Goal: Task Accomplishment & Management: Use online tool/utility

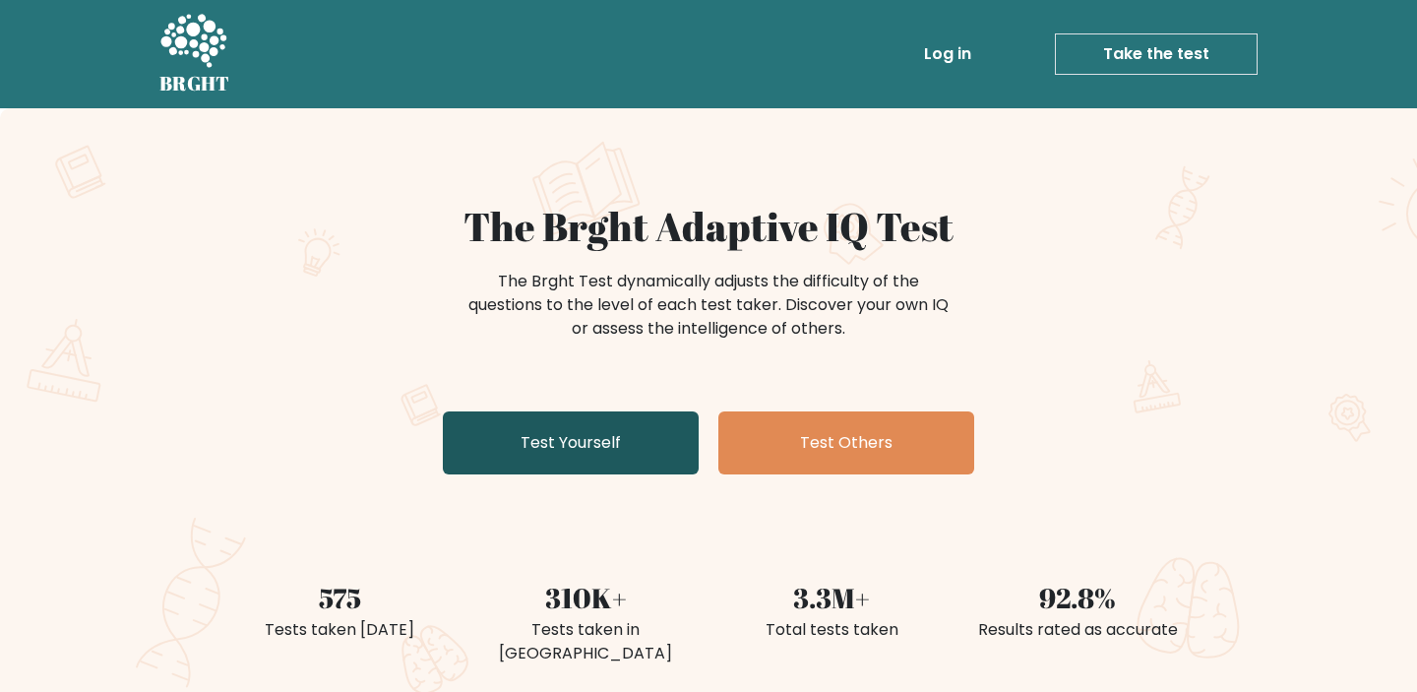
click at [647, 451] on link "Test Yourself" at bounding box center [571, 442] width 256 height 63
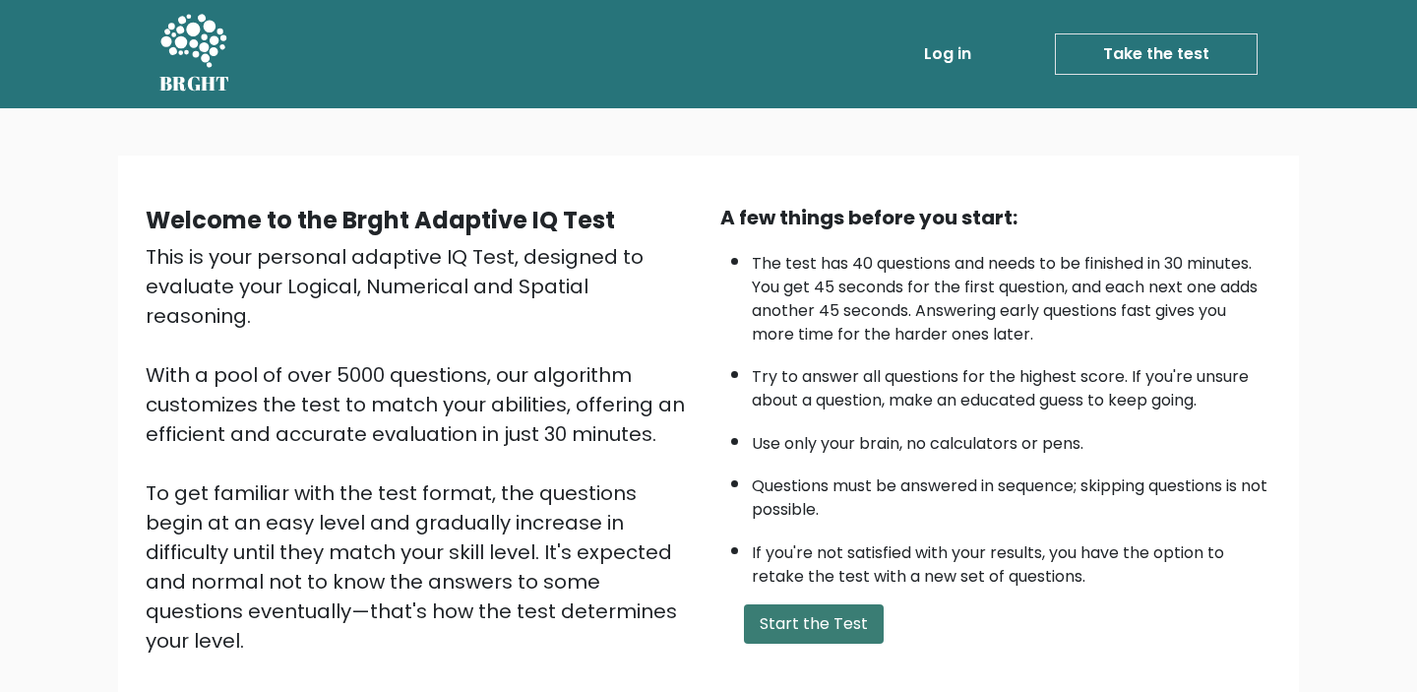
click at [782, 634] on button "Start the Test" at bounding box center [814, 623] width 140 height 39
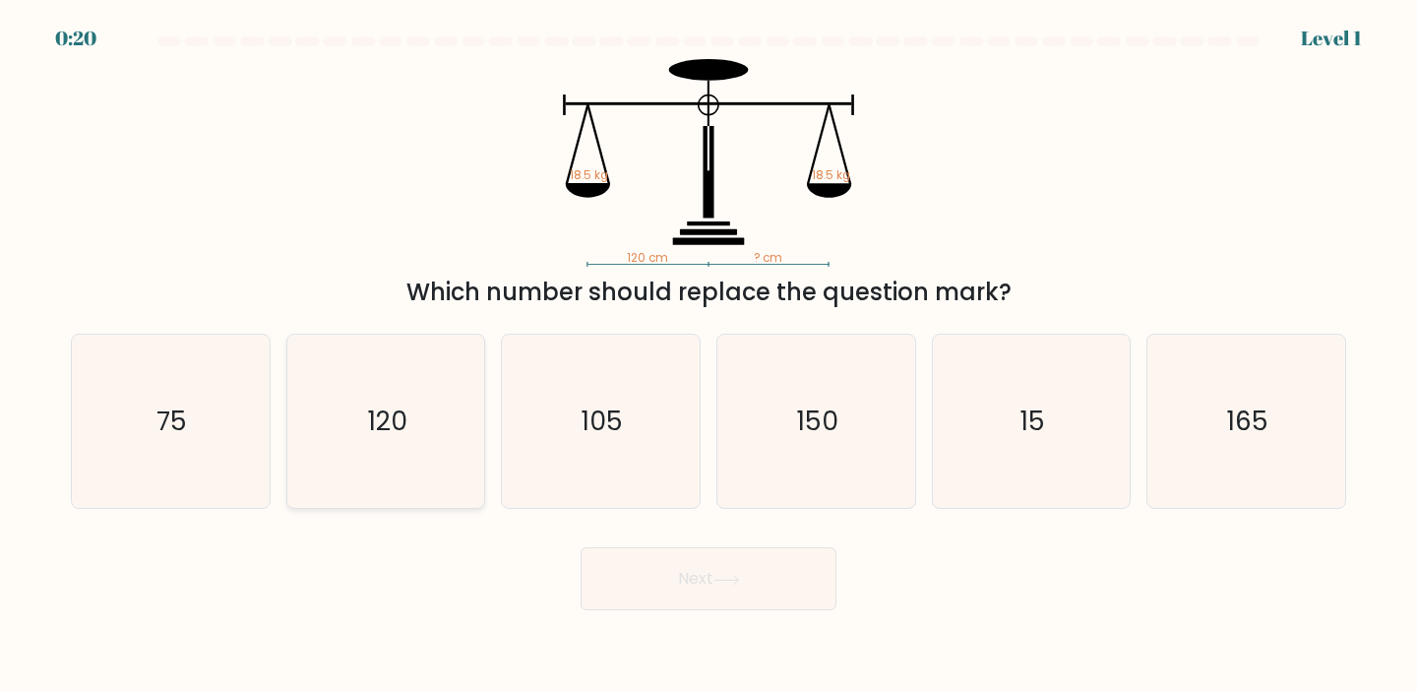
click at [395, 447] on icon "120" at bounding box center [386, 421] width 174 height 174
click at [708, 356] on input "b. 120" at bounding box center [708, 351] width 1 height 10
radio input "true"
click at [736, 573] on button "Next" at bounding box center [708, 578] width 256 height 63
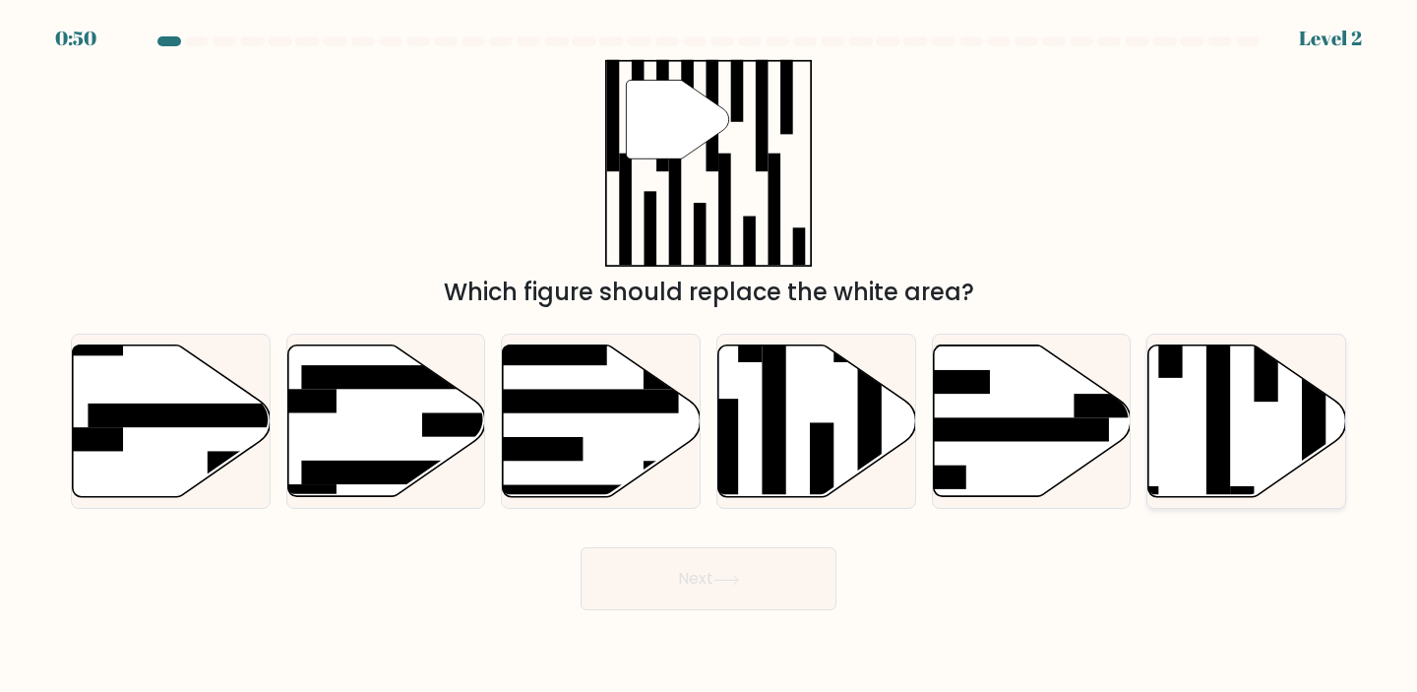
click at [1210, 369] on rect at bounding box center [1218, 413] width 24 height 214
click at [709, 356] on input "f." at bounding box center [708, 351] width 1 height 10
radio input "true"
click at [686, 580] on button "Next" at bounding box center [708, 578] width 256 height 63
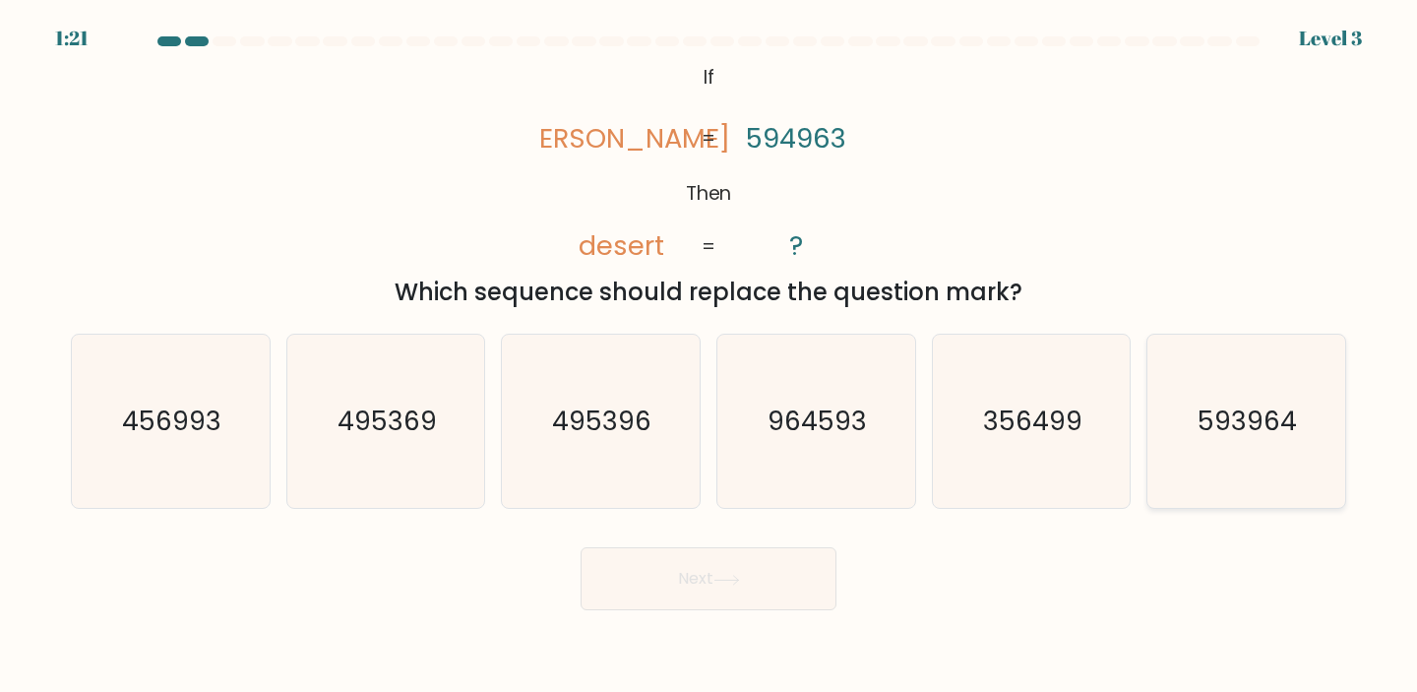
click at [1232, 455] on icon "593964" at bounding box center [1246, 421] width 174 height 174
click at [709, 356] on input "f. 593964" at bounding box center [708, 351] width 1 height 10
radio input "true"
click at [717, 560] on button "Next" at bounding box center [708, 578] width 256 height 63
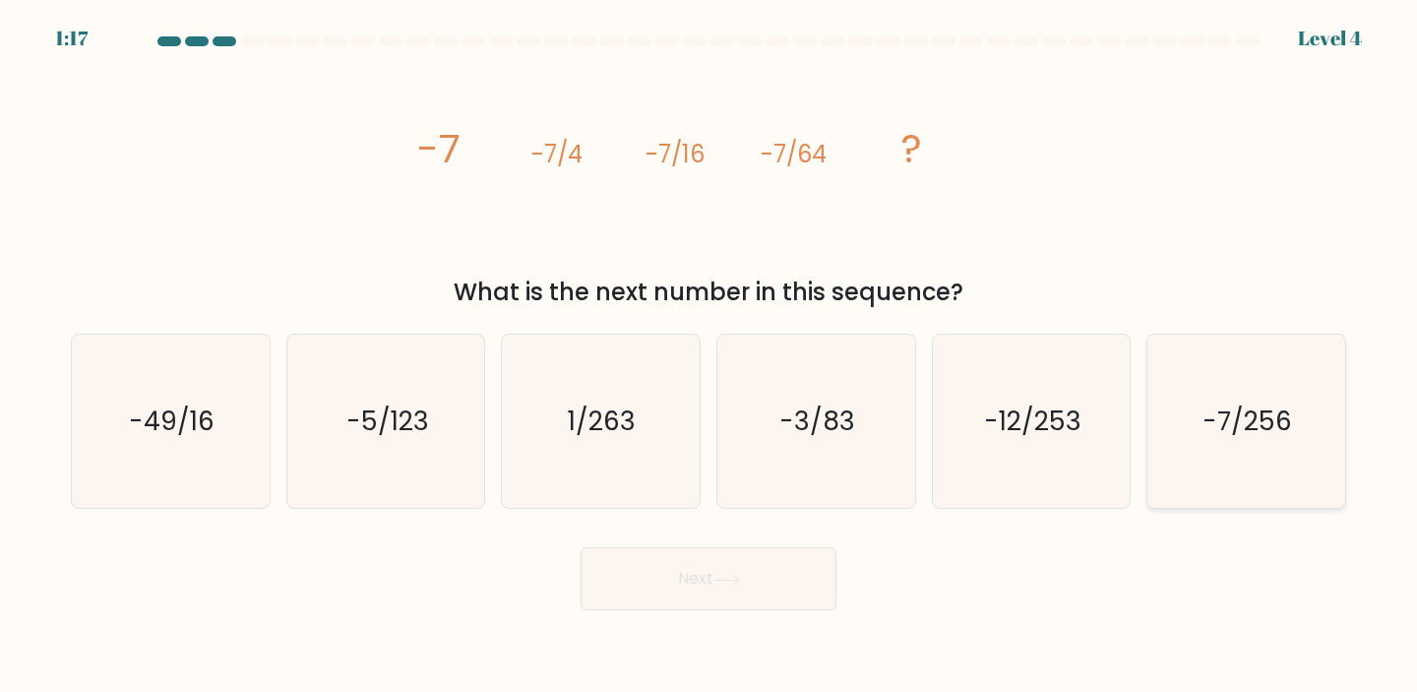
click at [1327, 435] on icon "-7/256" at bounding box center [1246, 421] width 174 height 174
click at [709, 356] on input "f. -7/256" at bounding box center [708, 351] width 1 height 10
radio input "true"
click at [770, 579] on button "Next" at bounding box center [708, 578] width 256 height 63
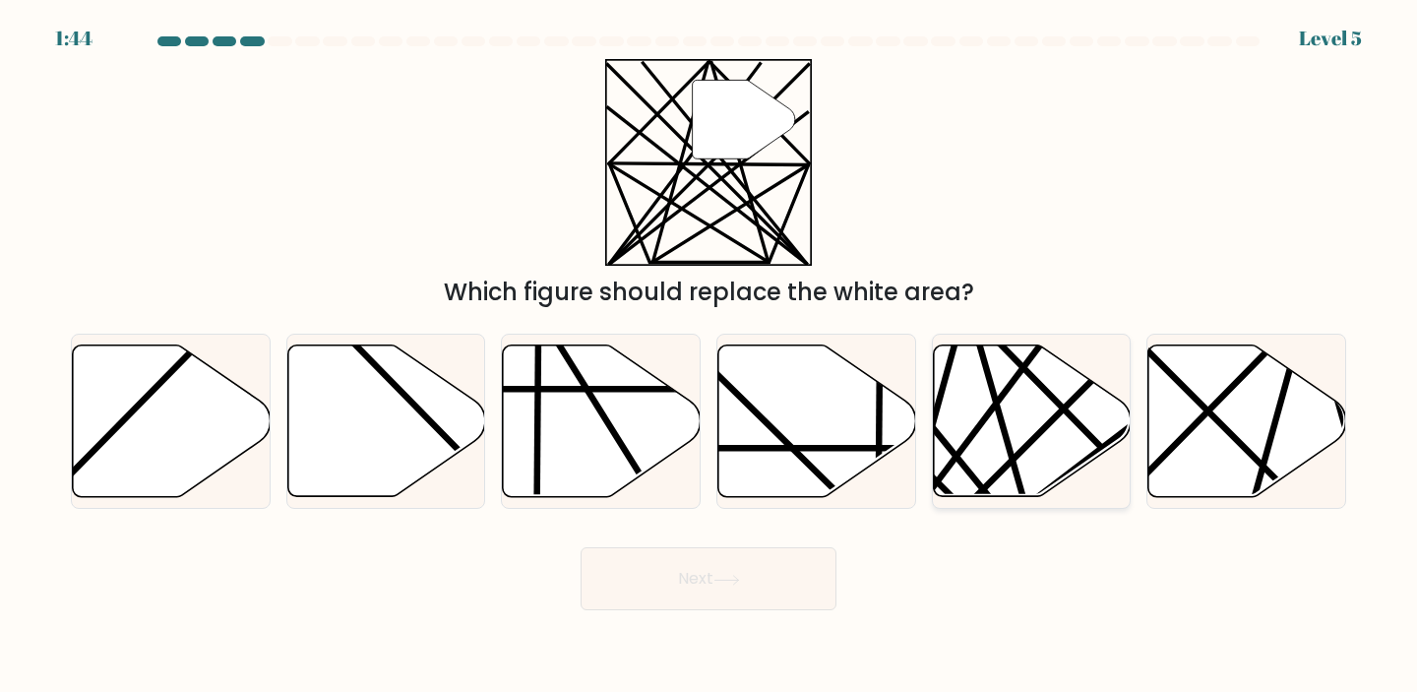
click at [1090, 402] on icon at bounding box center [1032, 419] width 198 height 151
click at [709, 356] on input "e." at bounding box center [708, 351] width 1 height 10
radio input "true"
click at [735, 572] on button "Next" at bounding box center [708, 578] width 256 height 63
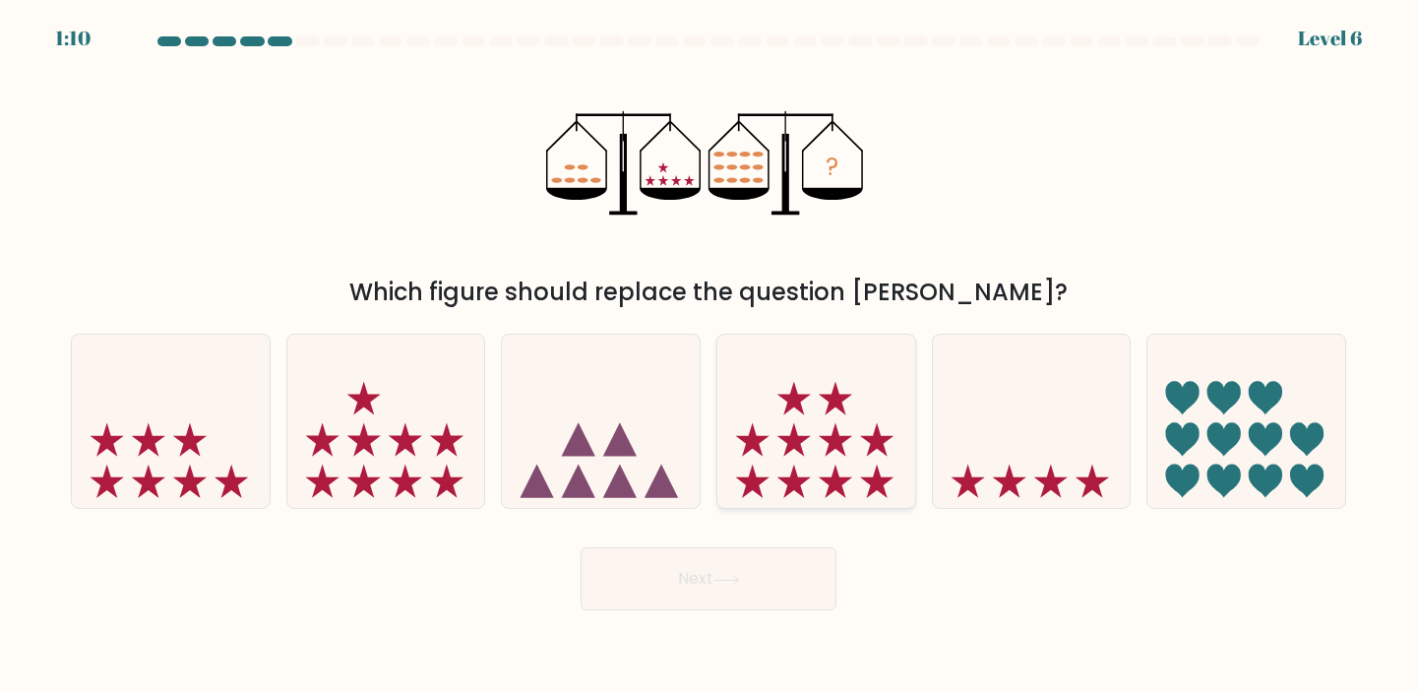
click at [883, 415] on icon at bounding box center [816, 420] width 198 height 163
click at [709, 356] on input "d." at bounding box center [708, 351] width 1 height 10
radio input "true"
click at [763, 573] on button "Next" at bounding box center [708, 578] width 256 height 63
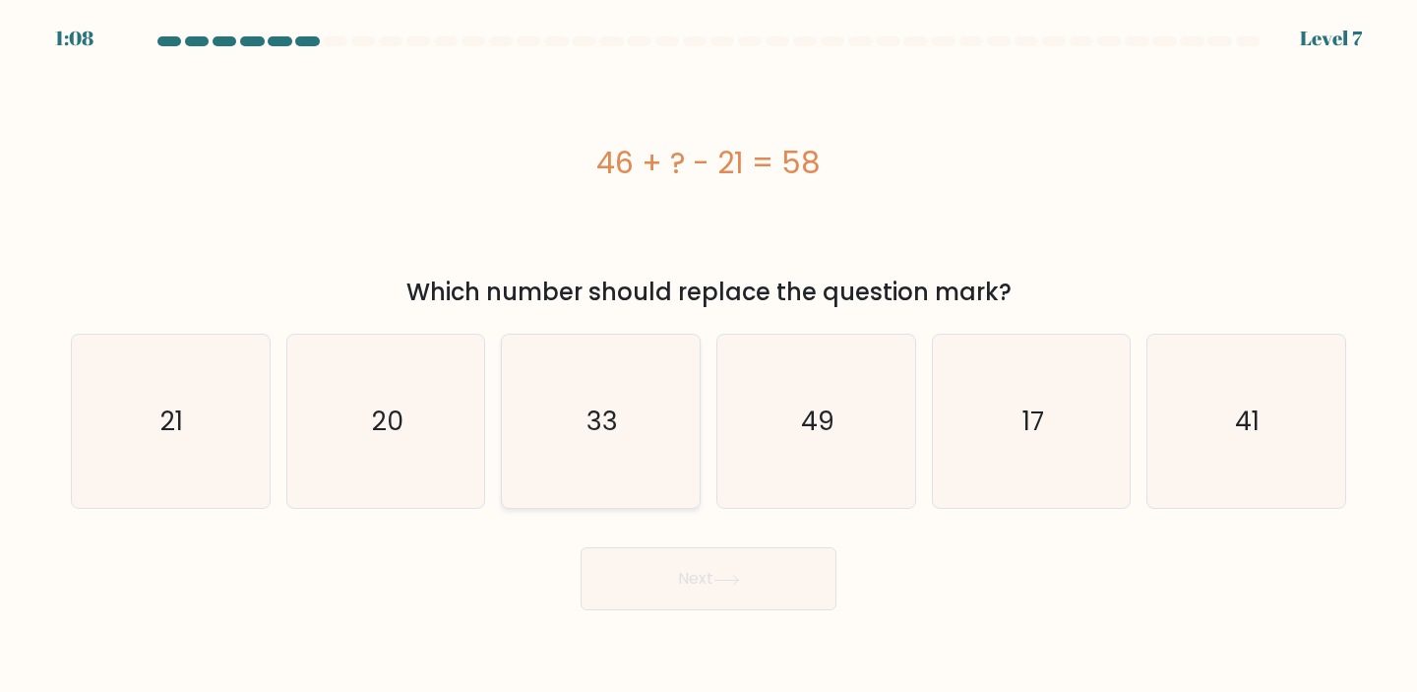
click at [583, 382] on icon "33" at bounding box center [600, 421] width 174 height 174
click at [708, 356] on input "c. 33" at bounding box center [708, 351] width 1 height 10
radio input "true"
click at [734, 569] on button "Next" at bounding box center [708, 578] width 256 height 63
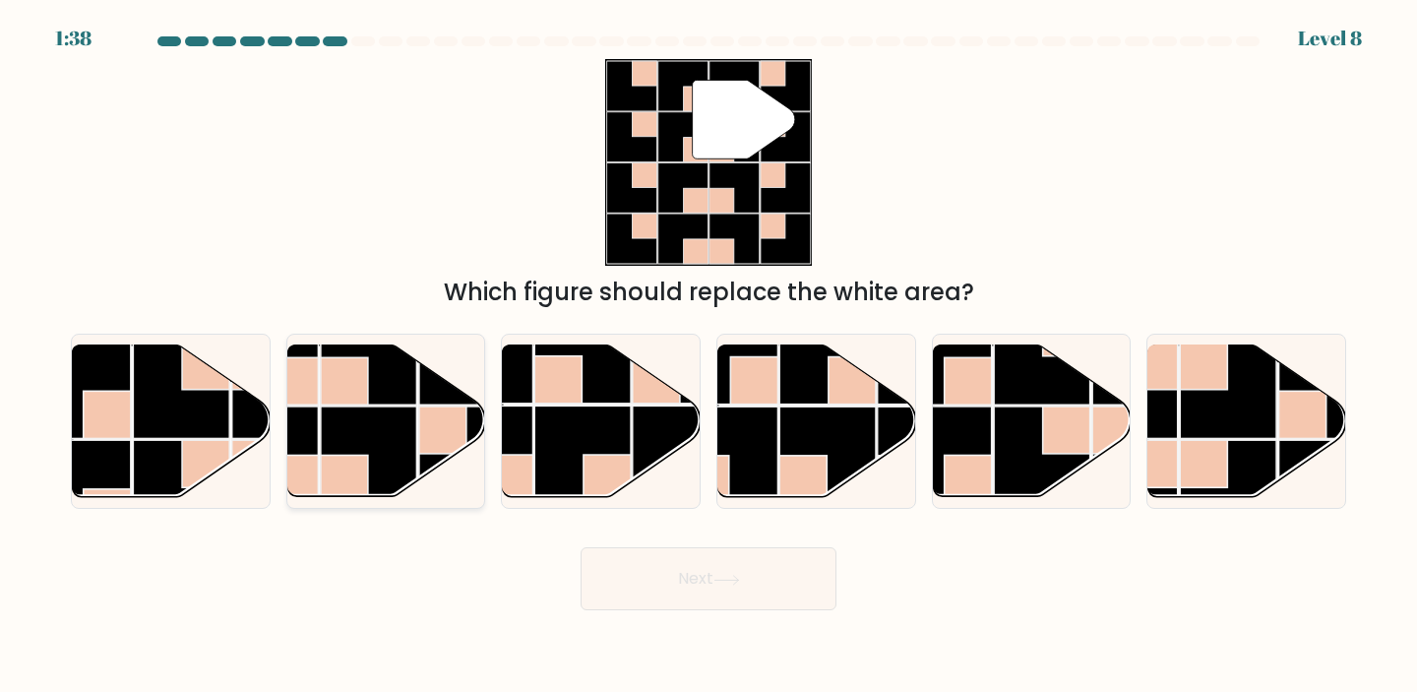
click at [334, 436] on rect at bounding box center [369, 454] width 96 height 96
click at [708, 356] on input "b." at bounding box center [708, 351] width 1 height 10
radio input "true"
click at [674, 567] on button "Next" at bounding box center [708, 578] width 256 height 63
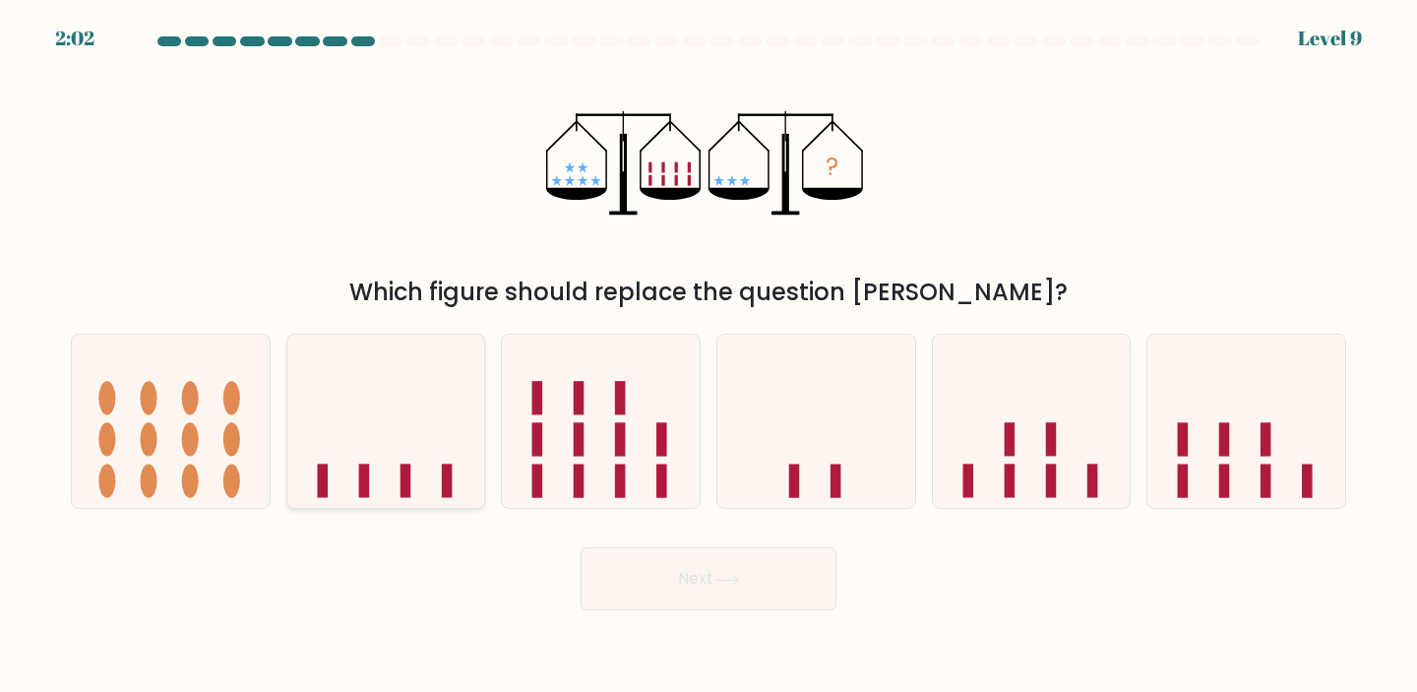
click at [362, 396] on icon at bounding box center [386, 420] width 198 height 163
click at [708, 356] on input "b." at bounding box center [708, 351] width 1 height 10
radio input "true"
click at [685, 574] on button "Next" at bounding box center [708, 578] width 256 height 63
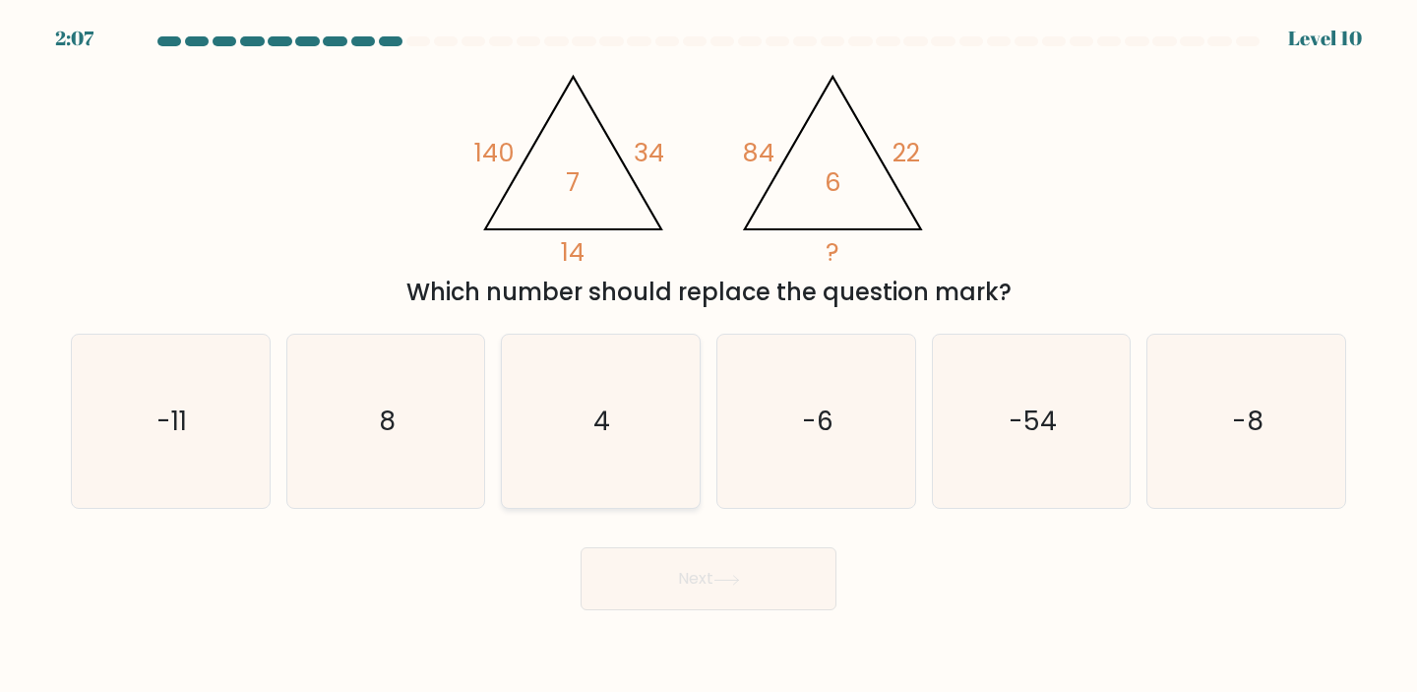
click at [608, 427] on text "4" at bounding box center [602, 420] width 17 height 36
click at [708, 356] on input "c. 4" at bounding box center [708, 351] width 1 height 10
radio input "true"
click at [712, 571] on button "Next" at bounding box center [708, 578] width 256 height 63
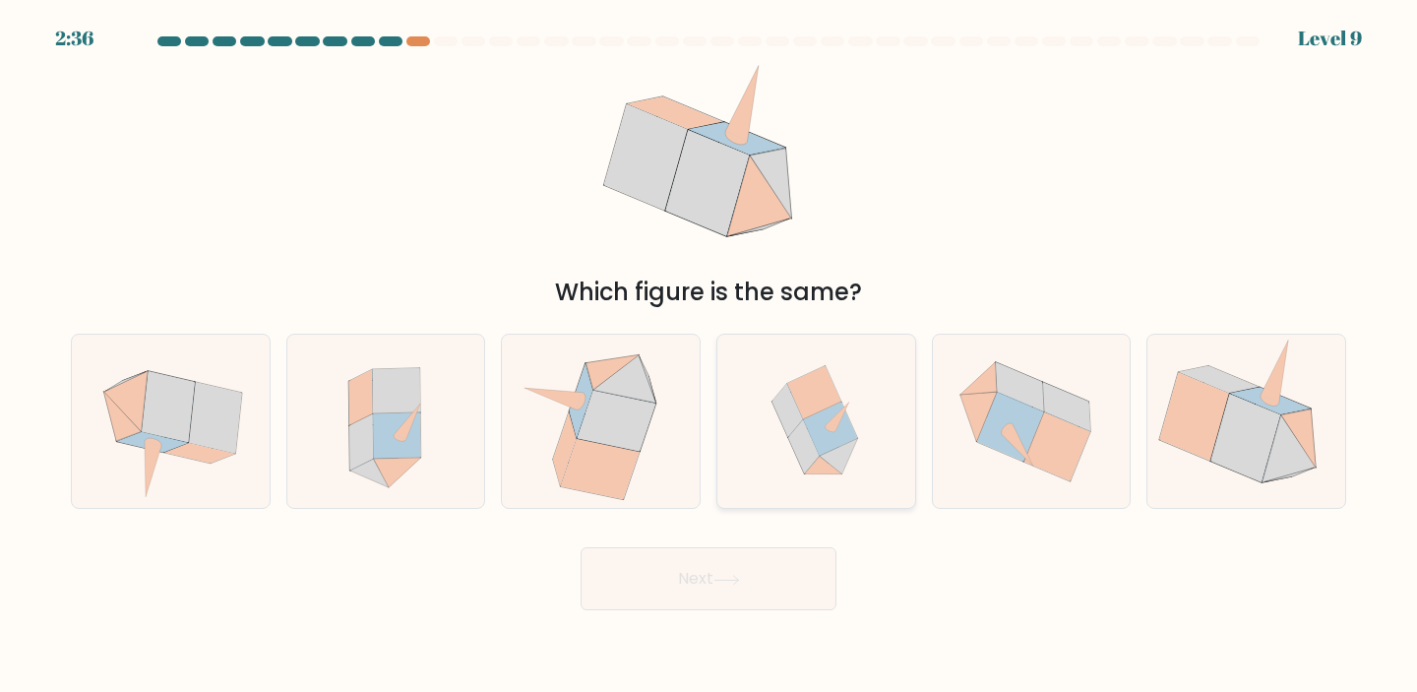
click at [813, 393] on icon at bounding box center [814, 393] width 54 height 54
click at [709, 356] on input "d." at bounding box center [708, 351] width 1 height 10
radio input "true"
click at [746, 557] on button "Next" at bounding box center [708, 578] width 256 height 63
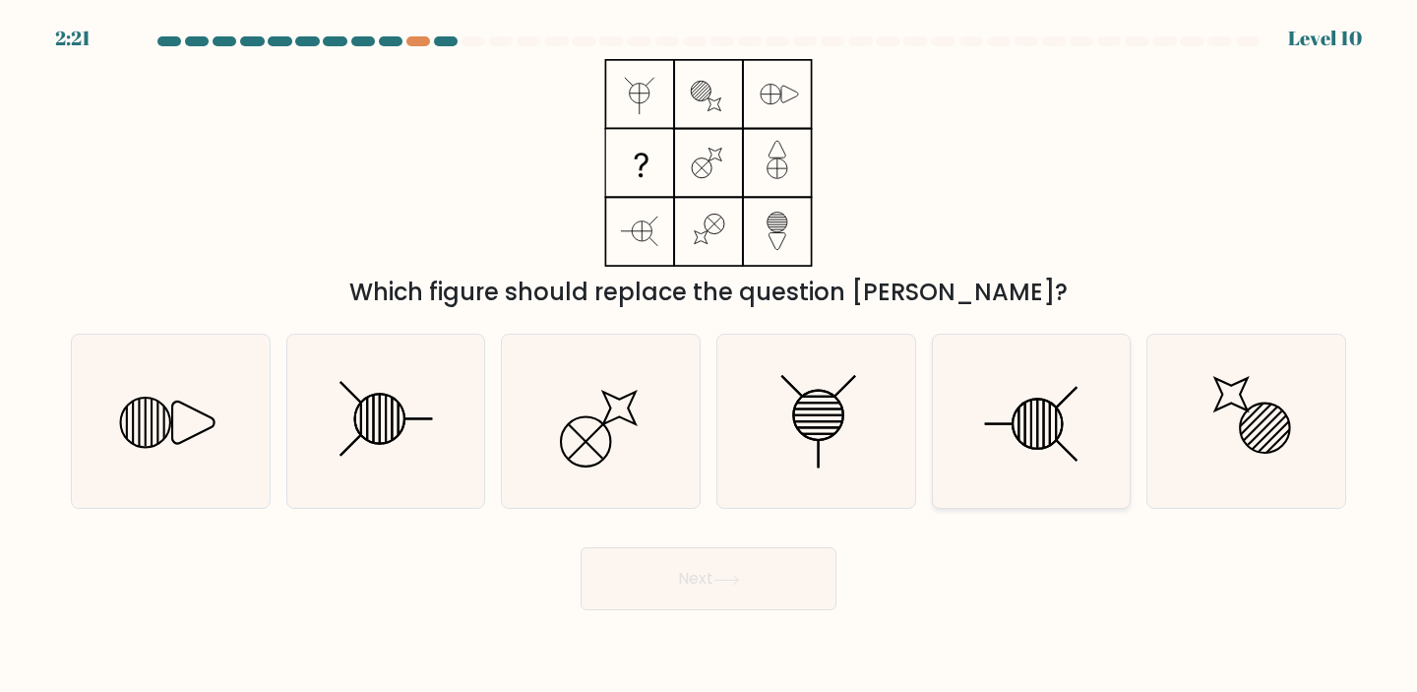
click at [1009, 443] on icon at bounding box center [1031, 421] width 174 height 174
click at [709, 356] on input "e." at bounding box center [708, 351] width 1 height 10
radio input "true"
click at [415, 414] on icon at bounding box center [386, 421] width 174 height 174
click at [708, 356] on input "b." at bounding box center [708, 351] width 1 height 10
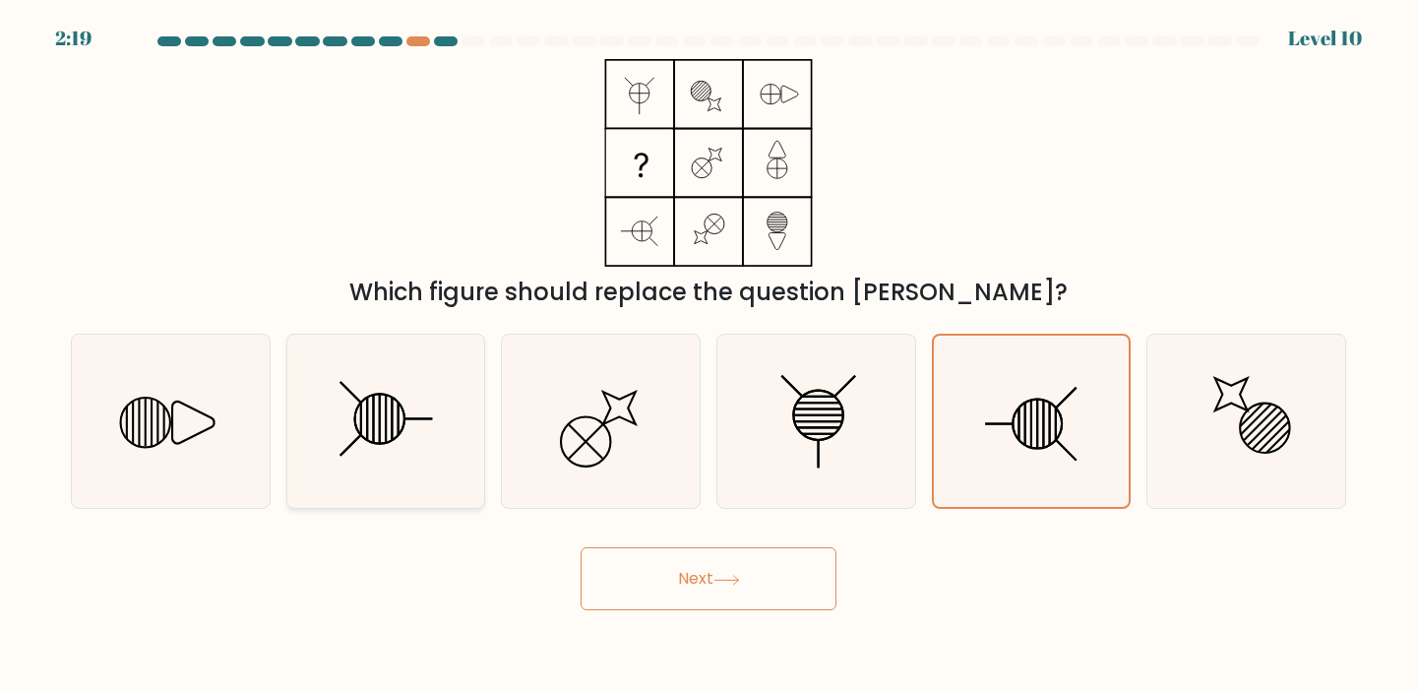
radio input "true"
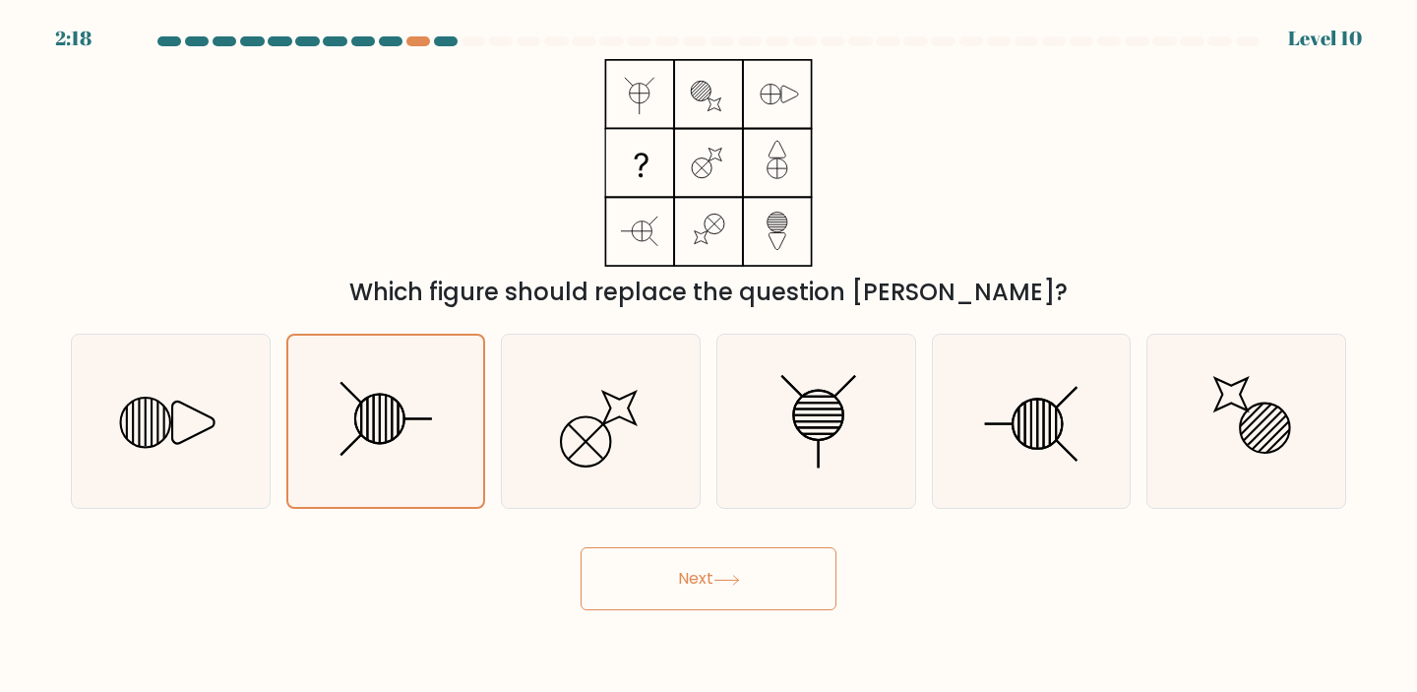
click at [813, 586] on button "Next" at bounding box center [708, 578] width 256 height 63
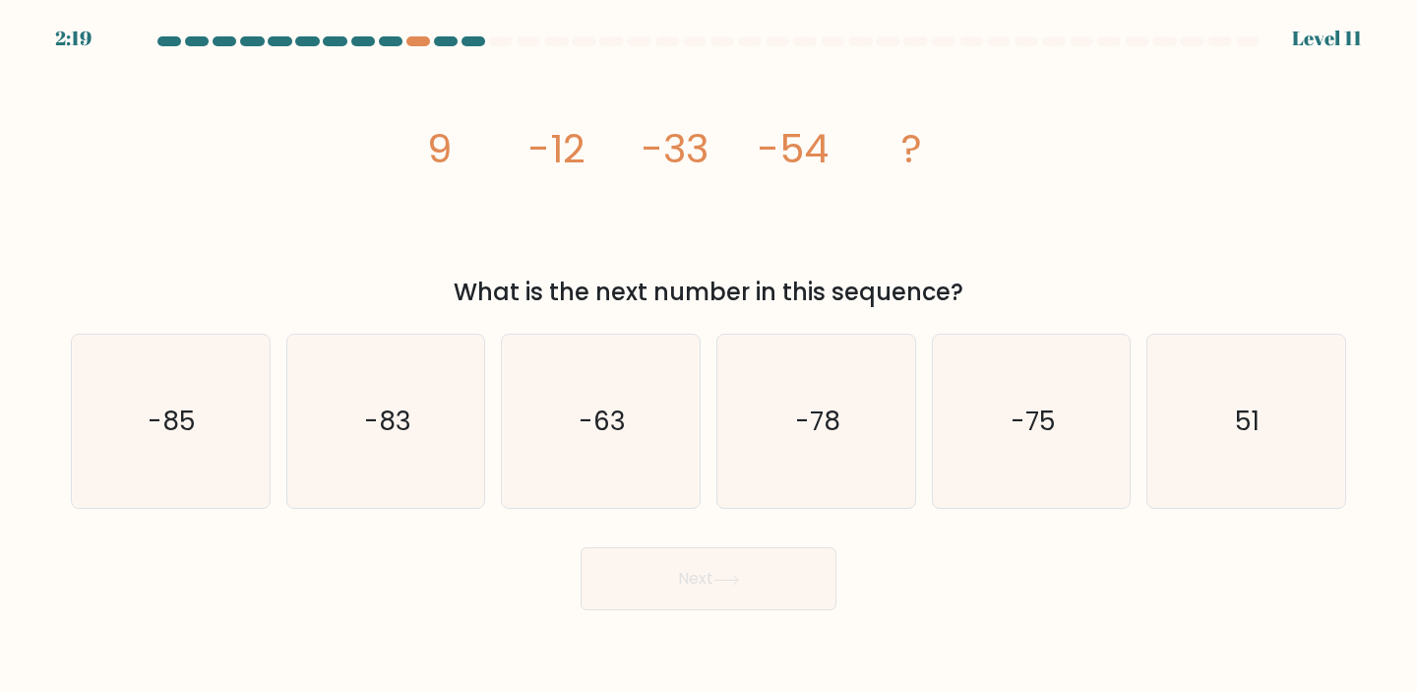
click at [528, 284] on div "What is the next number in this sequence?" at bounding box center [708, 291] width 1251 height 35
click at [692, 404] on div "-63" at bounding box center [601, 421] width 200 height 176
click at [708, 356] on input "c. -63" at bounding box center [708, 351] width 1 height 10
radio input "true"
click at [793, 562] on button "Next" at bounding box center [708, 578] width 256 height 63
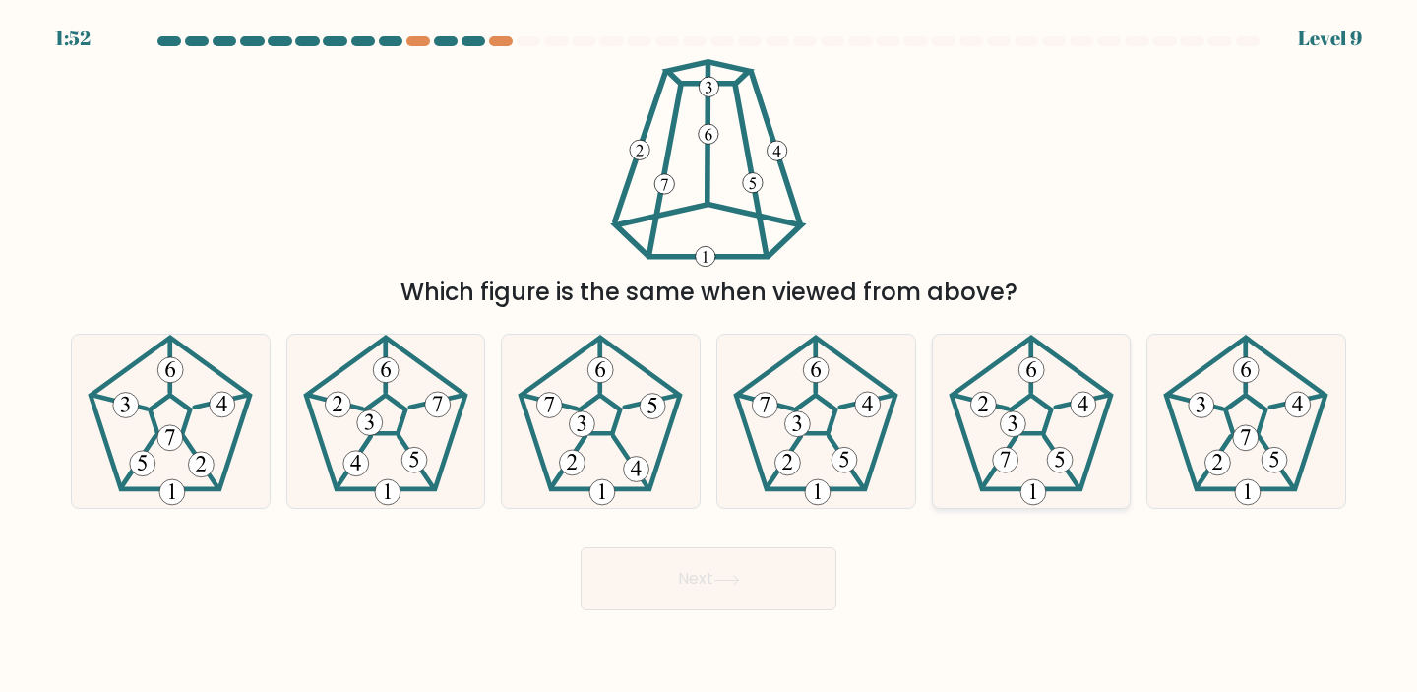
click at [1011, 432] on 660 at bounding box center [1012, 424] width 26 height 26
click at [709, 356] on input "e." at bounding box center [708, 351] width 1 height 10
radio input "true"
click at [755, 606] on button "Next" at bounding box center [708, 578] width 256 height 63
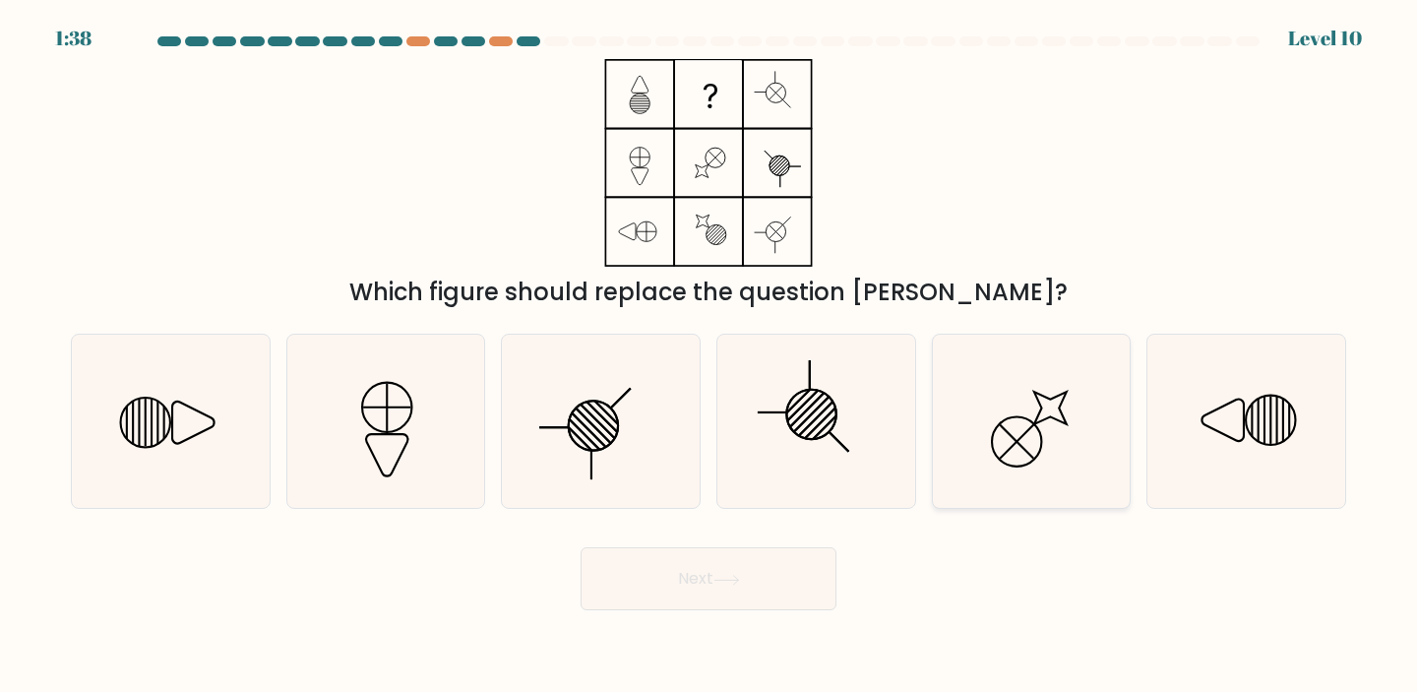
click at [1045, 425] on icon at bounding box center [1031, 421] width 174 height 174
click at [709, 356] on input "e." at bounding box center [708, 351] width 1 height 10
radio input "true"
click at [722, 590] on button "Next" at bounding box center [708, 578] width 256 height 63
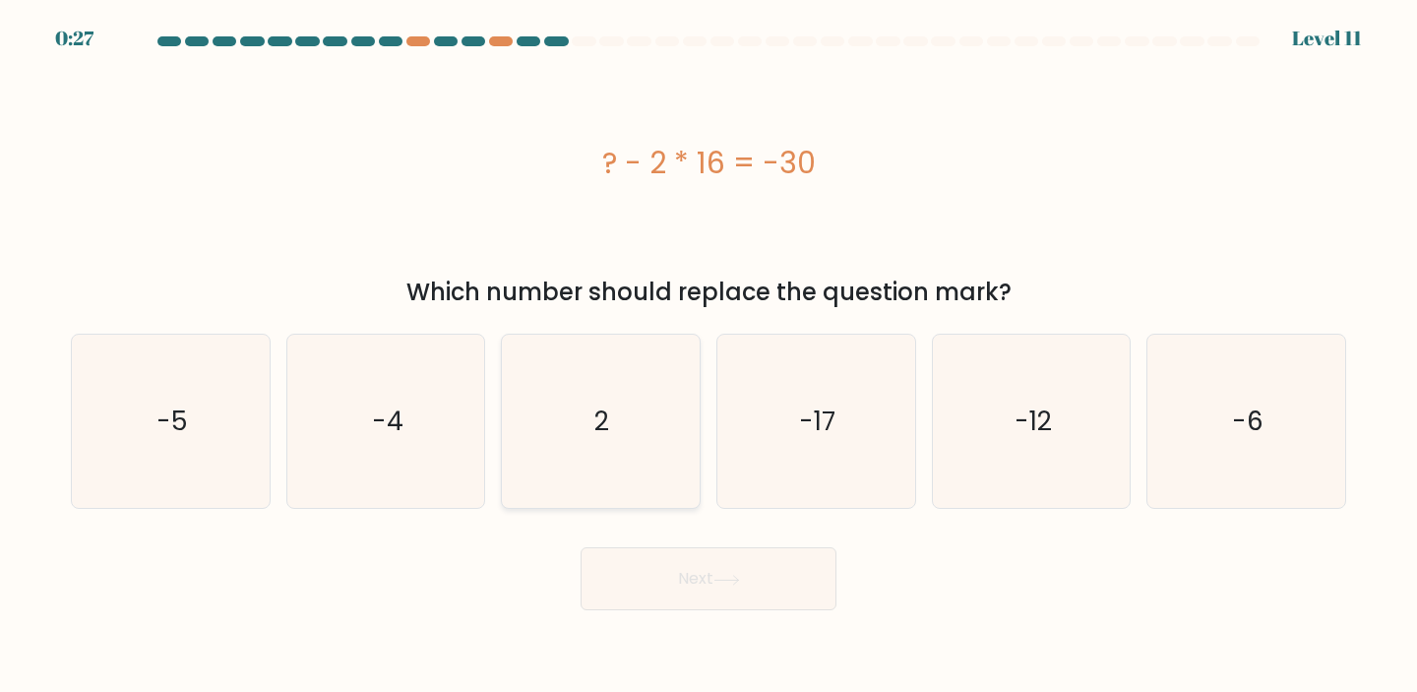
click at [637, 439] on icon "2" at bounding box center [600, 421] width 174 height 174
click at [708, 356] on input "c. 2" at bounding box center [708, 351] width 1 height 10
radio input "true"
click at [758, 588] on button "Next" at bounding box center [708, 578] width 256 height 63
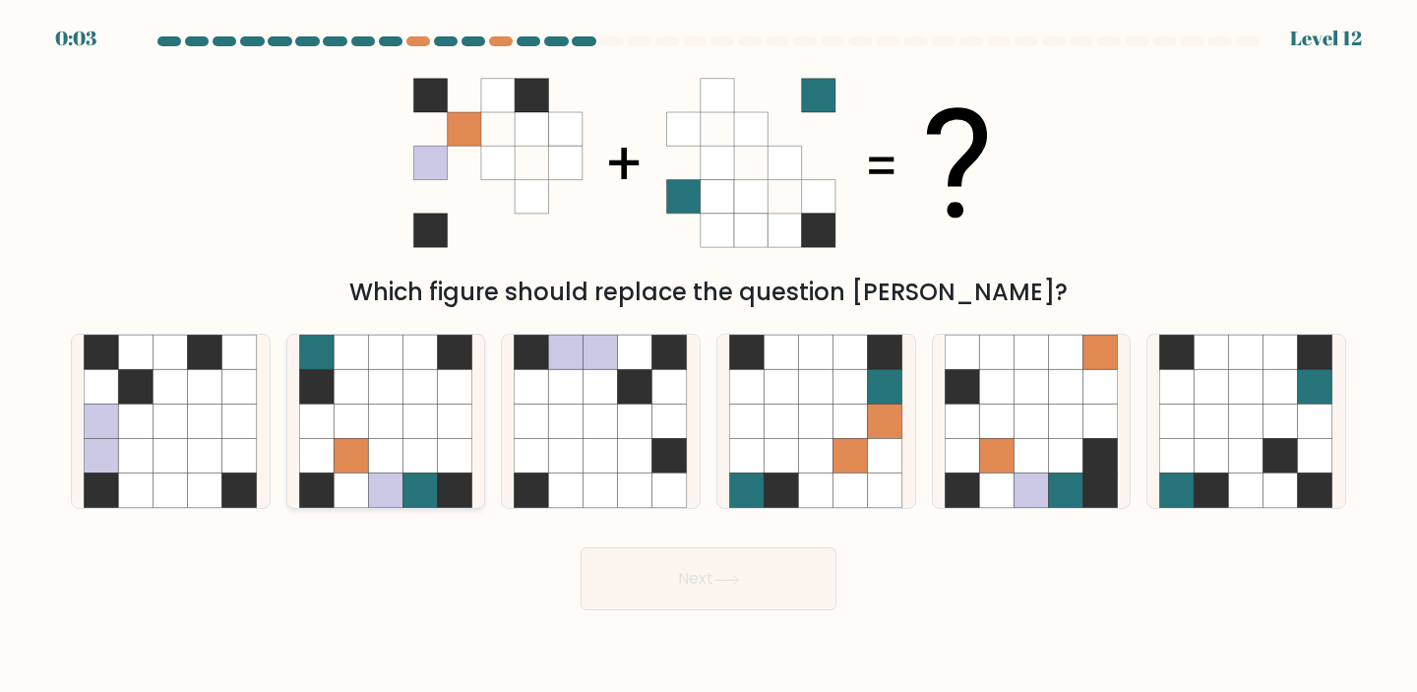
click at [369, 418] on icon at bounding box center [385, 421] width 34 height 34
click at [708, 356] on input "b." at bounding box center [708, 351] width 1 height 10
radio input "true"
click at [754, 575] on button "Next" at bounding box center [708, 578] width 256 height 63
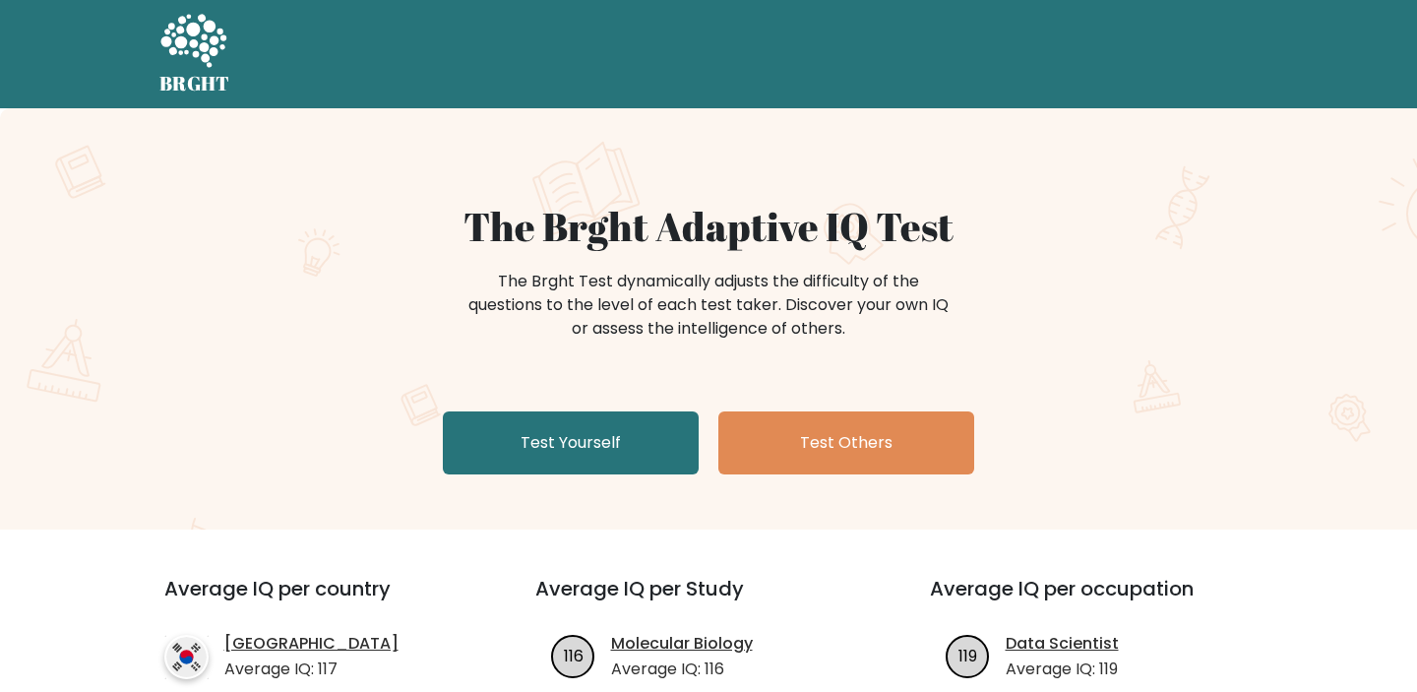
click at [629, 453] on link "Test Yourself" at bounding box center [571, 442] width 256 height 63
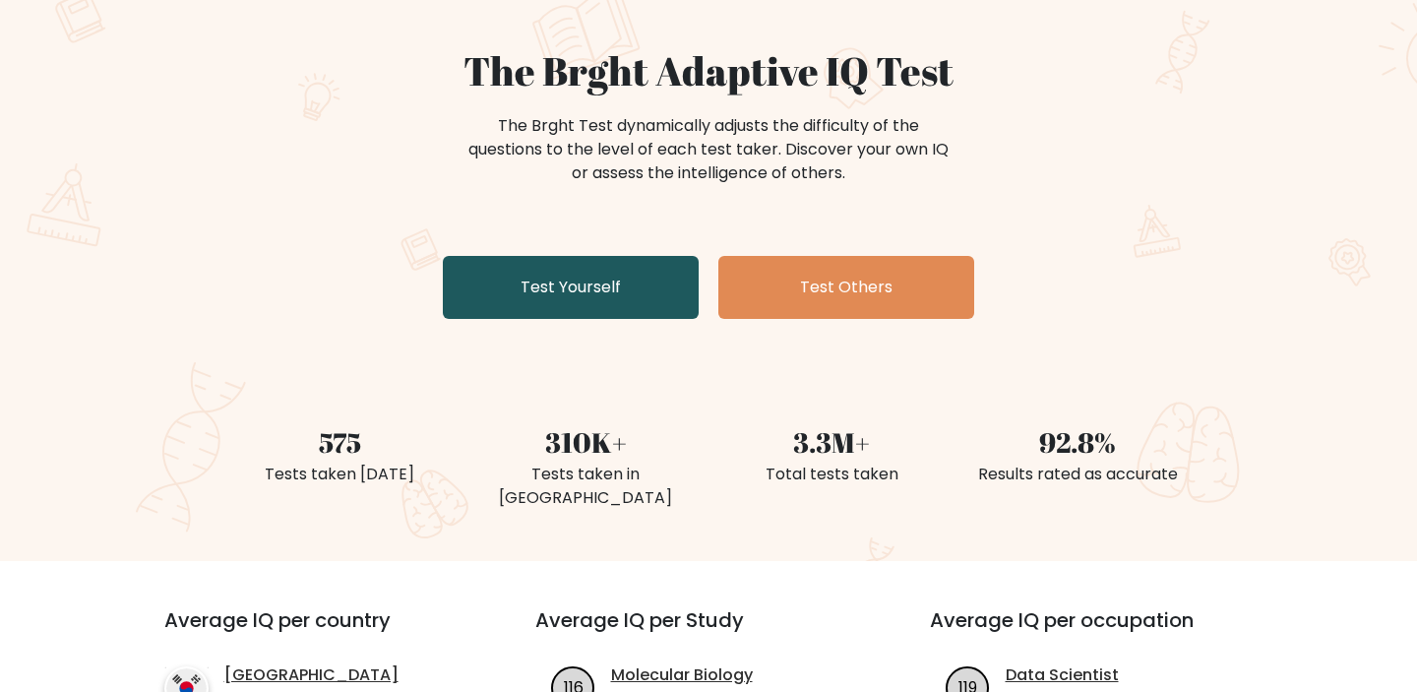
click at [655, 305] on link "Test Yourself" at bounding box center [571, 287] width 256 height 63
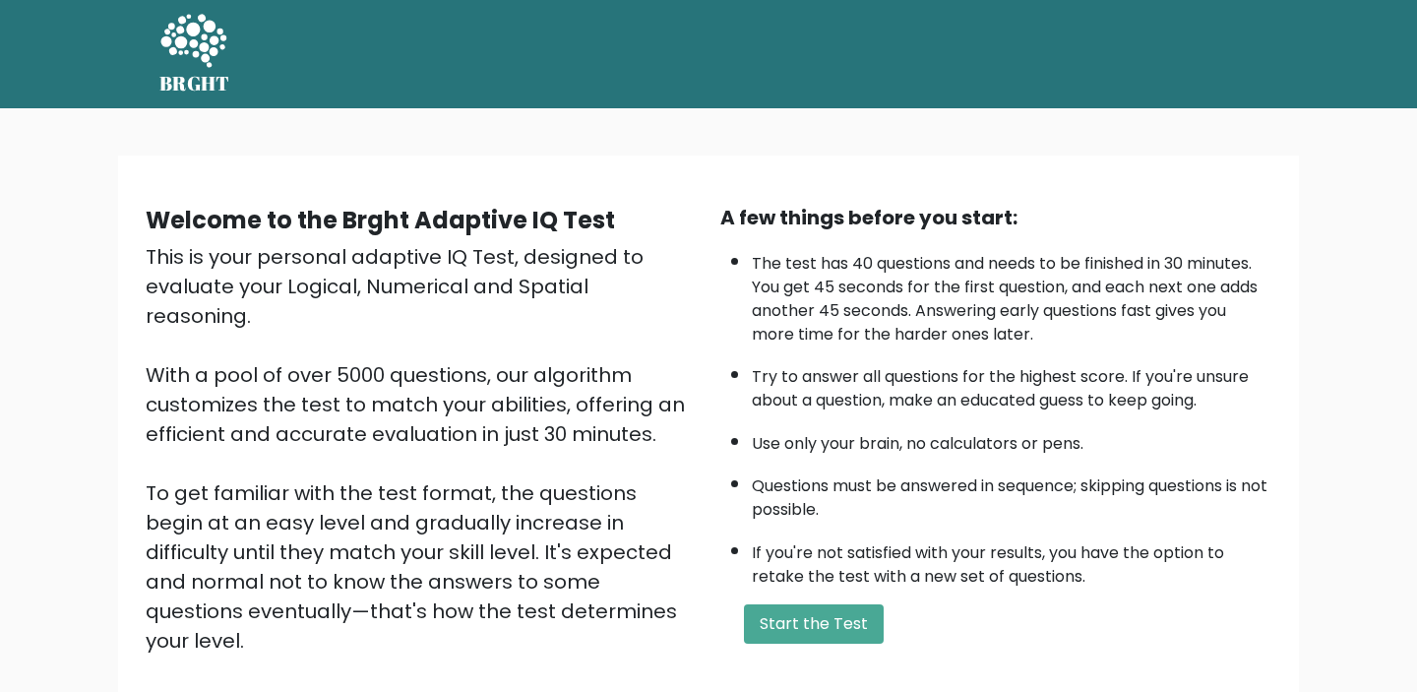
click at [814, 630] on button "Start the Test" at bounding box center [814, 623] width 140 height 39
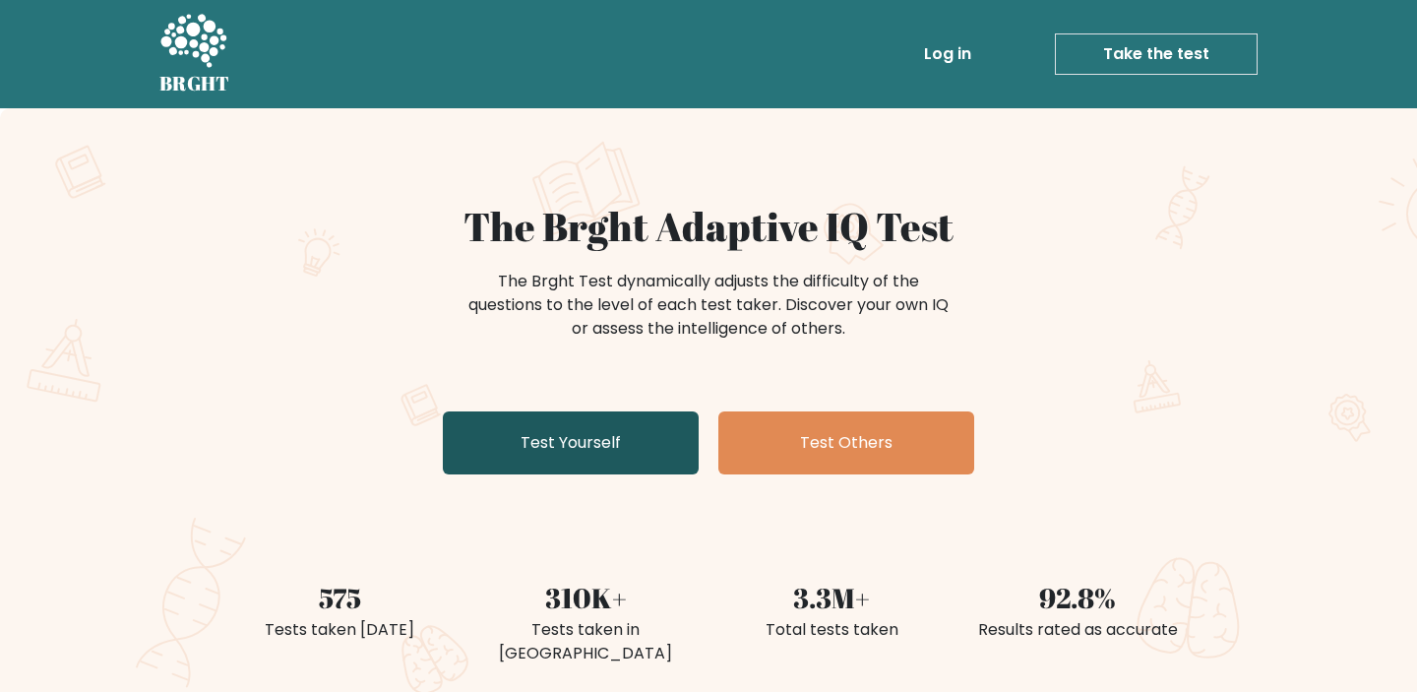
click at [661, 425] on link "Test Yourself" at bounding box center [571, 442] width 256 height 63
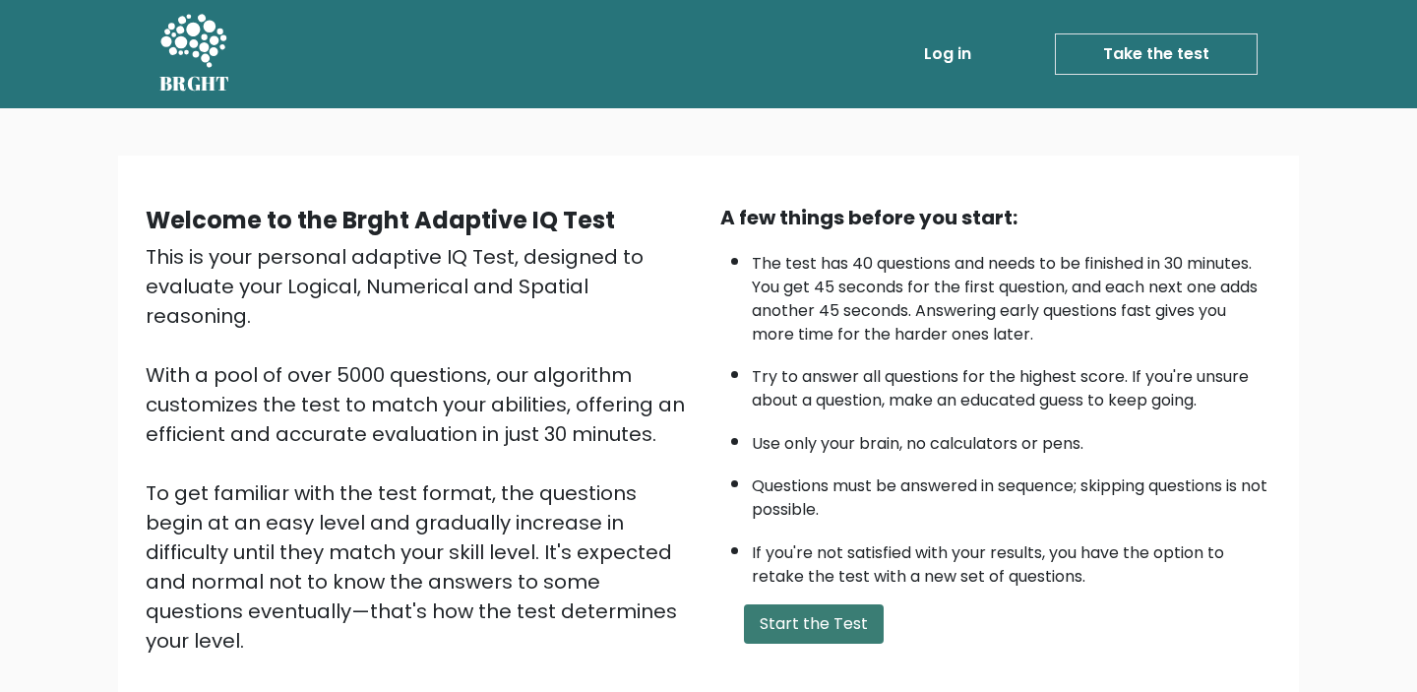
click at [831, 617] on button "Start the Test" at bounding box center [814, 623] width 140 height 39
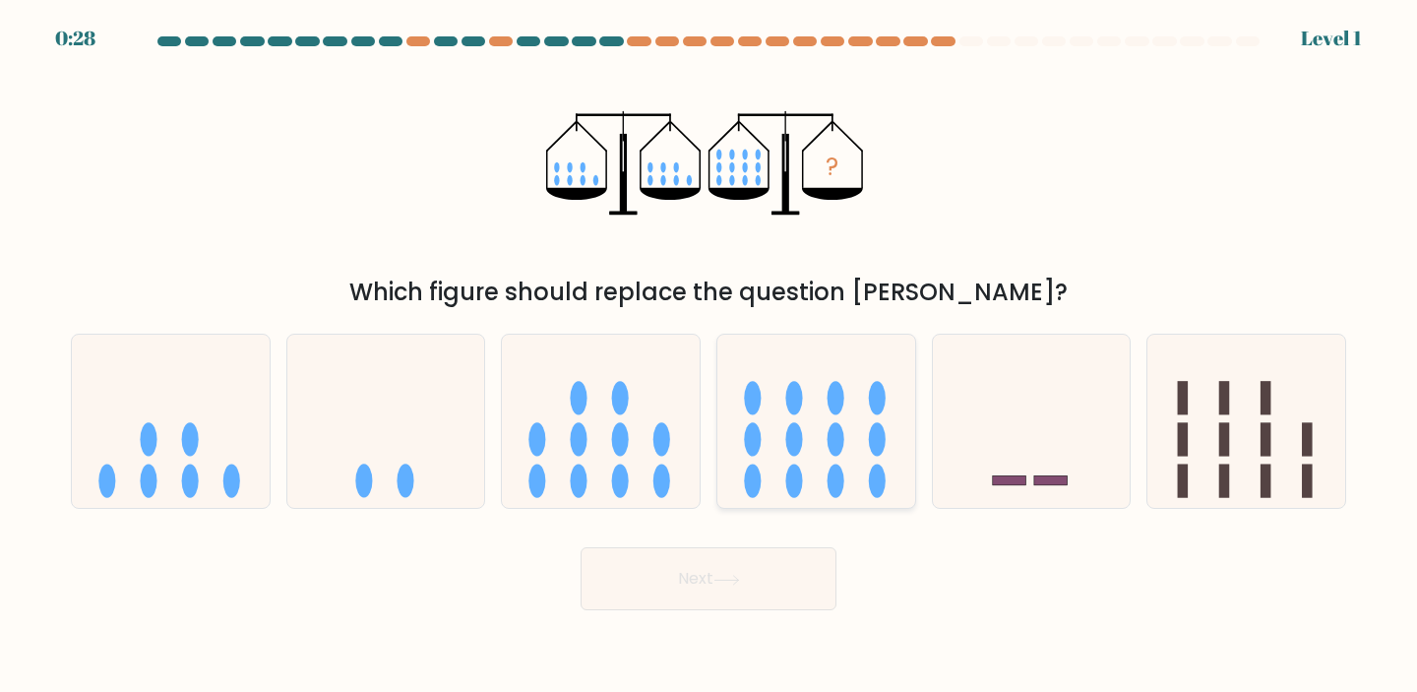
click at [842, 475] on ellipse at bounding box center [835, 480] width 17 height 33
click at [709, 356] on input "d." at bounding box center [708, 351] width 1 height 10
radio input "true"
click at [755, 599] on button "Next" at bounding box center [708, 578] width 256 height 63
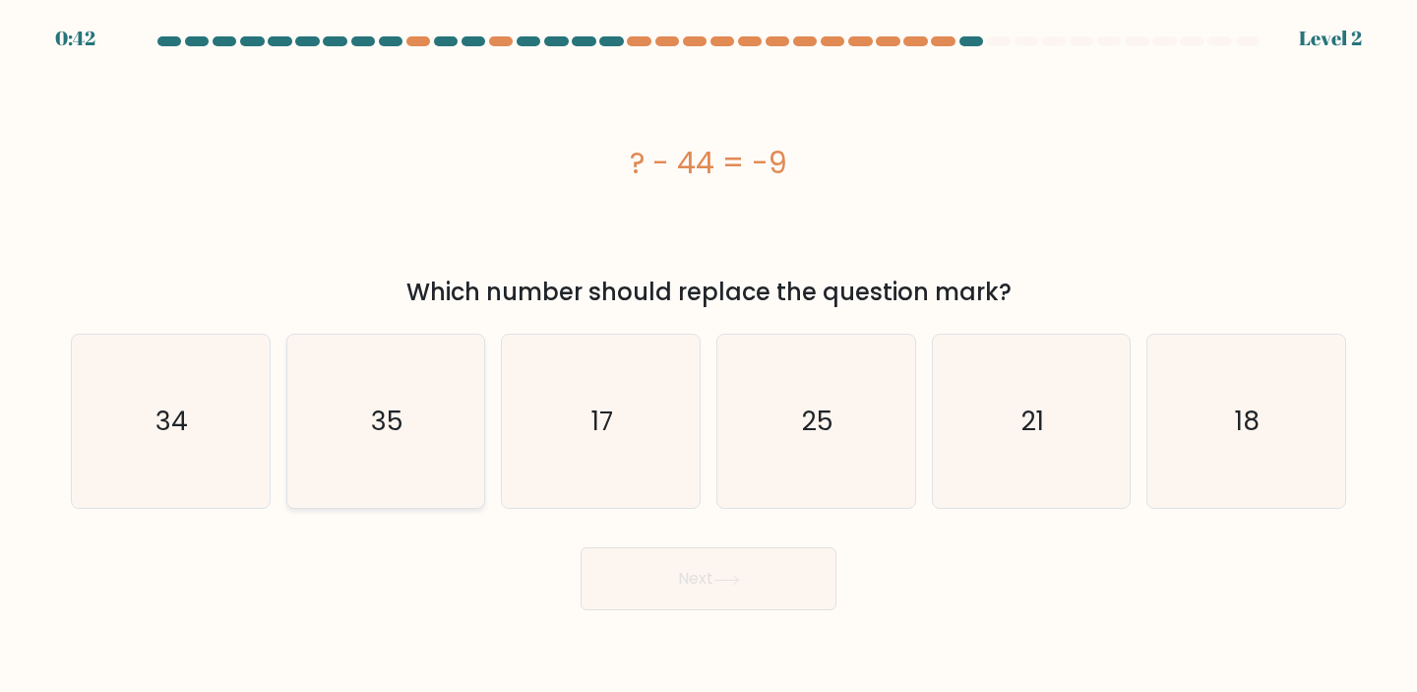
click at [393, 467] on icon "35" at bounding box center [386, 421] width 174 height 174
click at [708, 356] on input "b. 35" at bounding box center [708, 351] width 1 height 10
radio input "true"
click at [760, 585] on button "Next" at bounding box center [708, 578] width 256 height 63
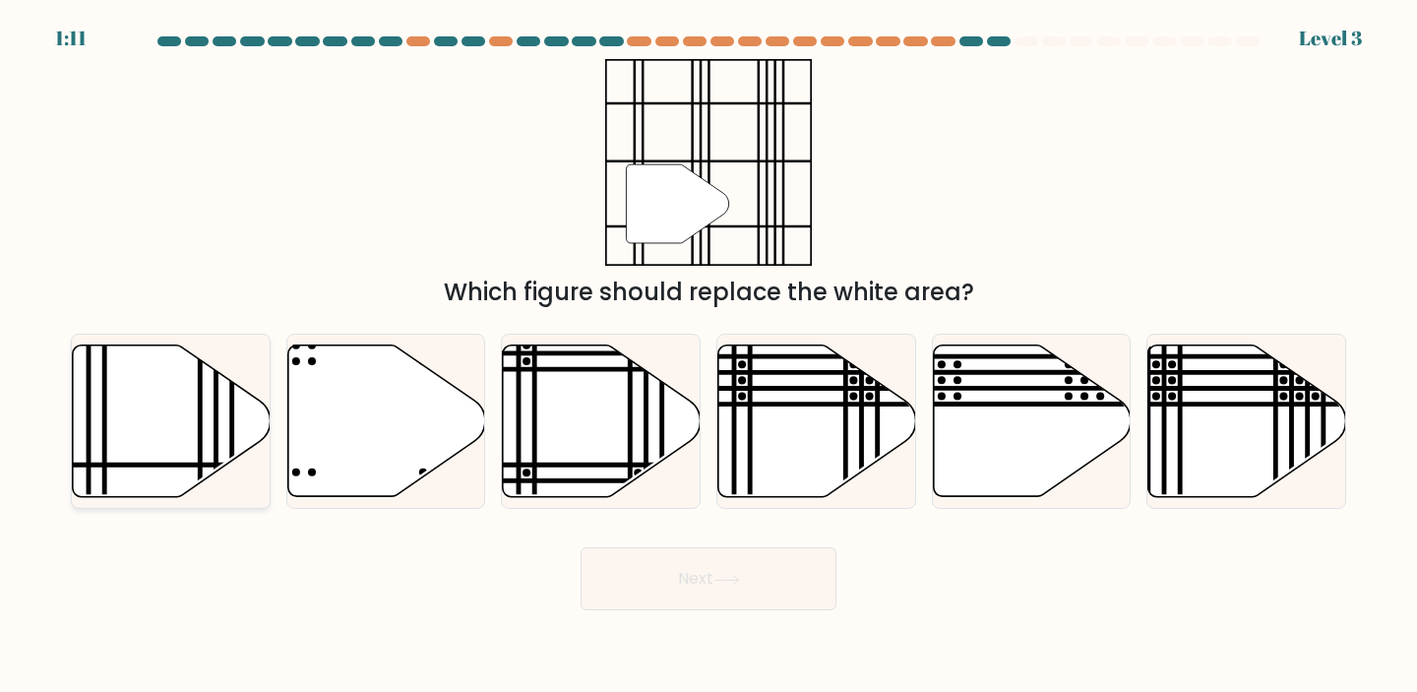
click at [151, 405] on icon at bounding box center [172, 419] width 198 height 151
click at [708, 356] on input "a." at bounding box center [708, 351] width 1 height 10
radio input "true"
click at [751, 571] on button "Next" at bounding box center [708, 578] width 256 height 63
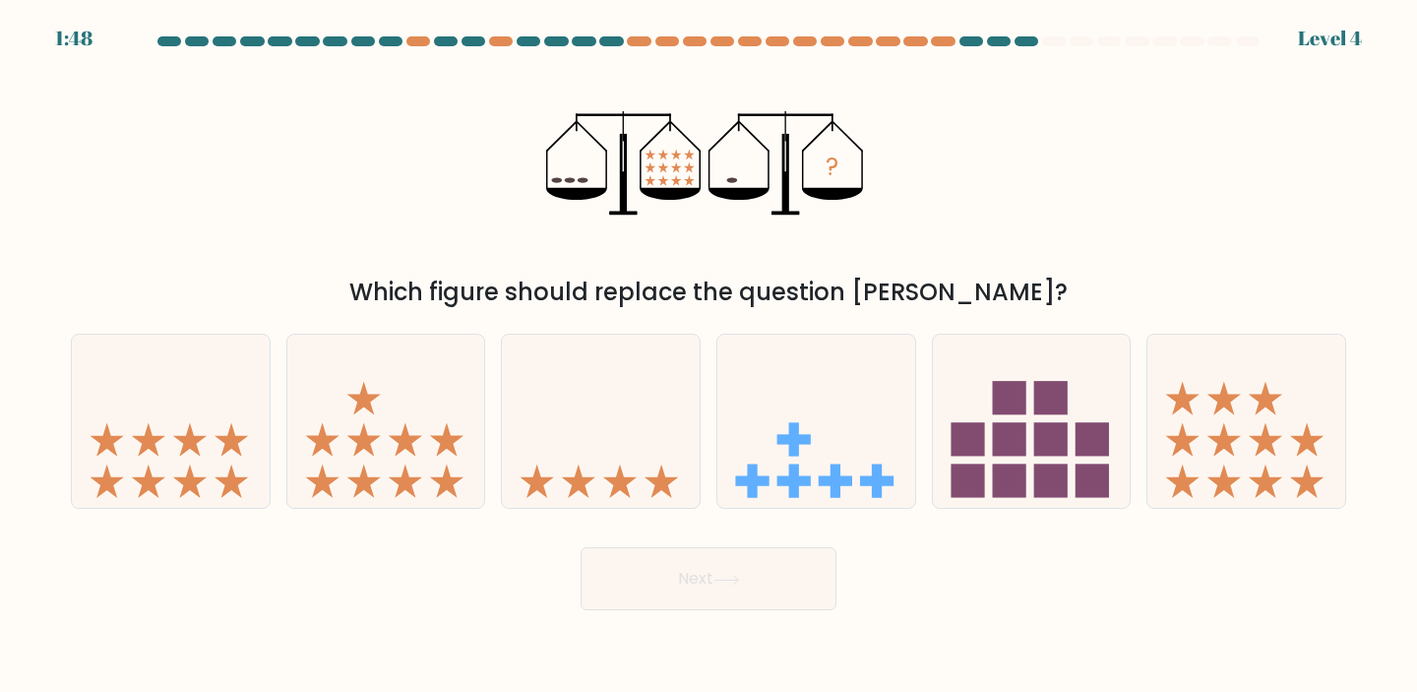
click at [621, 515] on form at bounding box center [708, 323] width 1417 height 574
click at [621, 475] on icon at bounding box center [619, 480] width 33 height 33
click at [708, 356] on input "c." at bounding box center [708, 351] width 1 height 10
radio input "true"
click at [717, 586] on button "Next" at bounding box center [708, 578] width 256 height 63
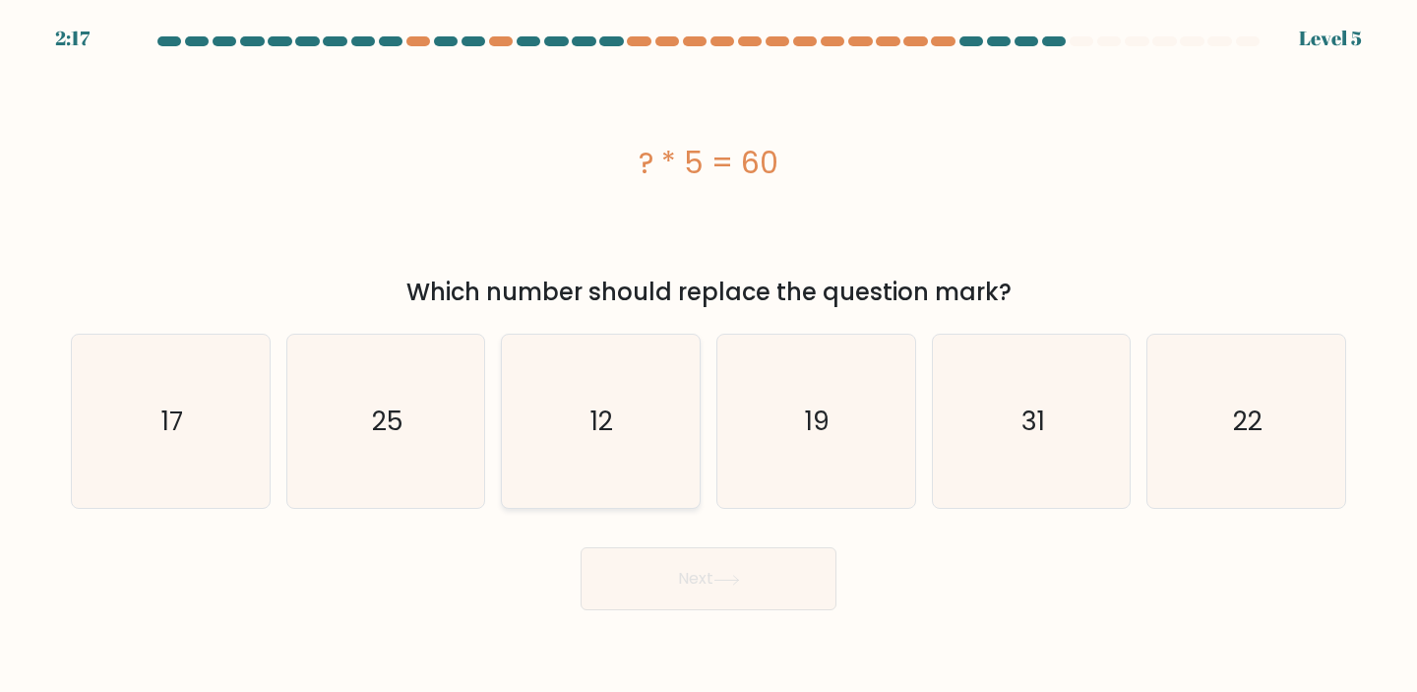
click at [678, 457] on icon "12" at bounding box center [600, 421] width 174 height 174
click at [708, 356] on input "c. 12" at bounding box center [708, 351] width 1 height 10
radio input "true"
click at [765, 590] on button "Next" at bounding box center [708, 578] width 256 height 63
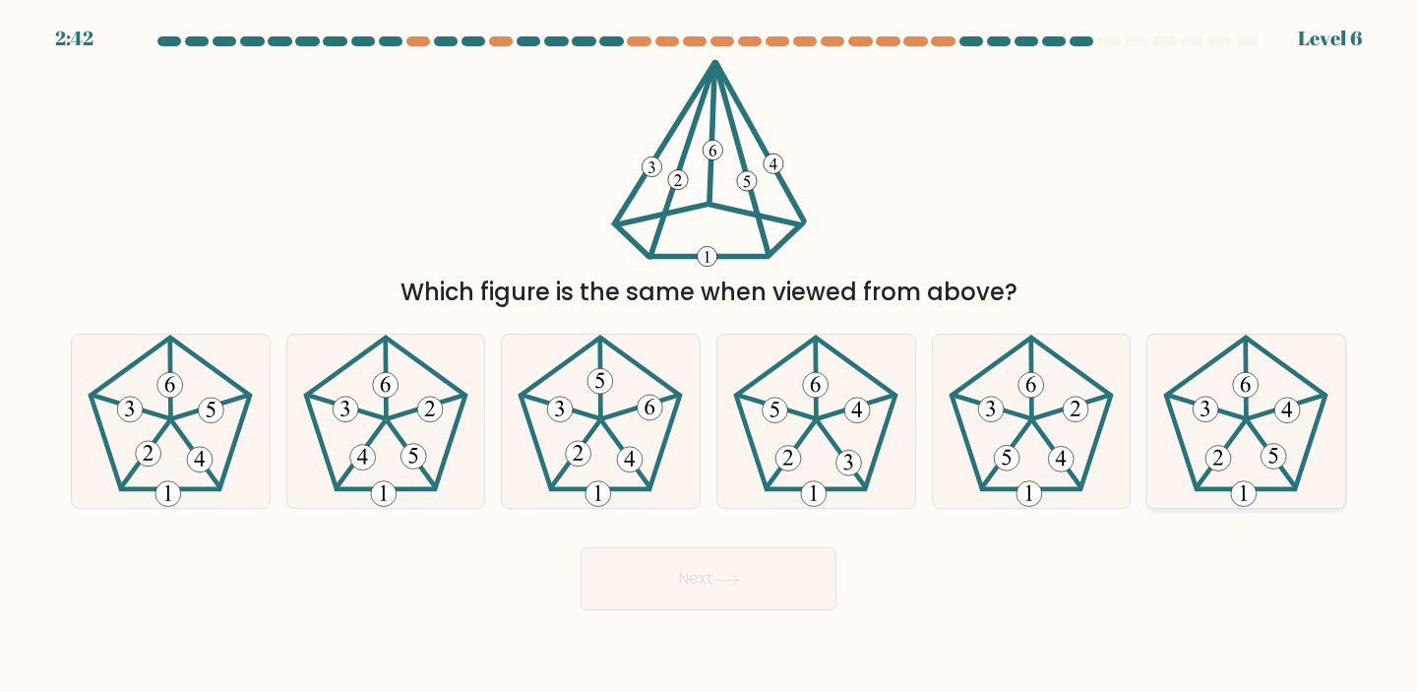
click at [1242, 434] on icon at bounding box center [1246, 421] width 174 height 174
click at [709, 356] on input "f." at bounding box center [708, 351] width 1 height 10
radio input "true"
click at [684, 577] on button "Next" at bounding box center [708, 578] width 256 height 63
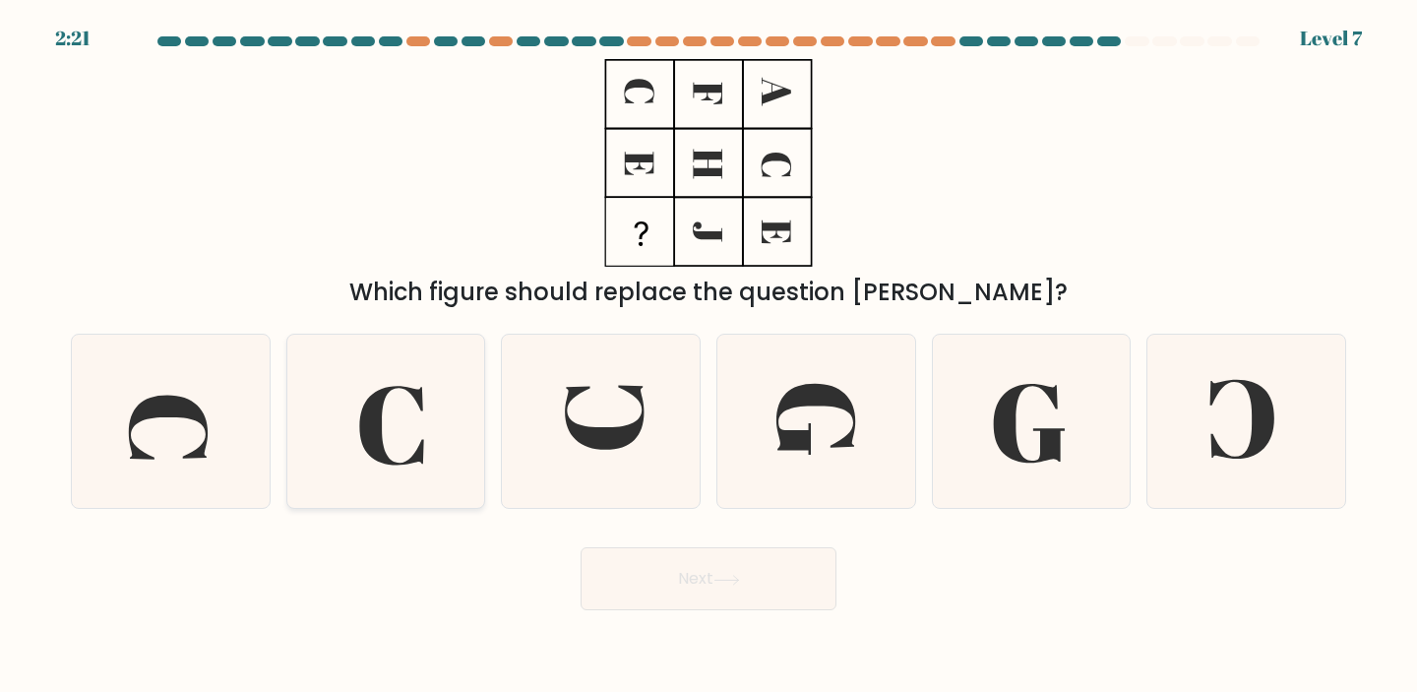
click at [414, 447] on icon at bounding box center [386, 421] width 174 height 174
click at [708, 356] on input "b." at bounding box center [708, 351] width 1 height 10
radio input "true"
click at [794, 451] on icon at bounding box center [816, 421] width 174 height 174
click at [709, 356] on input "d." at bounding box center [708, 351] width 1 height 10
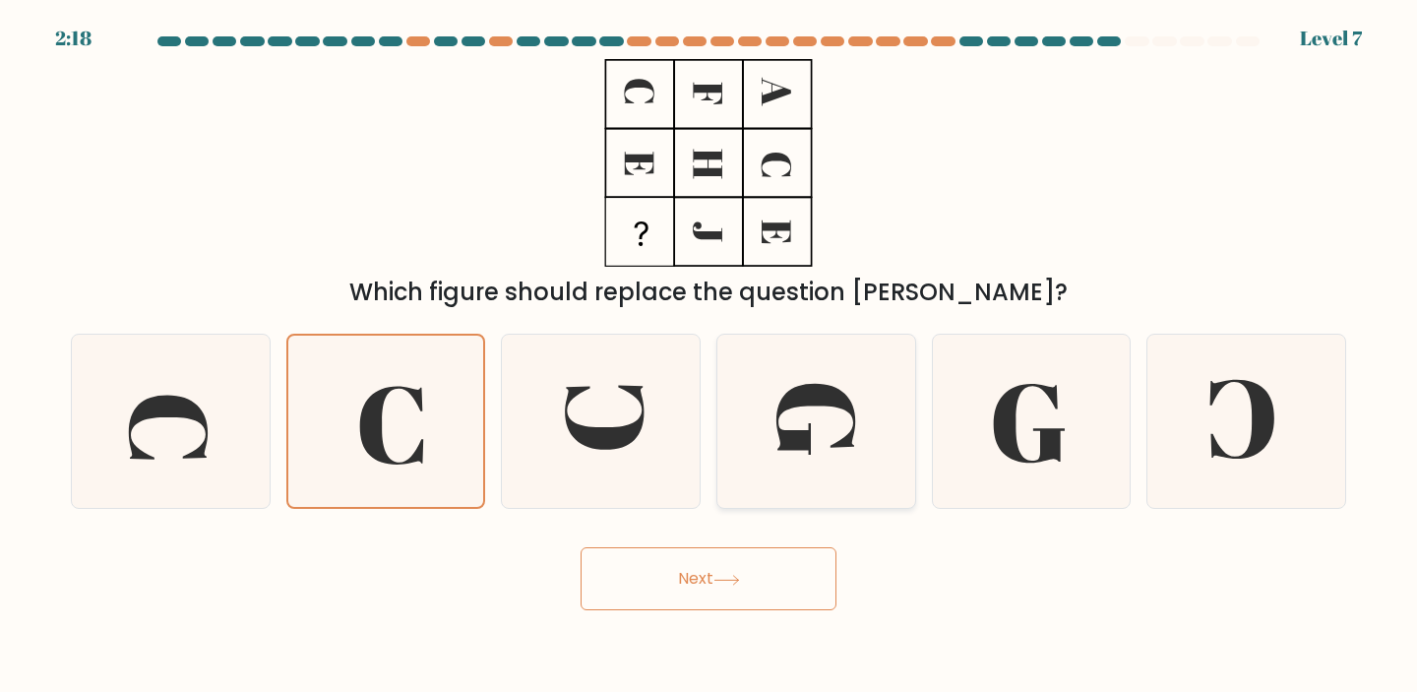
radio input "true"
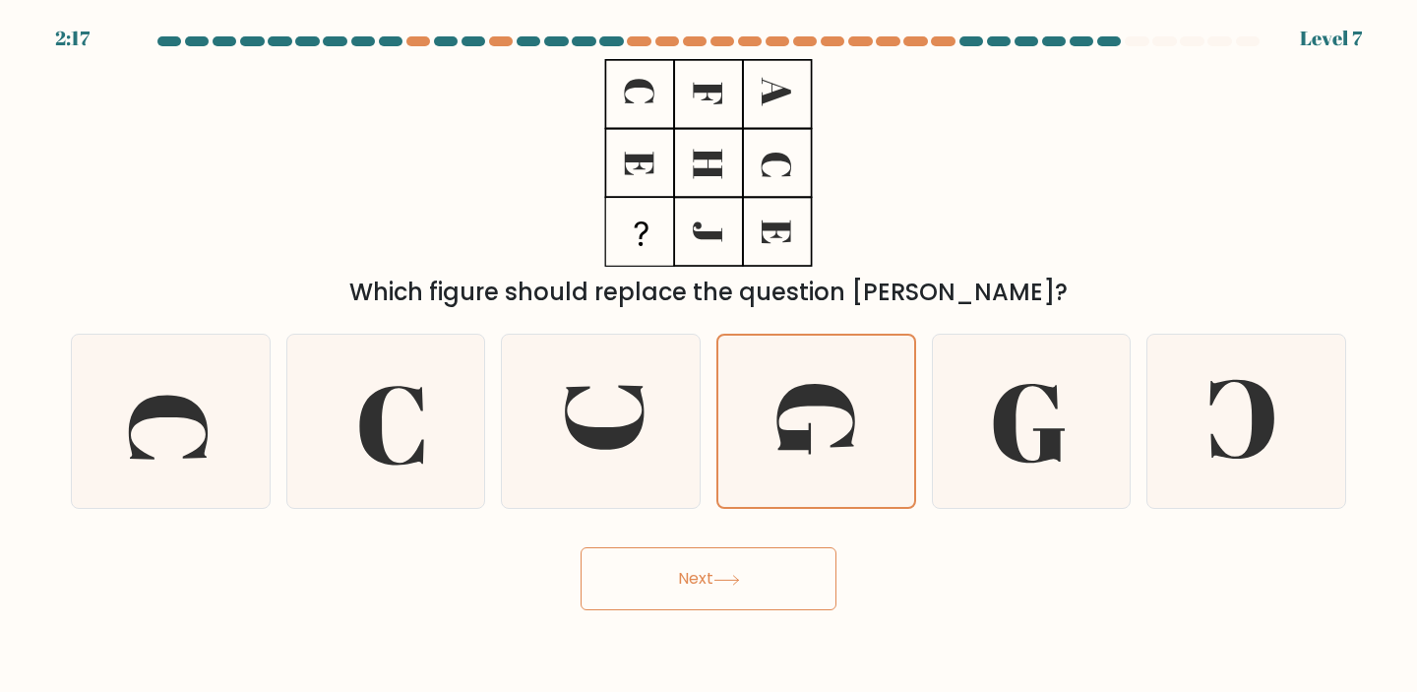
click at [768, 572] on button "Next" at bounding box center [708, 578] width 256 height 63
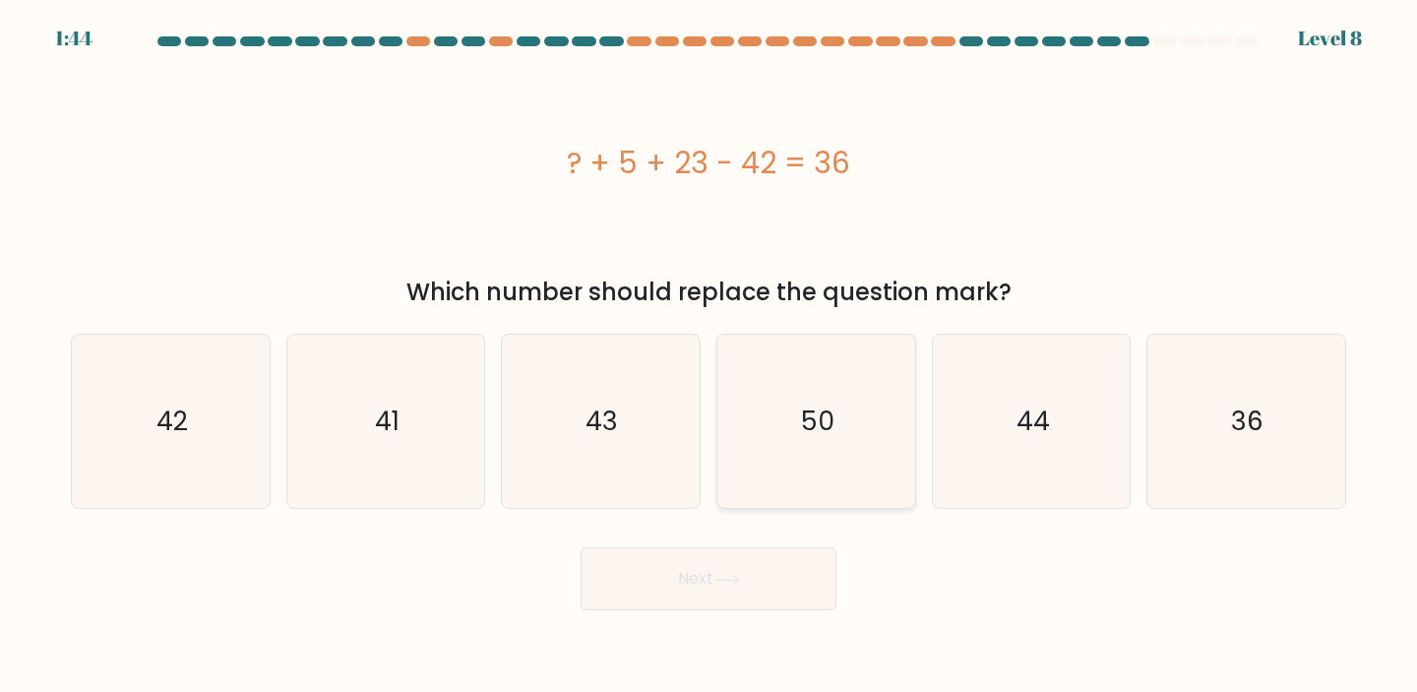
click at [811, 443] on icon "50" at bounding box center [816, 421] width 174 height 174
click at [709, 356] on input "d. 50" at bounding box center [708, 351] width 1 height 10
radio input "true"
click at [744, 572] on button "Next" at bounding box center [708, 578] width 256 height 63
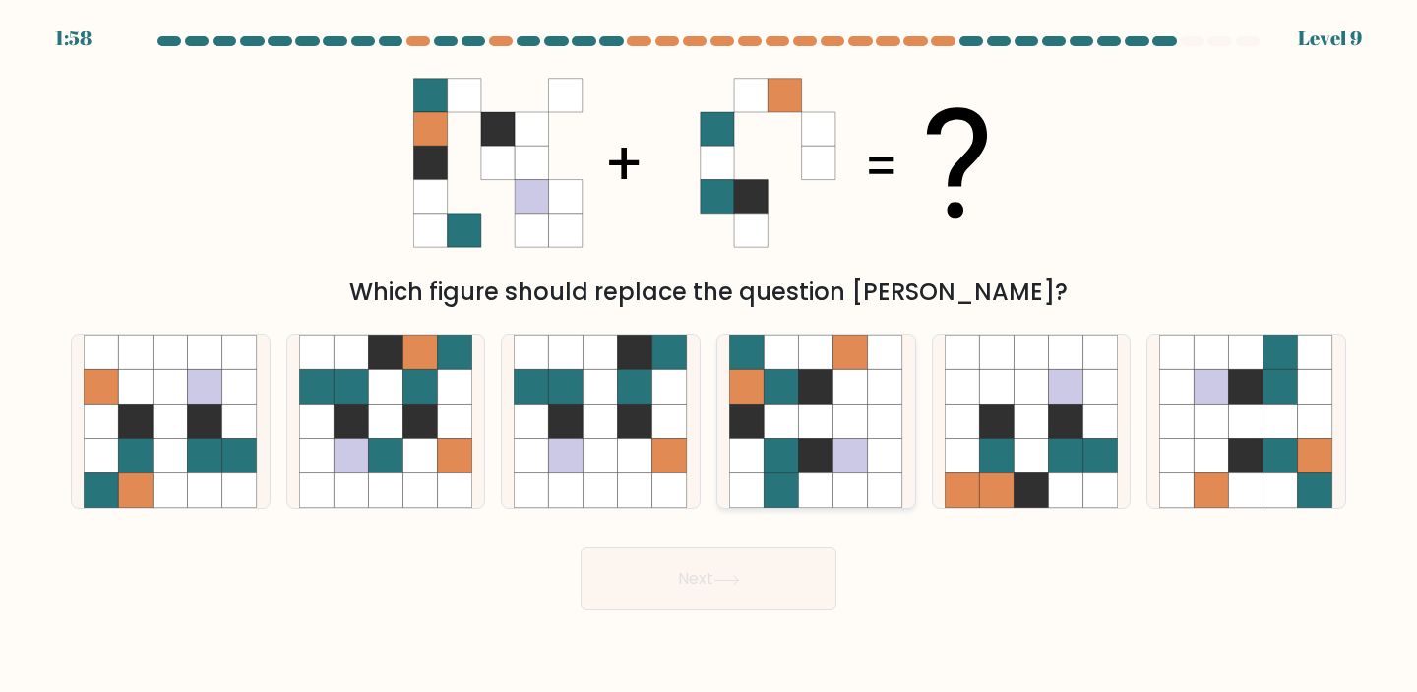
click at [815, 444] on icon at bounding box center [816, 456] width 34 height 34
click at [709, 356] on input "d." at bounding box center [708, 351] width 1 height 10
radio input "true"
click at [755, 558] on button "Next" at bounding box center [708, 578] width 256 height 63
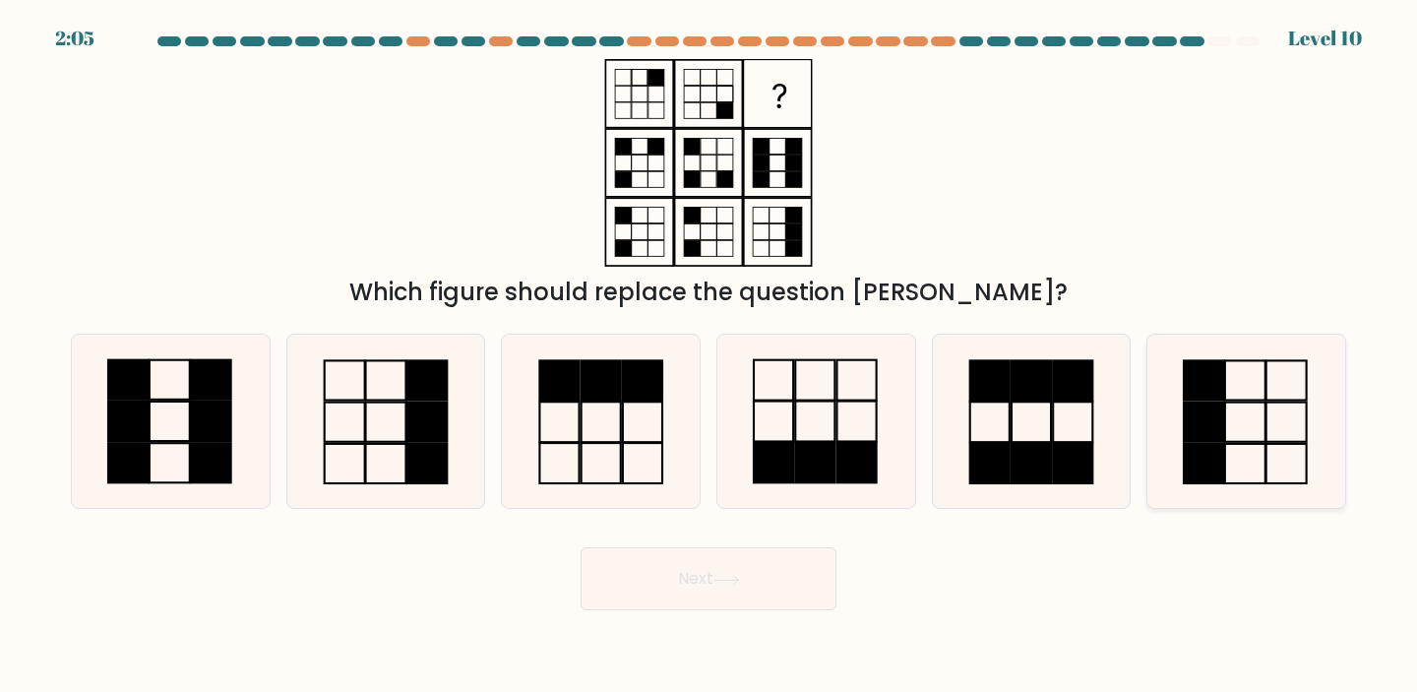
click at [1236, 451] on icon at bounding box center [1246, 421] width 174 height 174
click at [709, 356] on input "f." at bounding box center [708, 351] width 1 height 10
radio input "true"
click at [769, 567] on button "Next" at bounding box center [708, 578] width 256 height 63
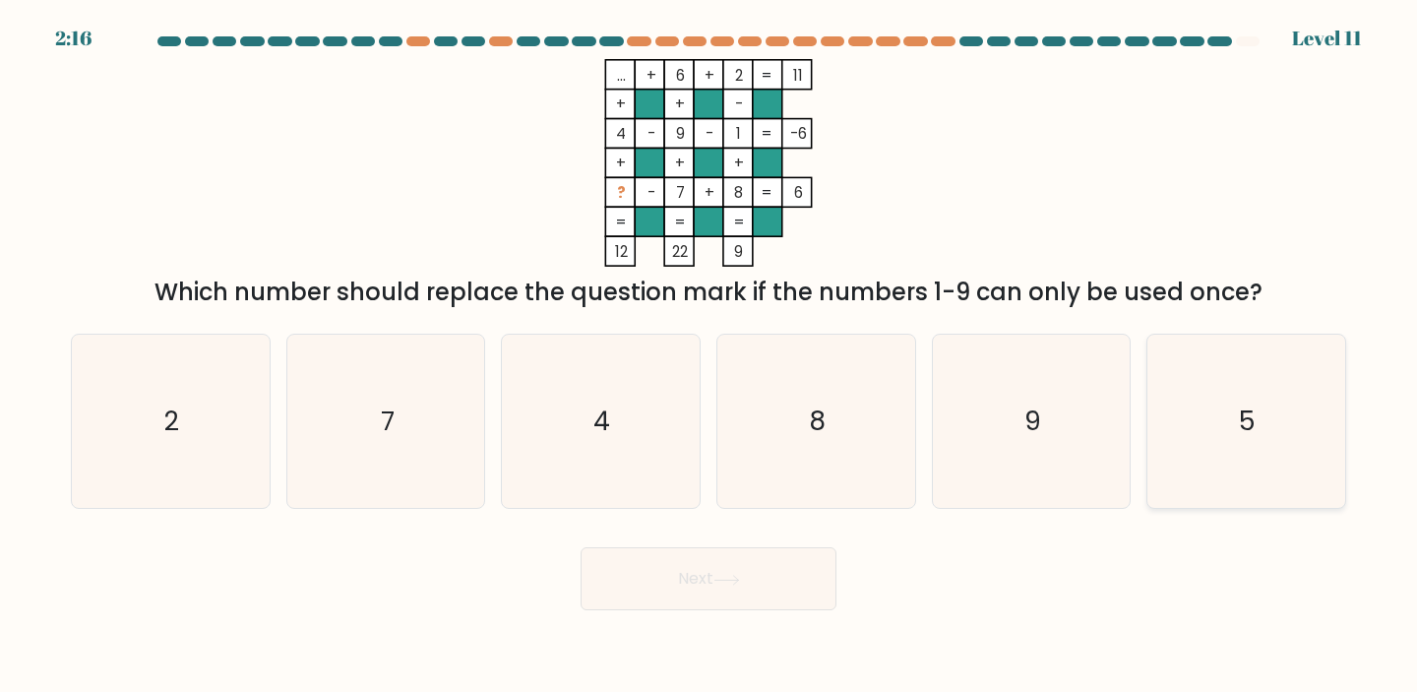
click at [1193, 422] on icon "5" at bounding box center [1246, 421] width 174 height 174
click at [709, 356] on input "f. 5" at bounding box center [708, 351] width 1 height 10
radio input "true"
click at [727, 582] on icon at bounding box center [726, 579] width 27 height 11
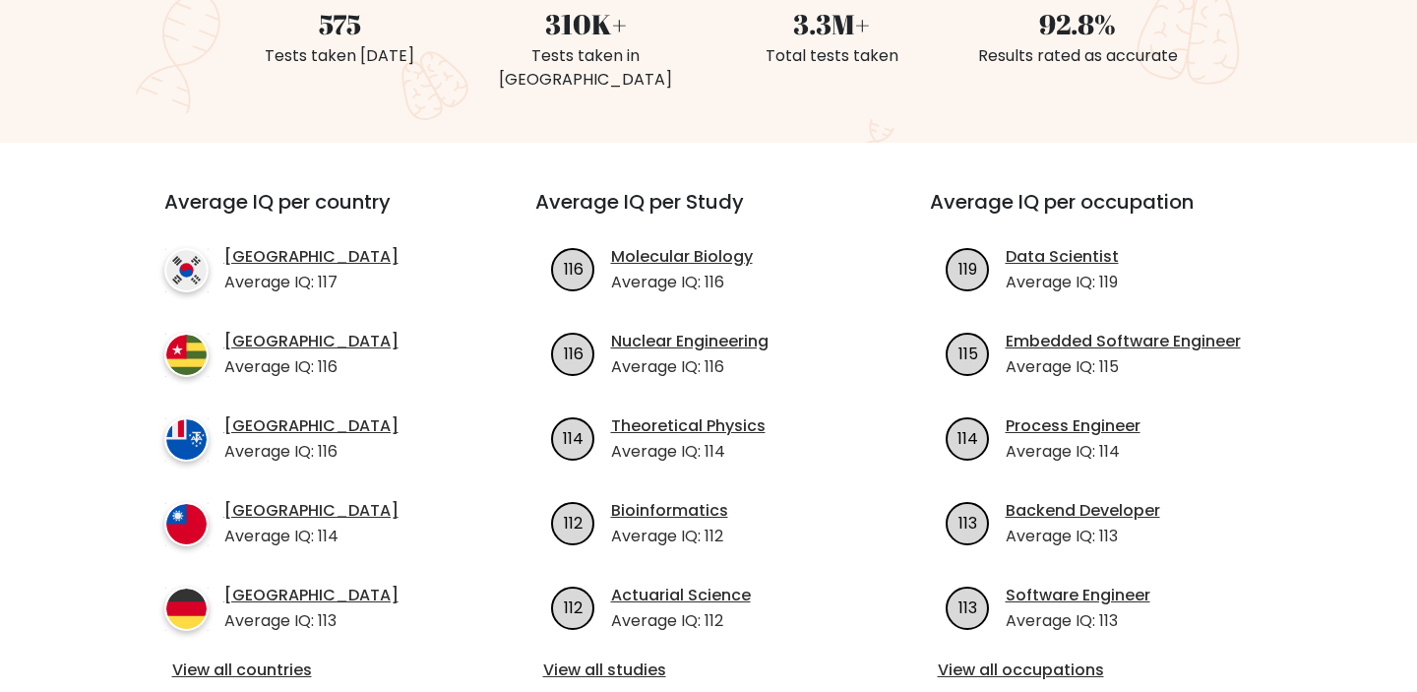
scroll to position [578, 0]
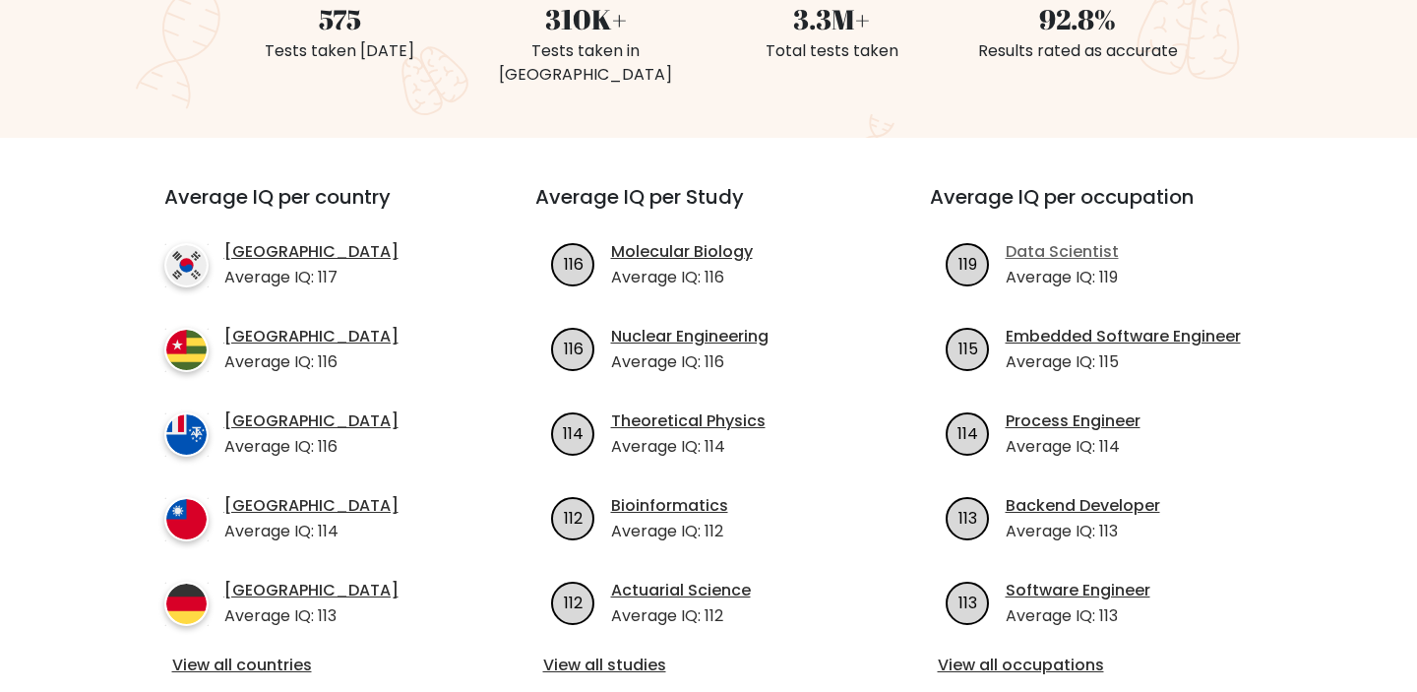
click at [1045, 240] on link "Data Scientist" at bounding box center [1061, 252] width 113 height 24
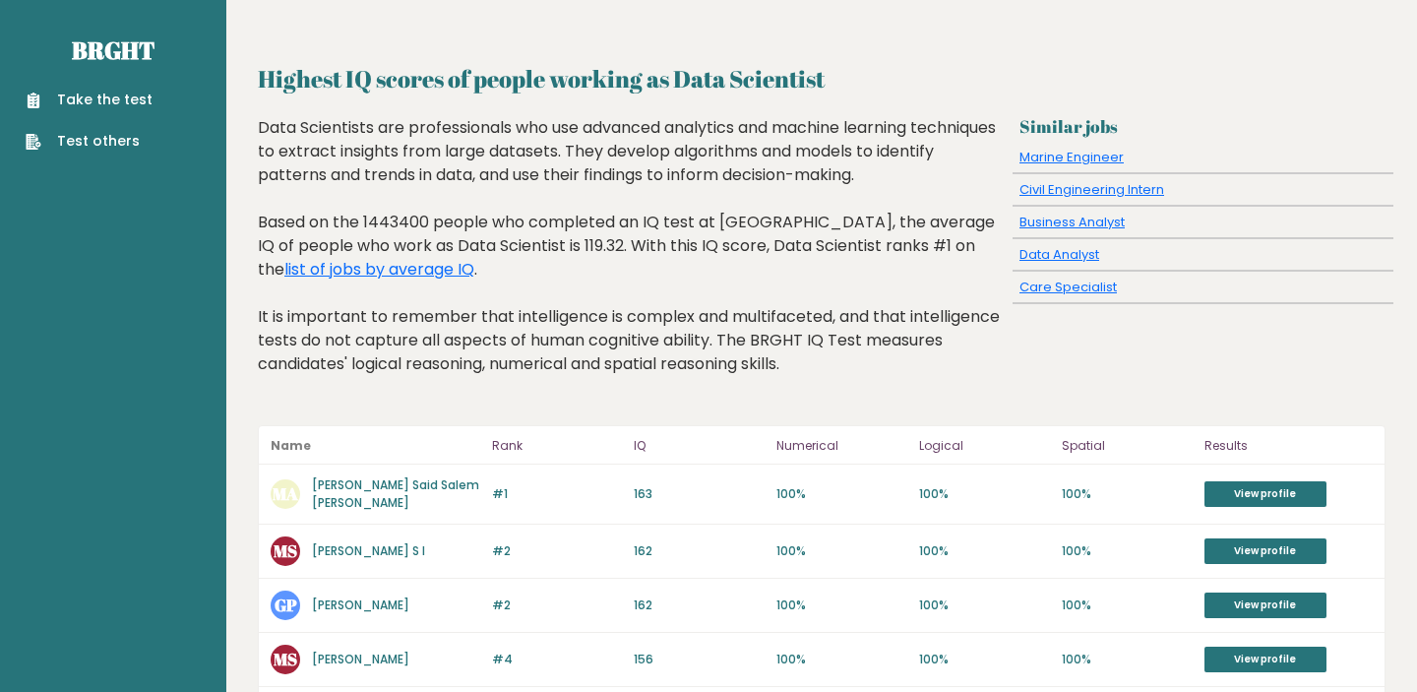
click at [136, 100] on link "Take the test" at bounding box center [89, 100] width 127 height 21
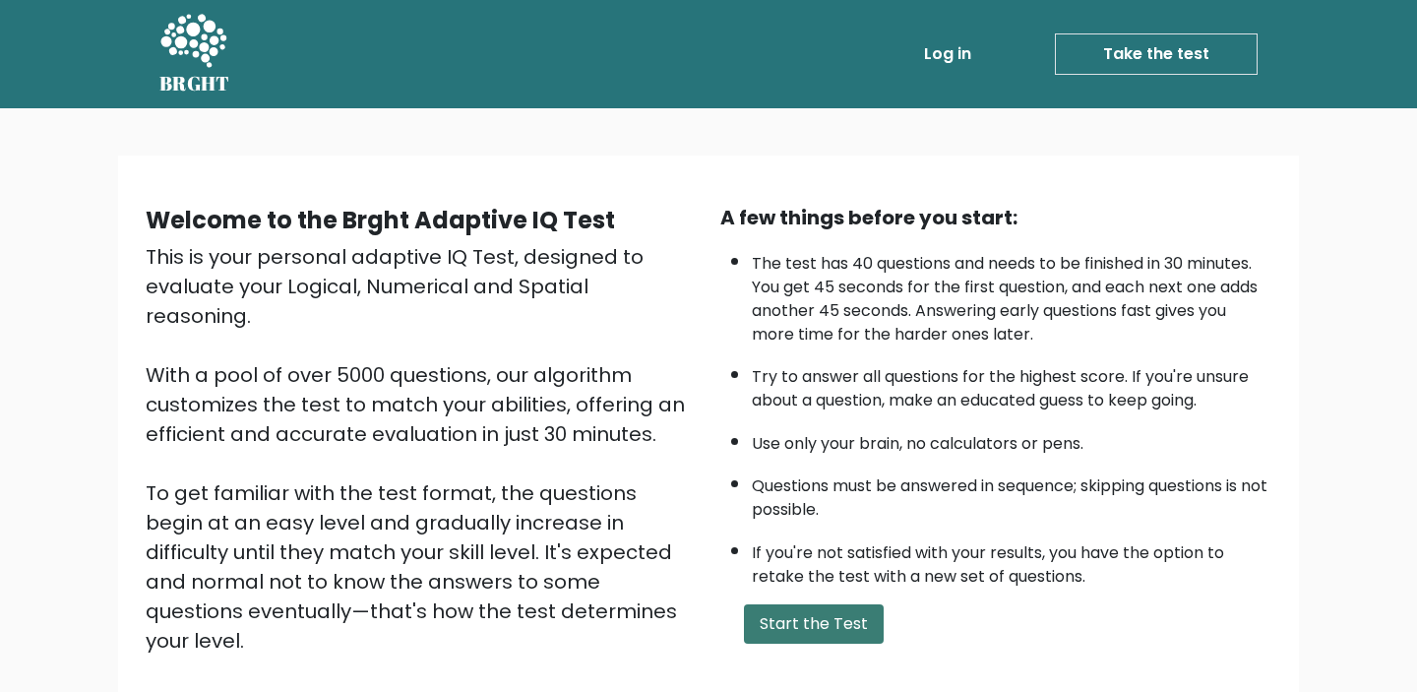
click at [865, 621] on button "Start the Test" at bounding box center [814, 623] width 140 height 39
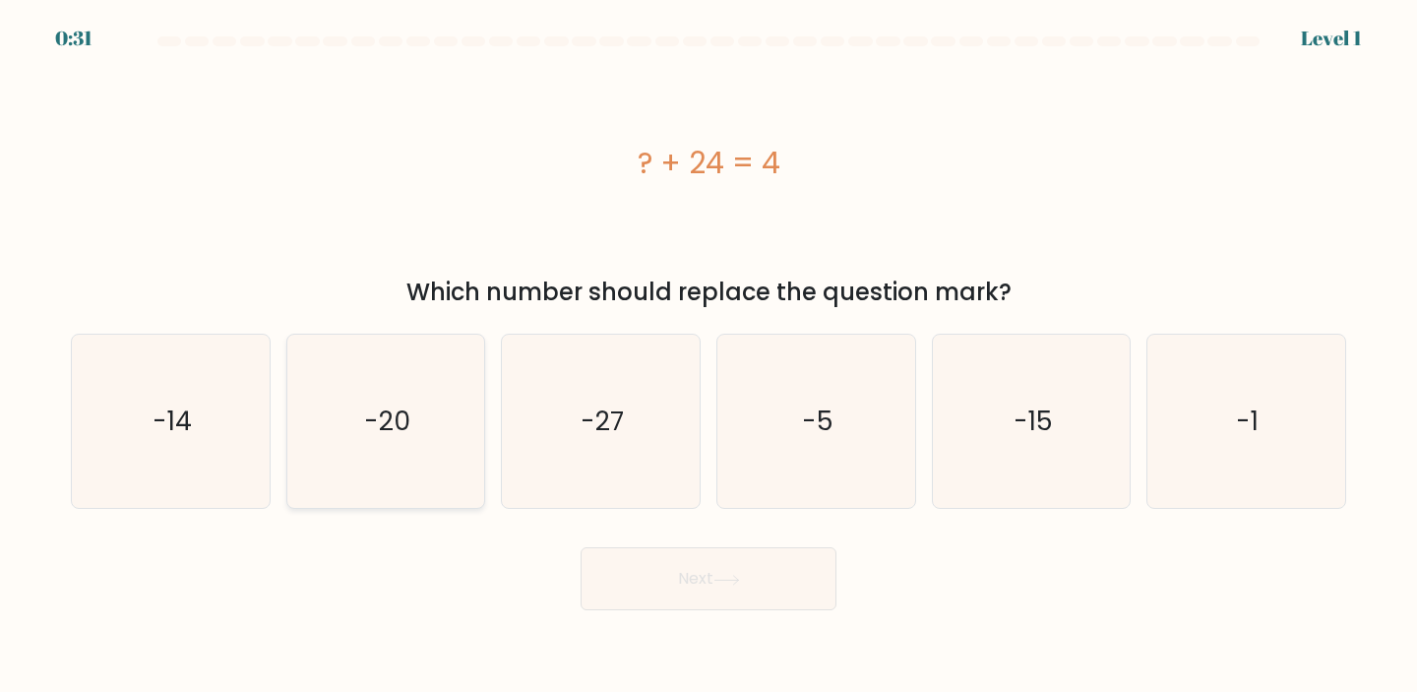
click at [422, 461] on icon "-20" at bounding box center [386, 421] width 174 height 174
click at [708, 356] on input "b. -20" at bounding box center [708, 351] width 1 height 10
radio input "true"
click at [734, 583] on icon at bounding box center [726, 579] width 27 height 11
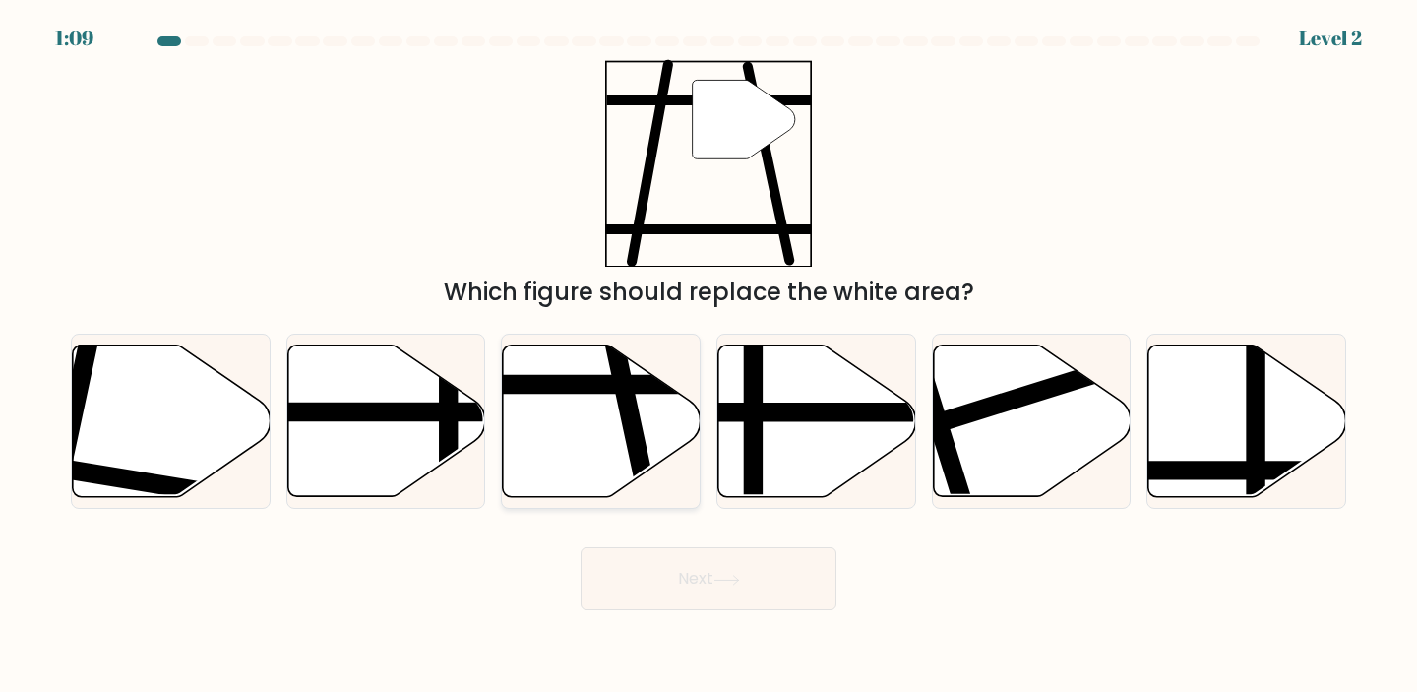
click at [568, 384] on line at bounding box center [537, 384] width 398 height 0
click at [708, 356] on input "c." at bounding box center [708, 351] width 1 height 10
radio input "true"
click at [740, 571] on button "Next" at bounding box center [708, 578] width 256 height 63
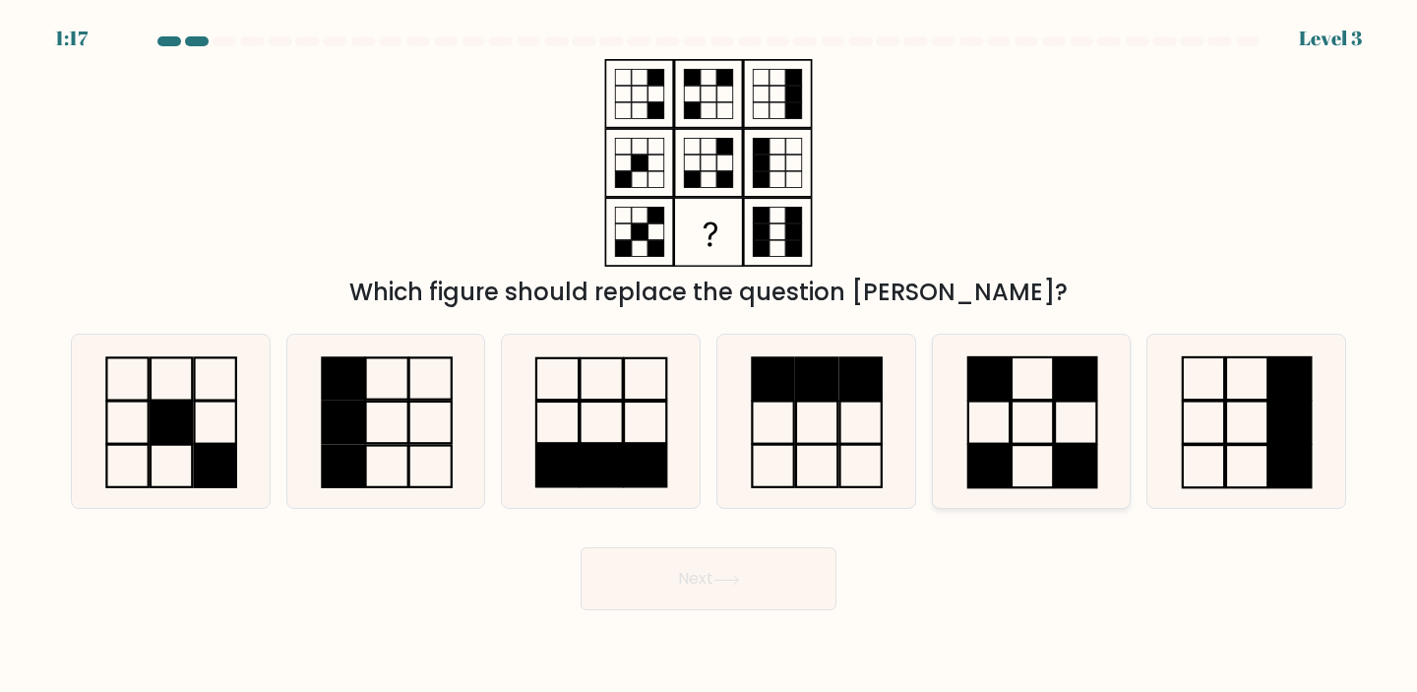
click at [989, 426] on icon at bounding box center [1031, 421] width 174 height 174
click at [709, 356] on input "e." at bounding box center [708, 351] width 1 height 10
radio input "true"
click at [707, 585] on button "Next" at bounding box center [708, 578] width 256 height 63
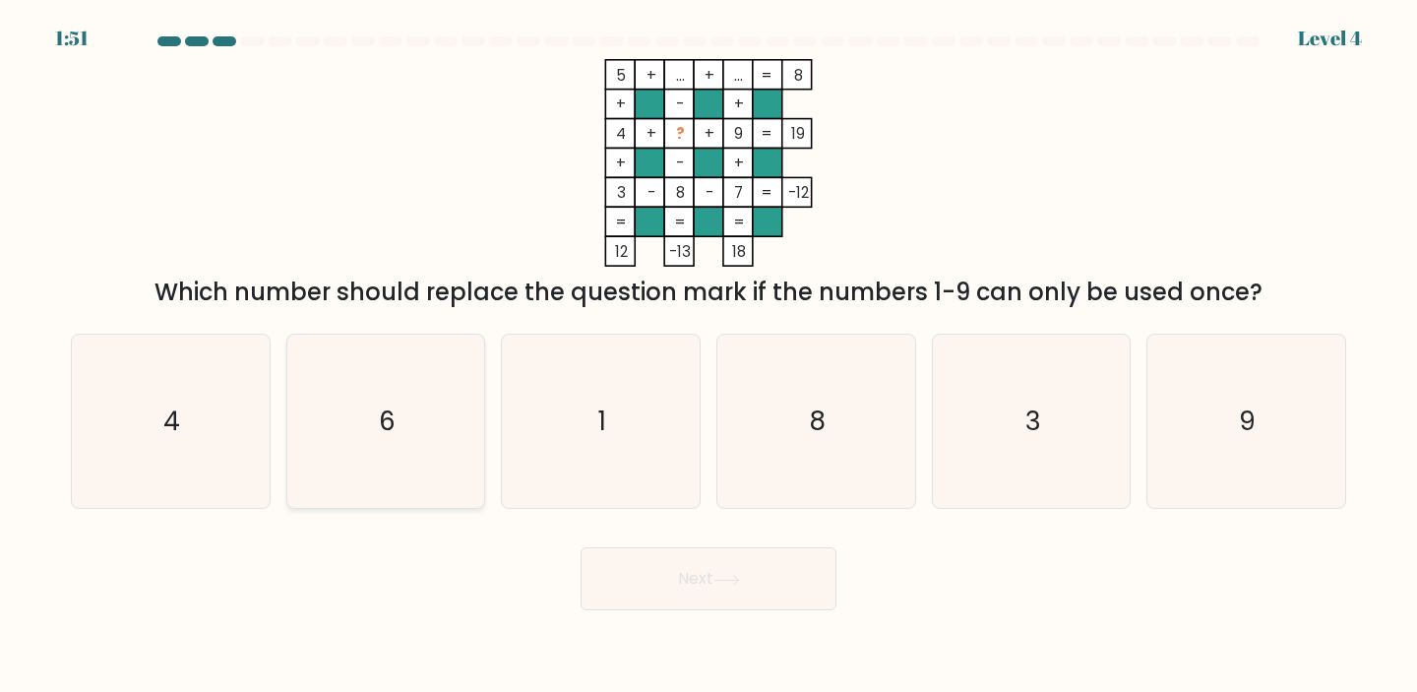
click at [450, 448] on icon "6" at bounding box center [386, 421] width 174 height 174
click at [708, 356] on input "b. 6" at bounding box center [708, 351] width 1 height 10
radio input "true"
click at [746, 592] on button "Next" at bounding box center [708, 578] width 256 height 63
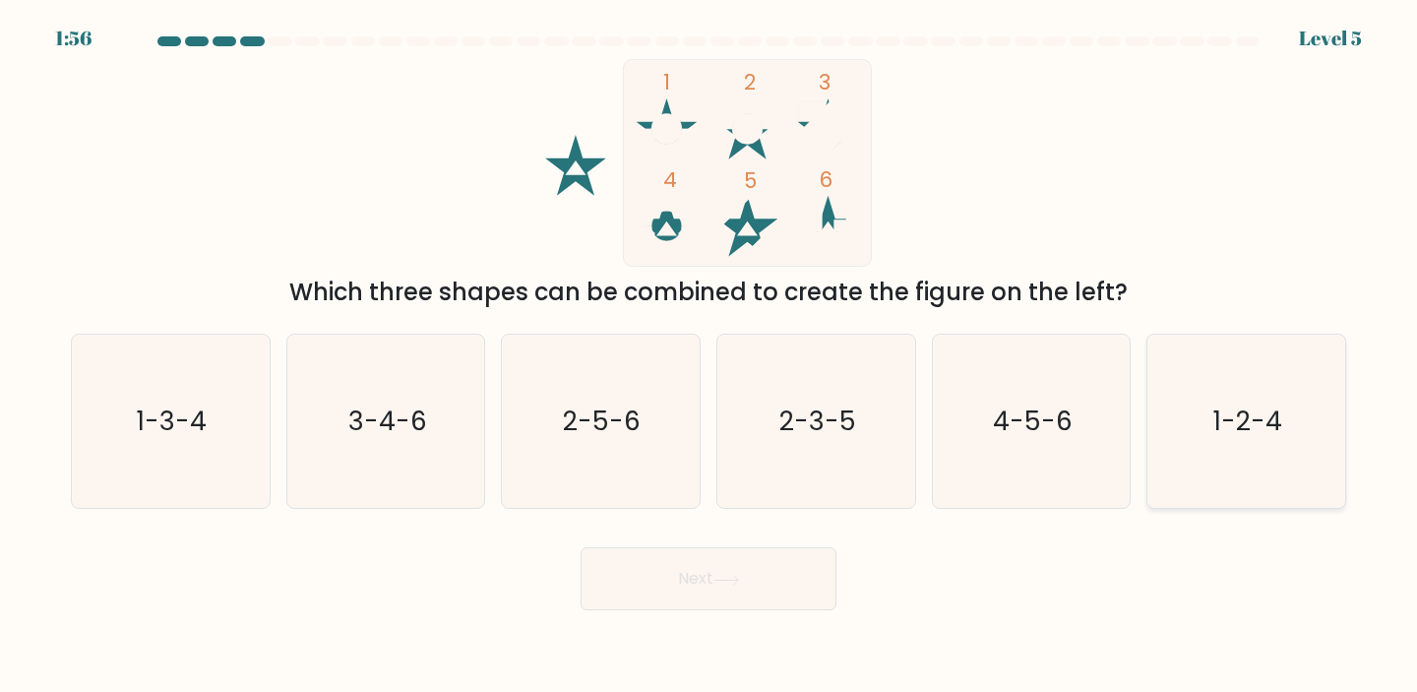
click at [1261, 414] on text "1-2-4" at bounding box center [1247, 420] width 69 height 36
click at [709, 356] on input "f. 1-2-4" at bounding box center [708, 351] width 1 height 10
radio input "true"
click at [703, 576] on button "Next" at bounding box center [708, 578] width 256 height 63
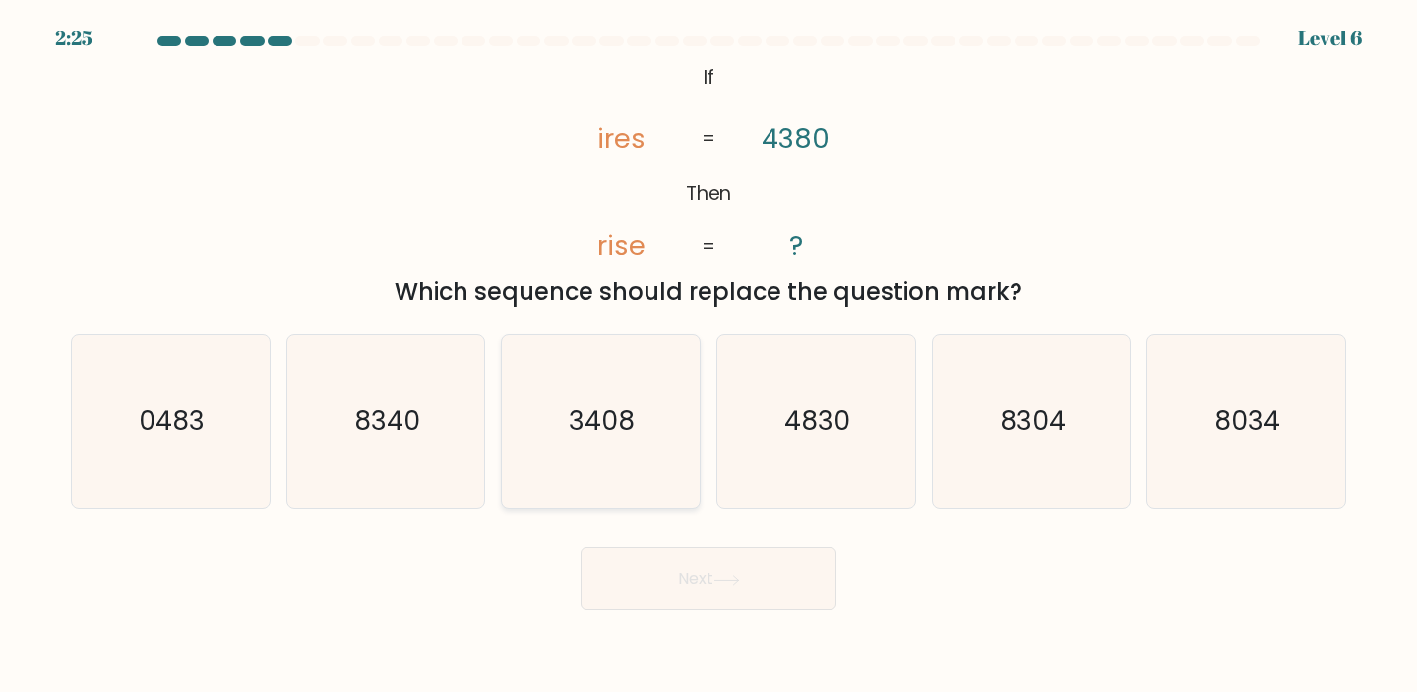
click at [563, 442] on icon "3408" at bounding box center [600, 421] width 174 height 174
click at [708, 356] on input "c. 3408" at bounding box center [708, 351] width 1 height 10
radio input "true"
click at [754, 582] on button "Next" at bounding box center [708, 578] width 256 height 63
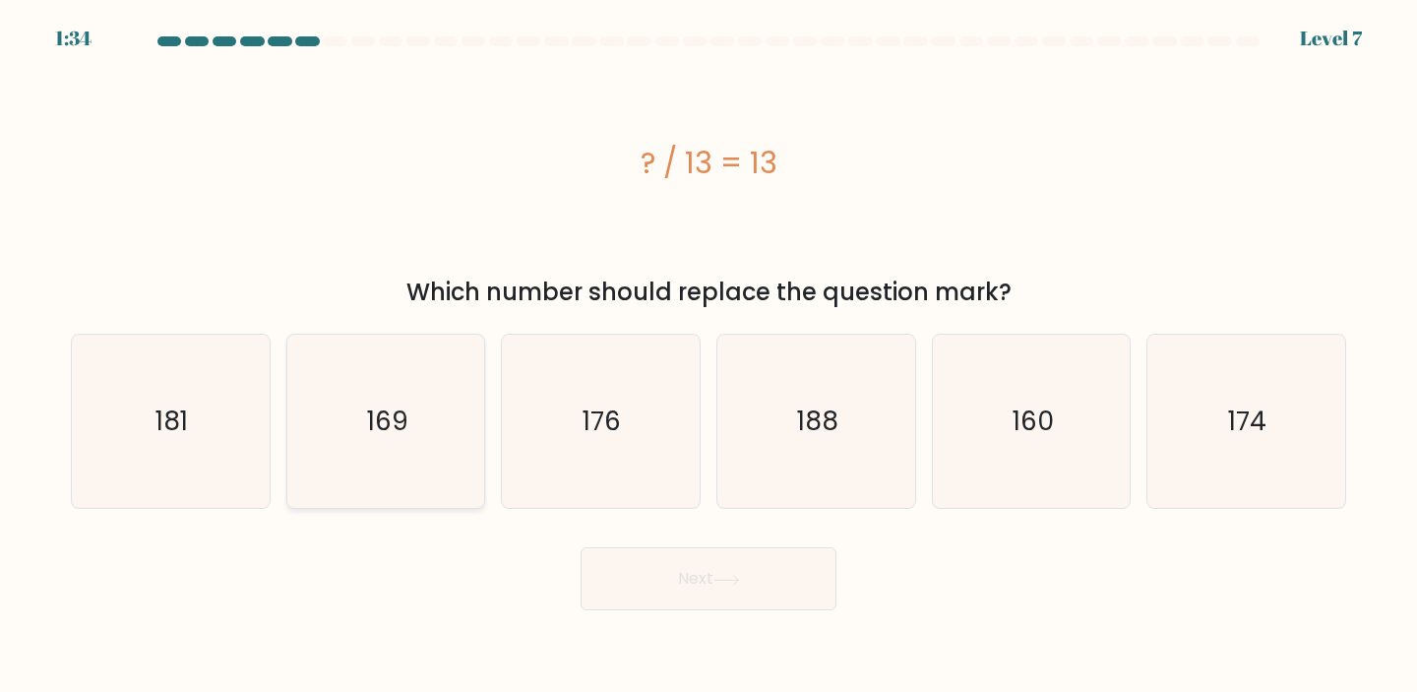
click at [453, 424] on icon "169" at bounding box center [386, 421] width 174 height 174
click at [708, 356] on input "b. 169" at bounding box center [708, 351] width 1 height 10
radio input "true"
click at [704, 574] on button "Next" at bounding box center [708, 578] width 256 height 63
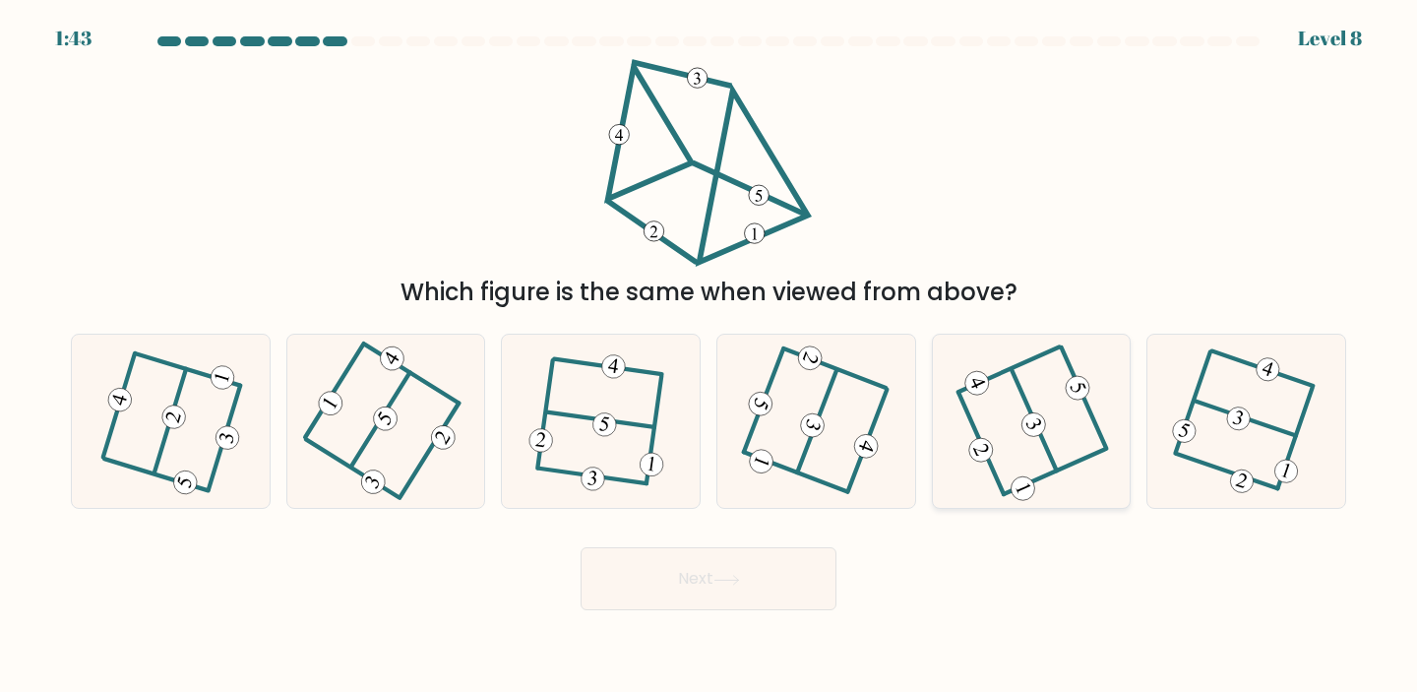
click at [1056, 447] on icon at bounding box center [1031, 421] width 140 height 139
click at [709, 356] on input "e." at bounding box center [708, 351] width 1 height 10
radio input "true"
click at [727, 549] on button "Next" at bounding box center [708, 578] width 256 height 63
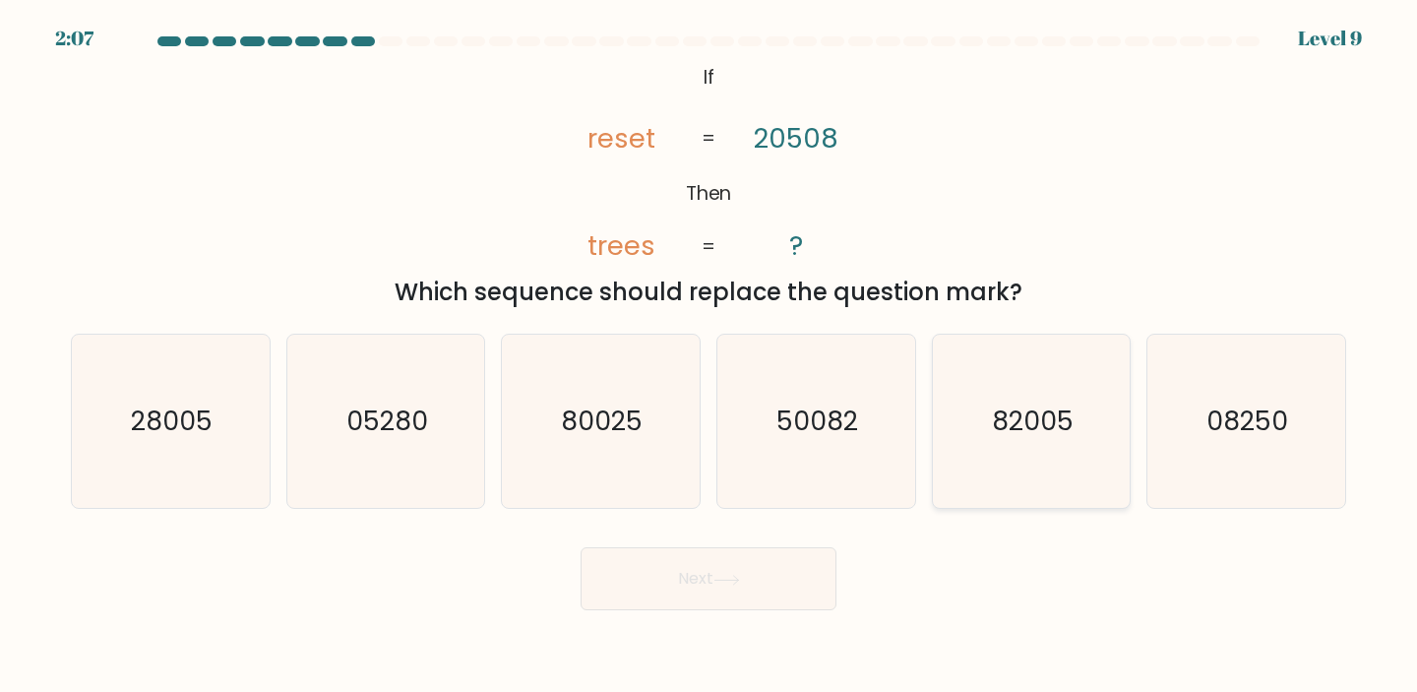
click at [1066, 445] on icon "82005" at bounding box center [1031, 421] width 174 height 174
click at [709, 356] on input "e. 82005" at bounding box center [708, 351] width 1 height 10
radio input "true"
click at [688, 556] on button "Next" at bounding box center [708, 578] width 256 height 63
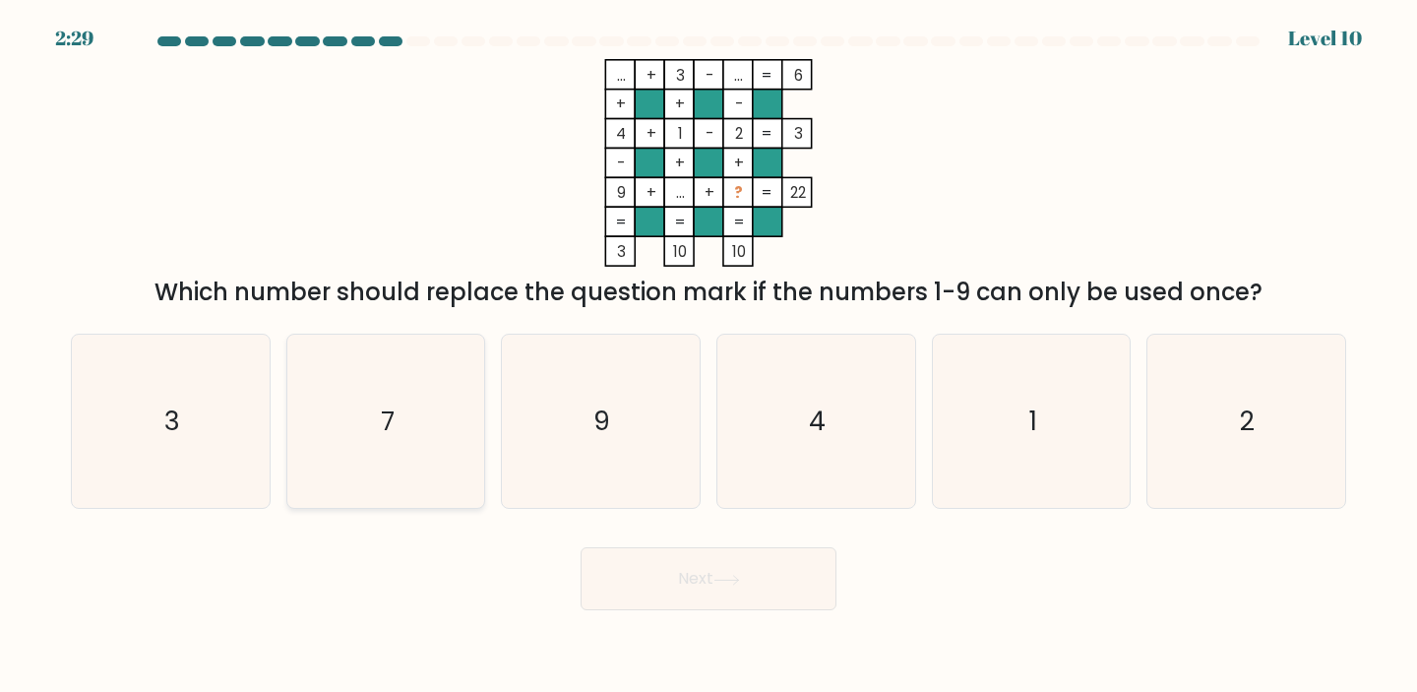
click at [461, 395] on icon "7" at bounding box center [386, 421] width 174 height 174
click at [708, 356] on input "b. 7" at bounding box center [708, 351] width 1 height 10
radio input "true"
click at [766, 580] on button "Next" at bounding box center [708, 578] width 256 height 63
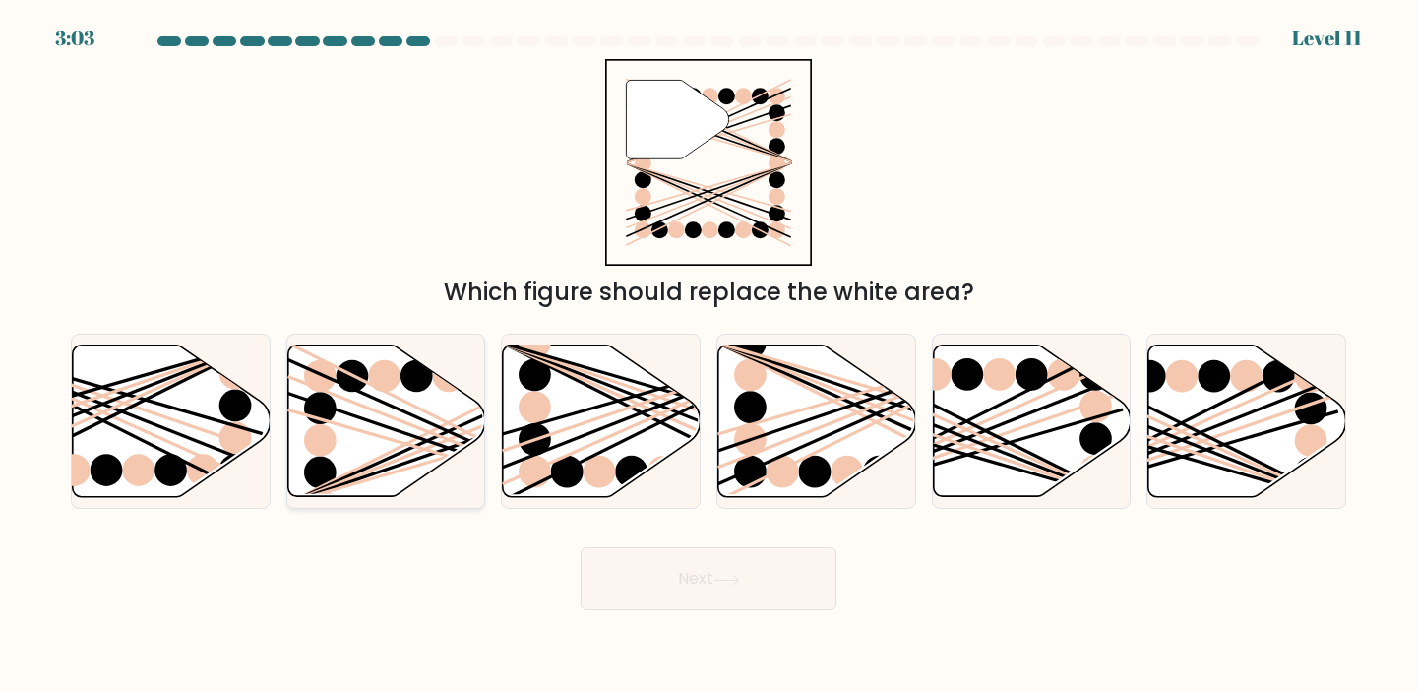
click at [349, 419] on icon at bounding box center [386, 419] width 198 height 151
click at [708, 356] on input "b." at bounding box center [708, 351] width 1 height 10
radio input "true"
click at [703, 581] on button "Next" at bounding box center [708, 578] width 256 height 63
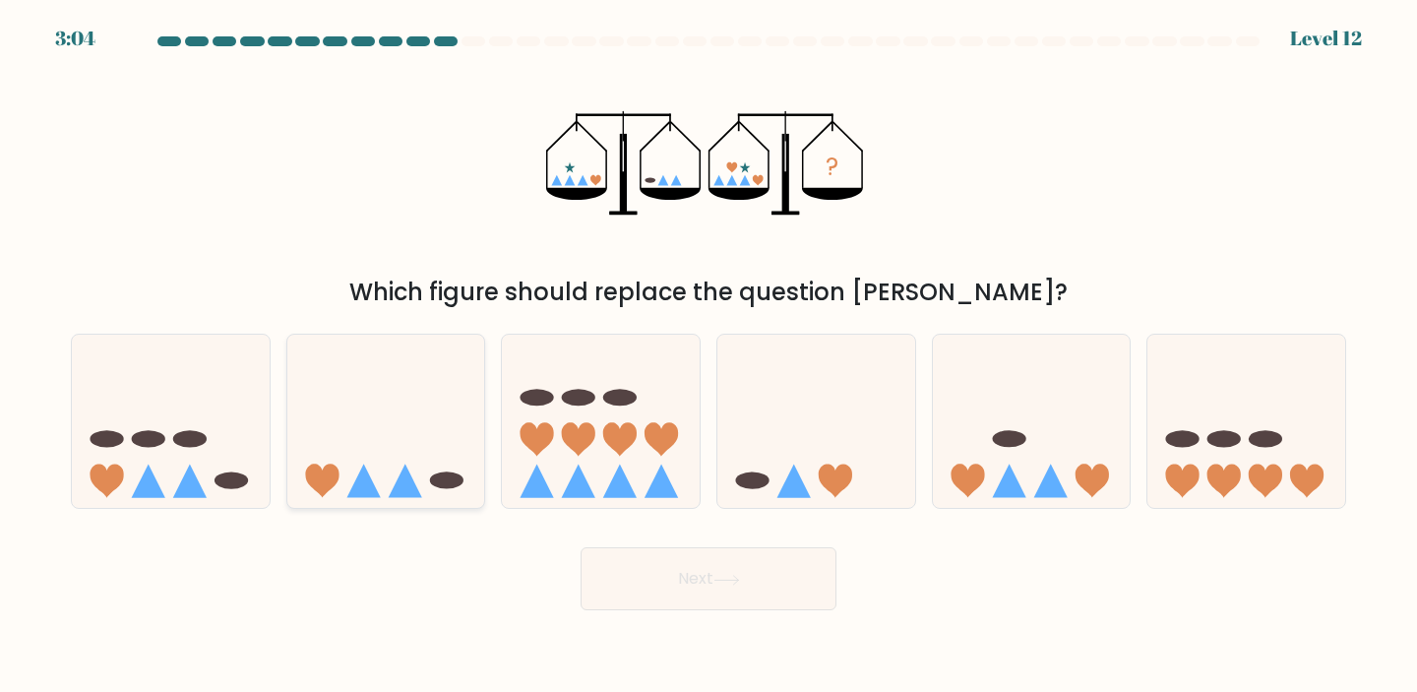
click at [416, 497] on icon at bounding box center [405, 480] width 33 height 33
click at [708, 356] on input "b." at bounding box center [708, 351] width 1 height 10
radio input "true"
click at [734, 574] on icon at bounding box center [726, 579] width 27 height 11
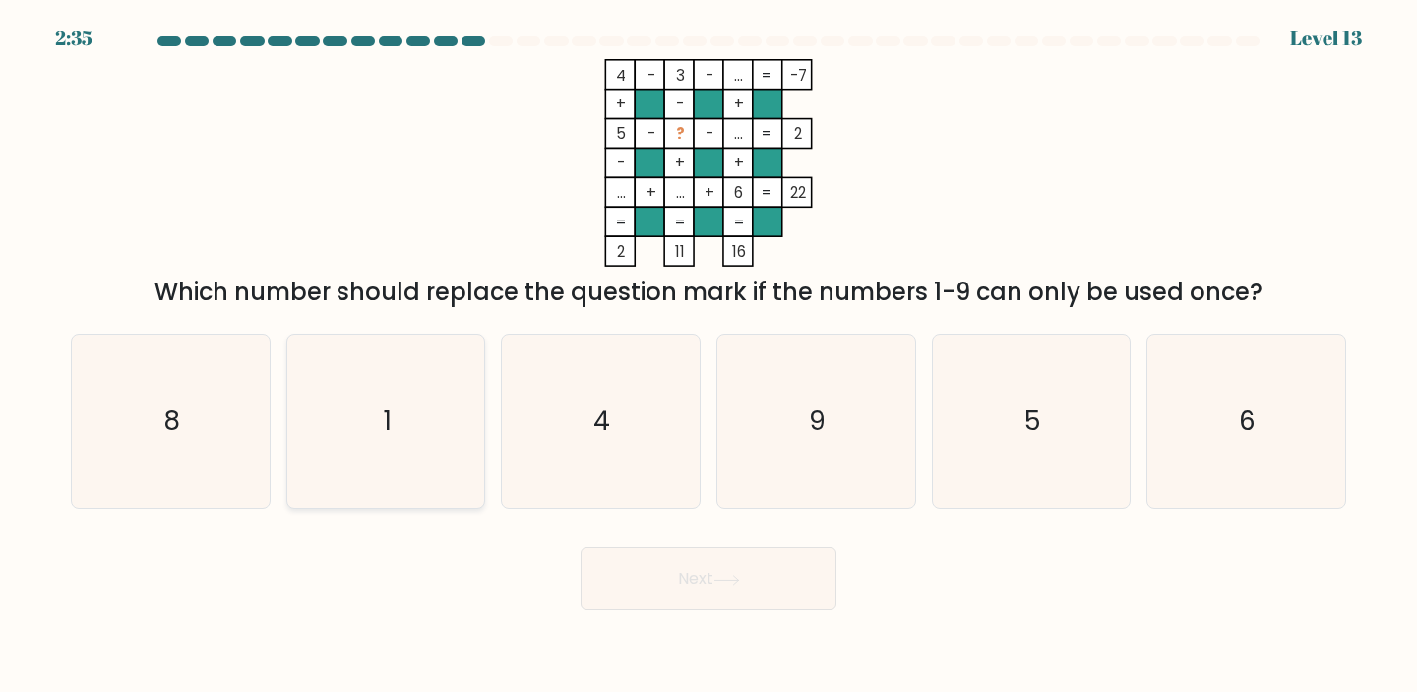
click at [399, 409] on icon "1" at bounding box center [386, 421] width 174 height 174
click at [708, 356] on input "b. 1" at bounding box center [708, 351] width 1 height 10
radio input "true"
click at [715, 558] on button "Next" at bounding box center [708, 578] width 256 height 63
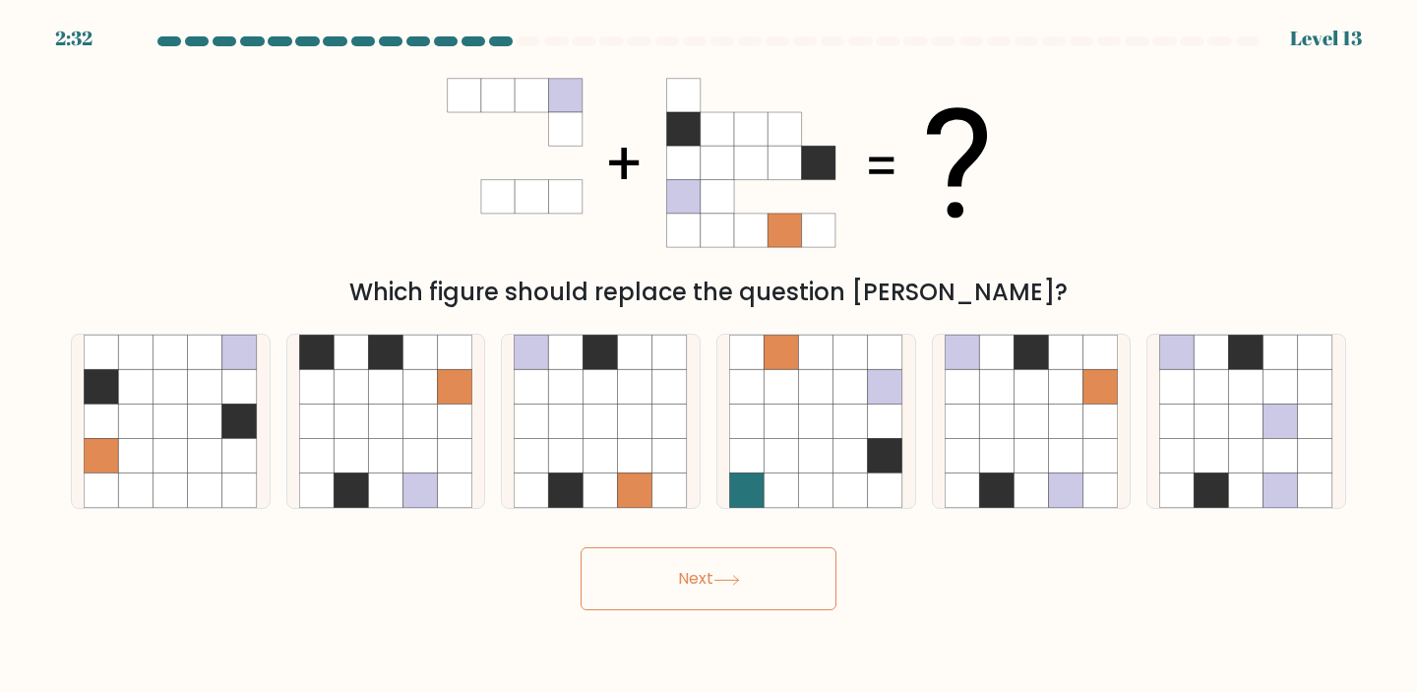
click at [726, 569] on button "Next" at bounding box center [708, 578] width 256 height 63
click at [1053, 413] on icon at bounding box center [1066, 421] width 34 height 34
click at [709, 356] on input "e." at bounding box center [708, 351] width 1 height 10
radio input "true"
click at [698, 585] on button "Next" at bounding box center [708, 578] width 256 height 63
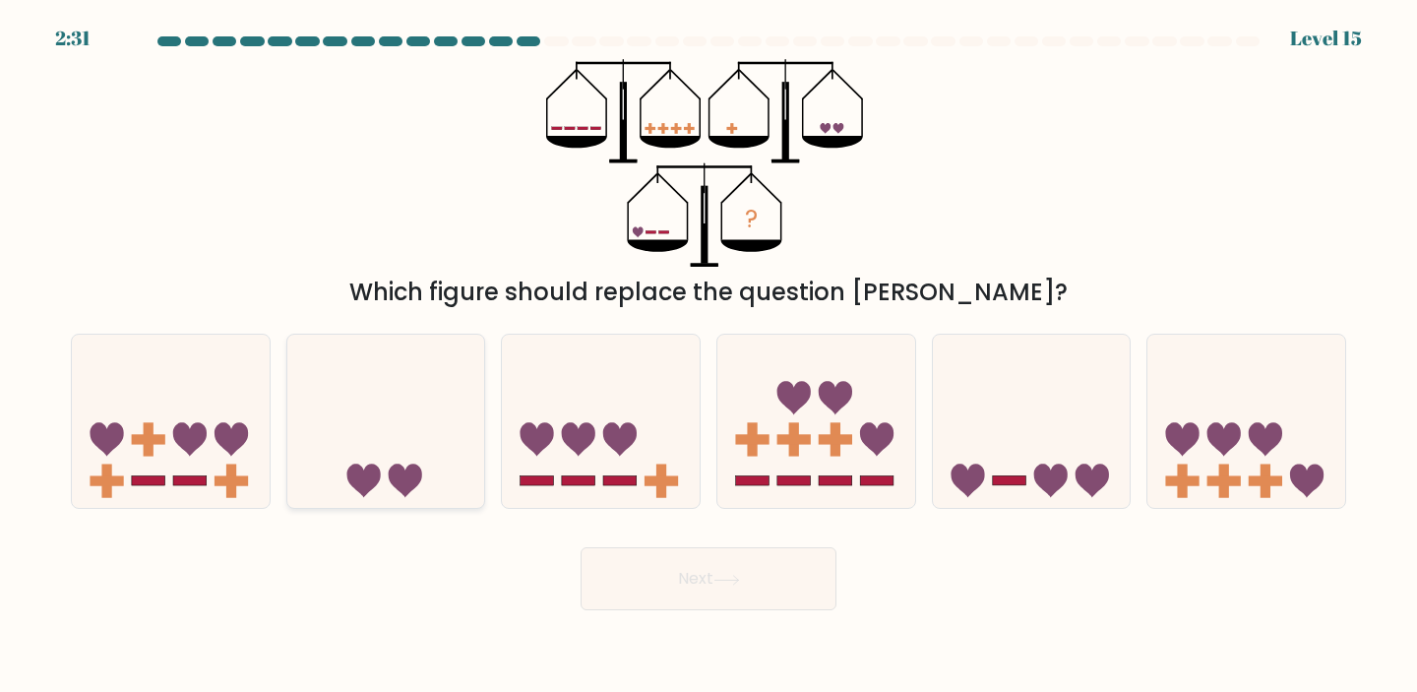
click at [431, 474] on icon at bounding box center [386, 420] width 198 height 163
click at [708, 356] on input "b." at bounding box center [708, 351] width 1 height 10
radio input "true"
click at [664, 564] on button "Next" at bounding box center [708, 578] width 256 height 63
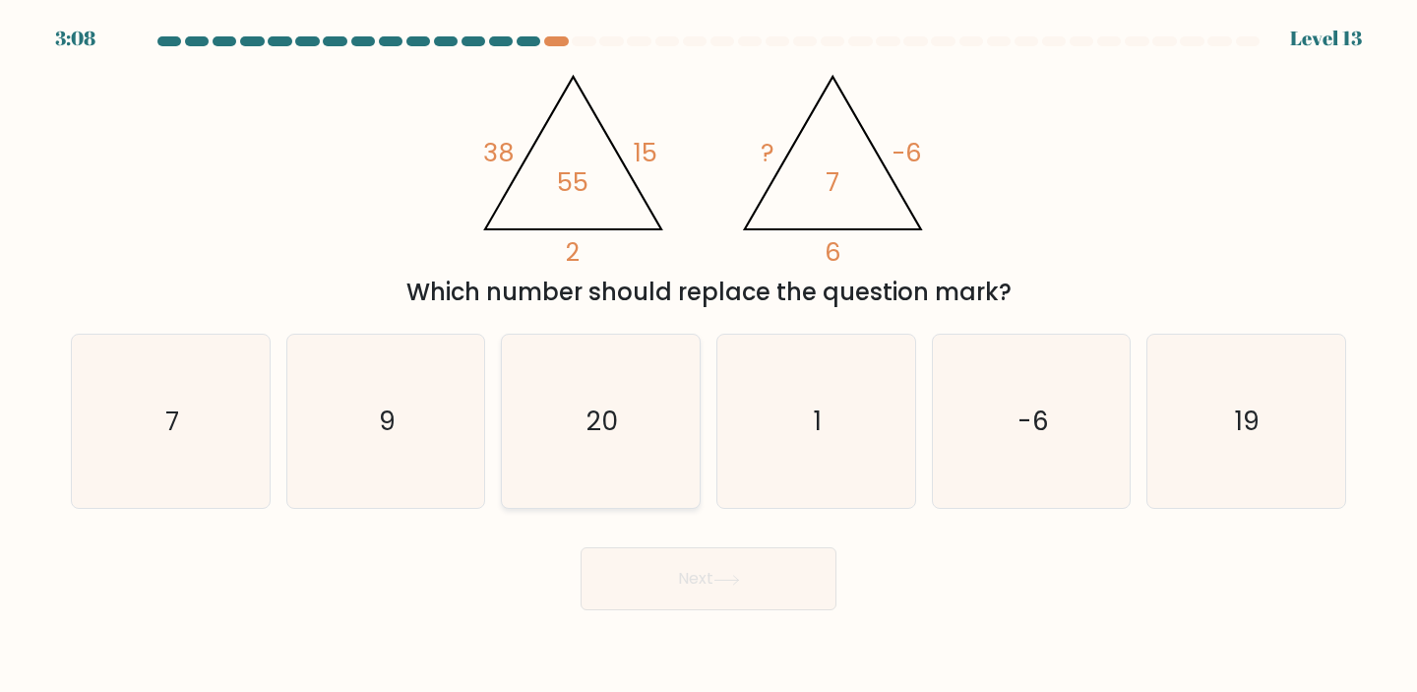
click at [620, 443] on icon "20" at bounding box center [600, 421] width 174 height 174
click at [708, 356] on input "c. 20" at bounding box center [708, 351] width 1 height 10
radio input "true"
click at [704, 573] on button "Next" at bounding box center [708, 578] width 256 height 63
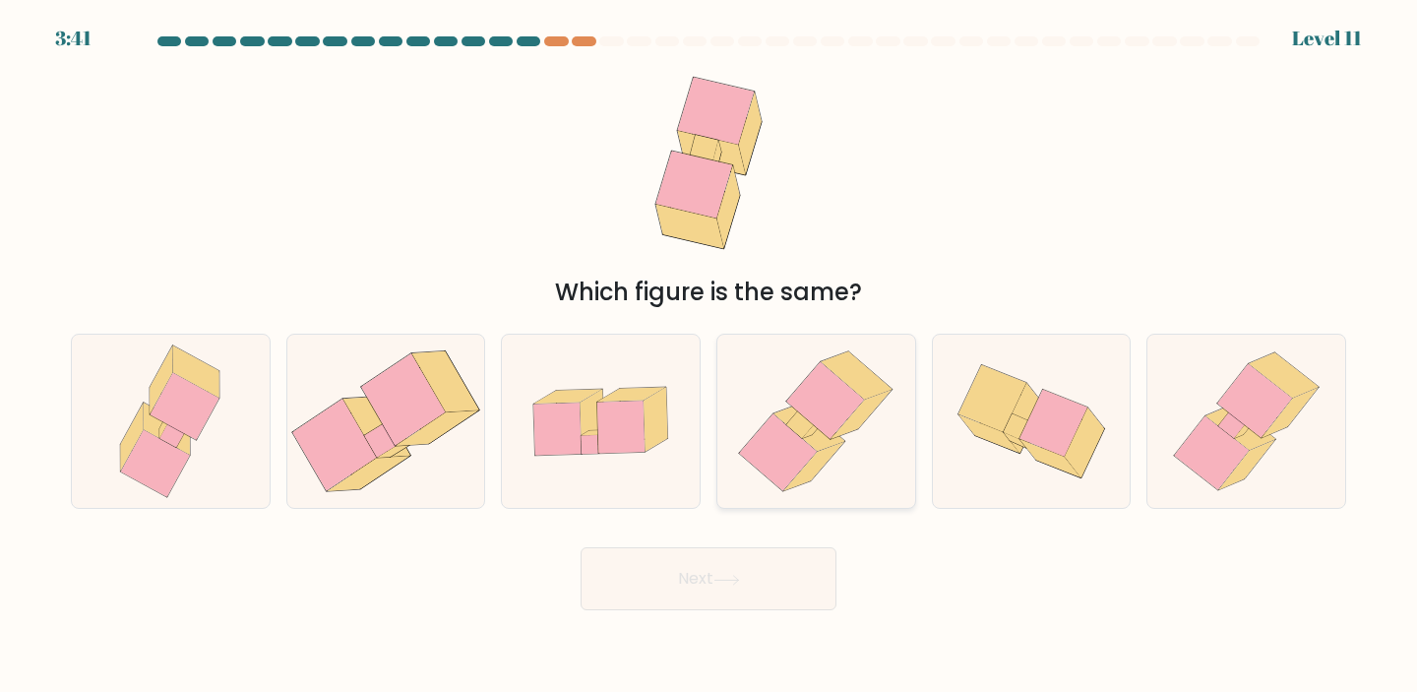
click at [760, 437] on icon at bounding box center [778, 452] width 78 height 77
click at [709, 356] on input "d." at bounding box center [708, 351] width 1 height 10
radio input "true"
click at [732, 560] on button "Next" at bounding box center [708, 578] width 256 height 63
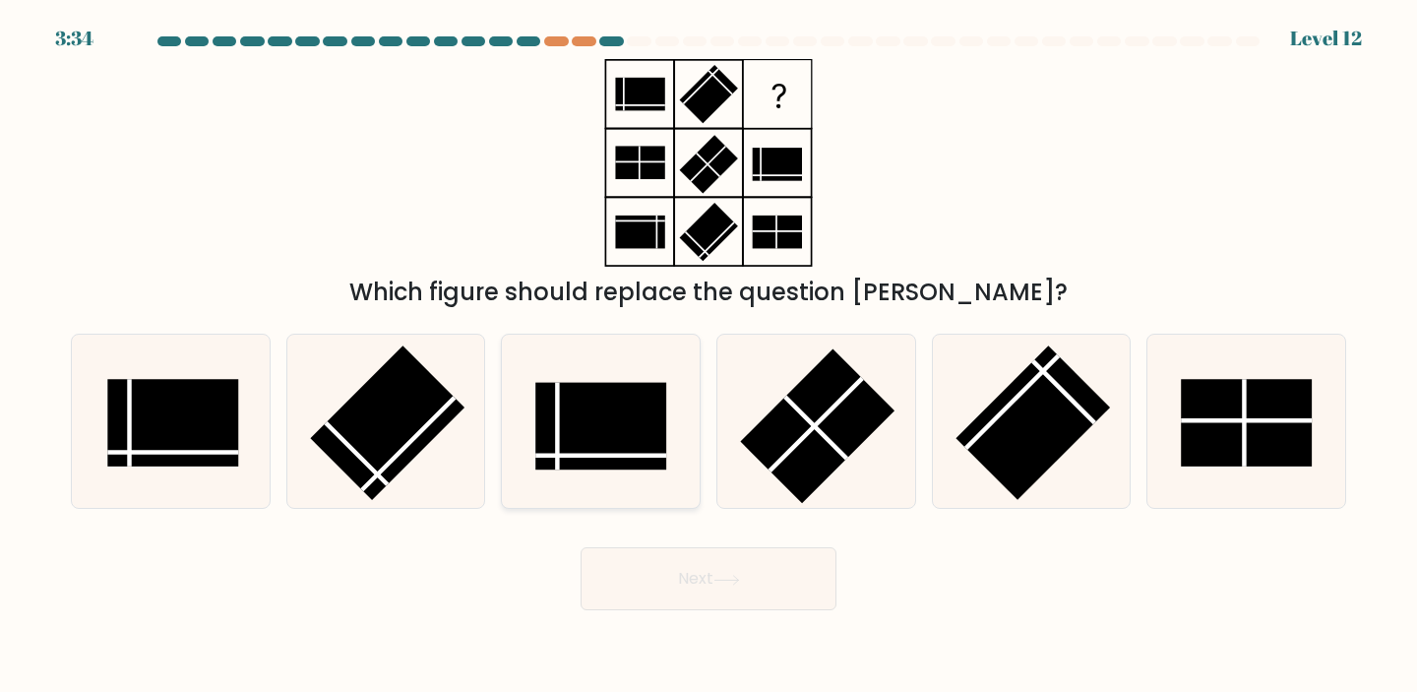
click at [630, 430] on rect at bounding box center [601, 427] width 131 height 88
click at [708, 356] on input "c." at bounding box center [708, 351] width 1 height 10
radio input "true"
click at [733, 544] on div "Next" at bounding box center [708, 571] width 1298 height 78
click at [759, 589] on button "Next" at bounding box center [708, 578] width 256 height 63
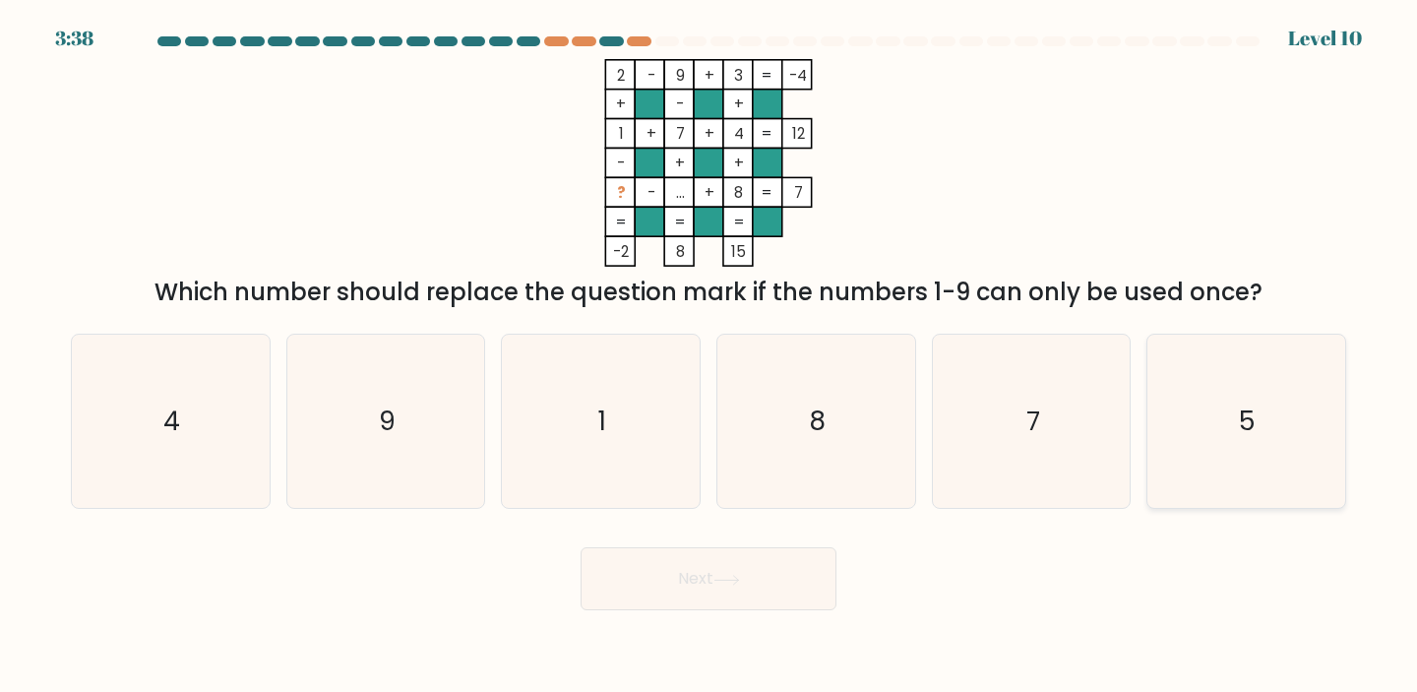
click at [1242, 436] on text "5" at bounding box center [1247, 420] width 17 height 36
click at [709, 356] on input "f. 5" at bounding box center [708, 351] width 1 height 10
radio input "true"
click at [732, 565] on button "Next" at bounding box center [708, 578] width 256 height 63
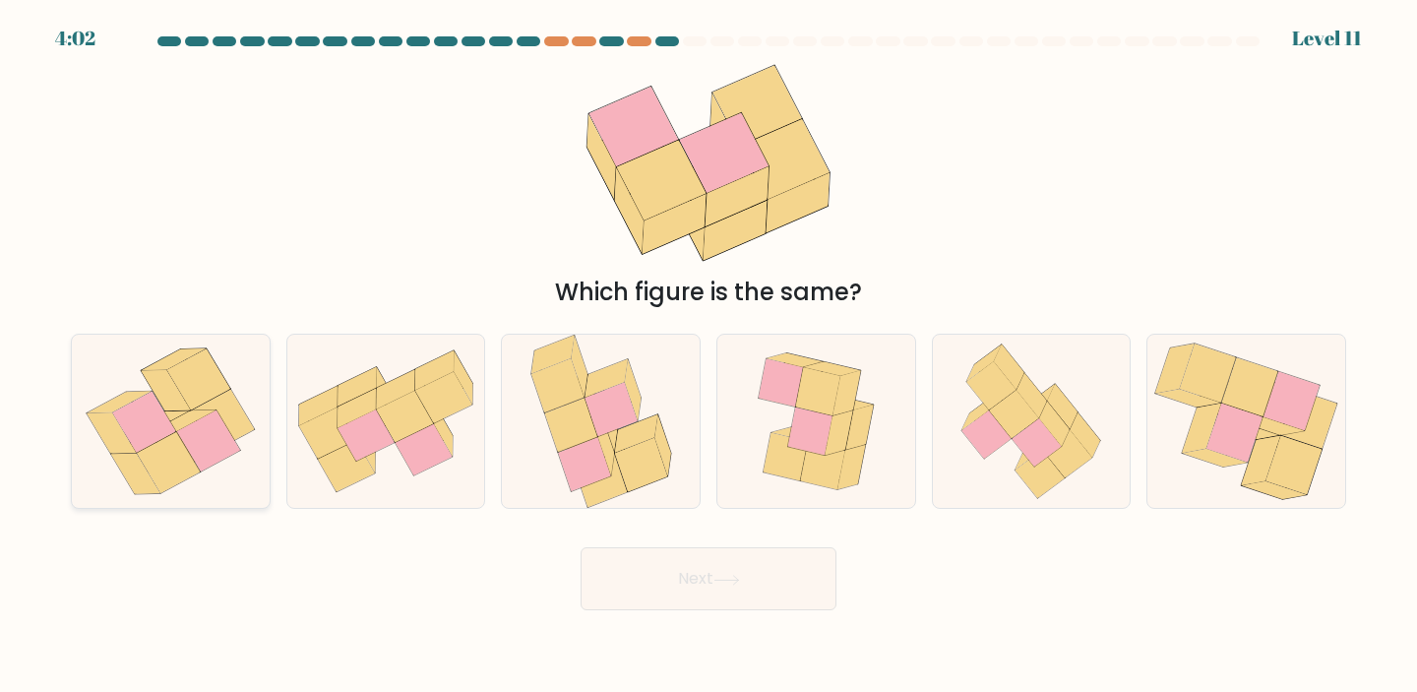
click at [205, 436] on icon at bounding box center [208, 440] width 63 height 61
click at [708, 356] on input "a." at bounding box center [708, 351] width 1 height 10
radio input "true"
click at [718, 570] on button "Next" at bounding box center [708, 578] width 256 height 63
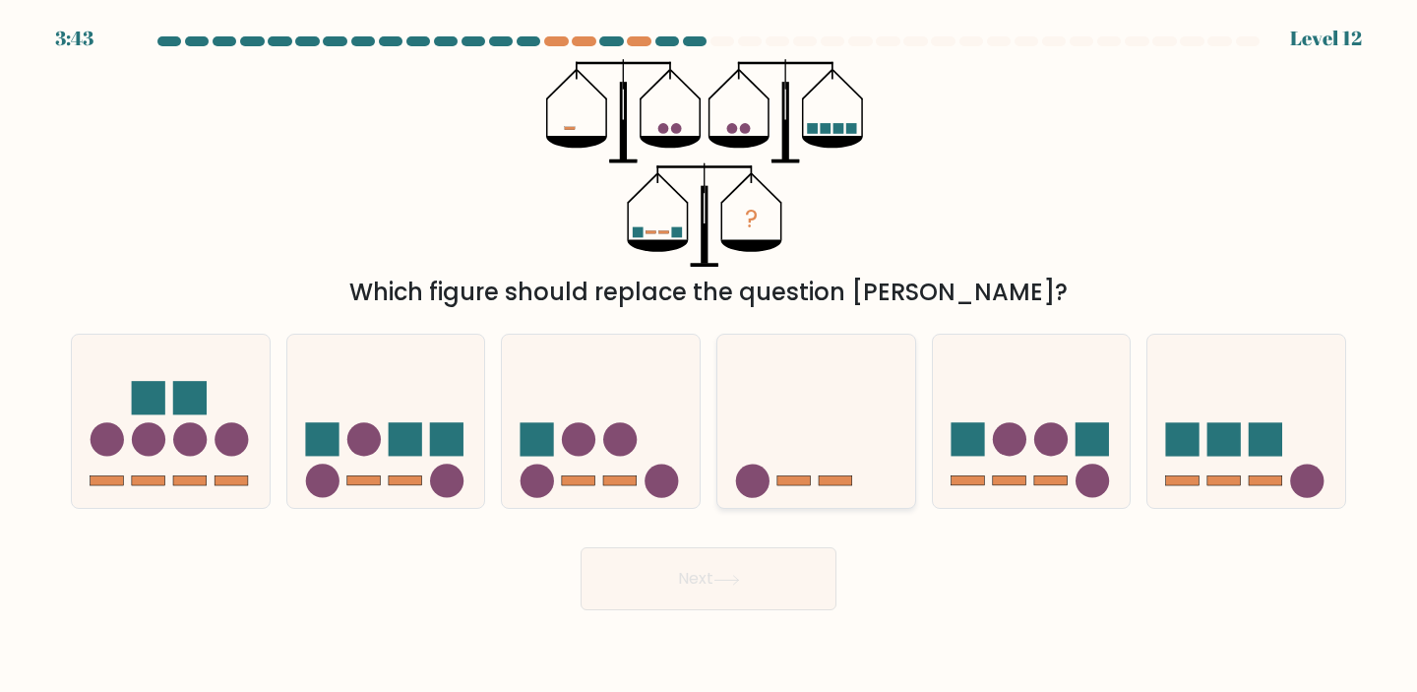
click at [748, 488] on circle at bounding box center [752, 480] width 33 height 33
click at [709, 356] on input "d." at bounding box center [708, 351] width 1 height 10
radio input "true"
click at [763, 574] on button "Next" at bounding box center [708, 578] width 256 height 63
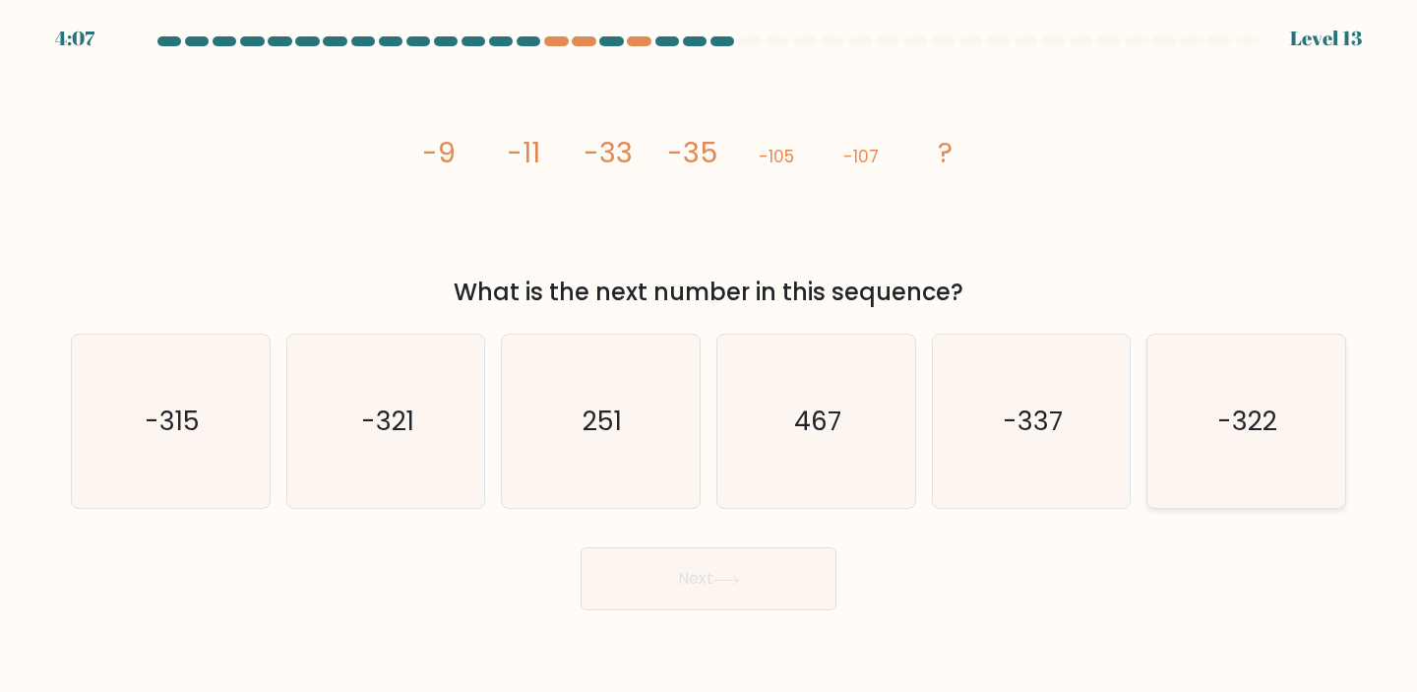
click at [1212, 427] on icon "-322" at bounding box center [1246, 421] width 174 height 174
click at [709, 356] on input "f. -322" at bounding box center [708, 351] width 1 height 10
radio input "true"
click at [675, 574] on button "Next" at bounding box center [708, 578] width 256 height 63
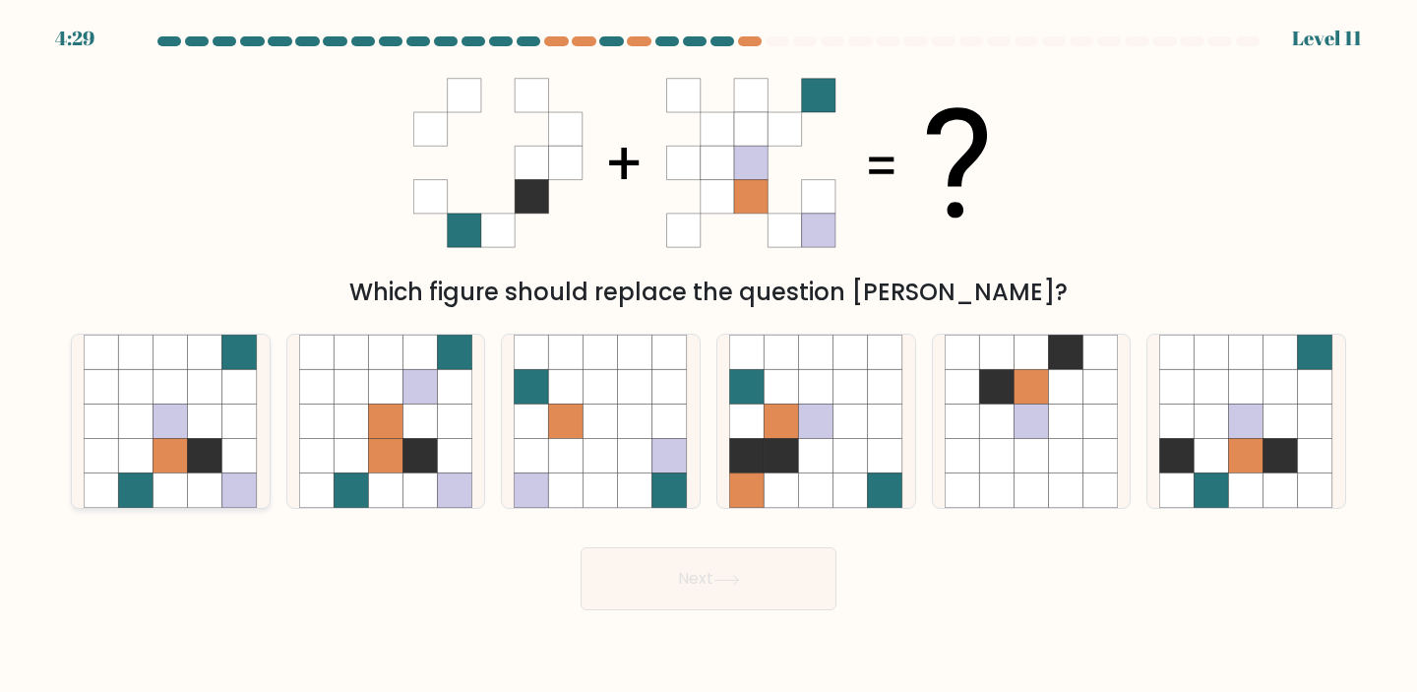
click at [154, 414] on icon at bounding box center [170, 421] width 34 height 34
click at [708, 356] on input "a." at bounding box center [708, 351] width 1 height 10
radio input "true"
click at [658, 567] on button "Next" at bounding box center [708, 578] width 256 height 63
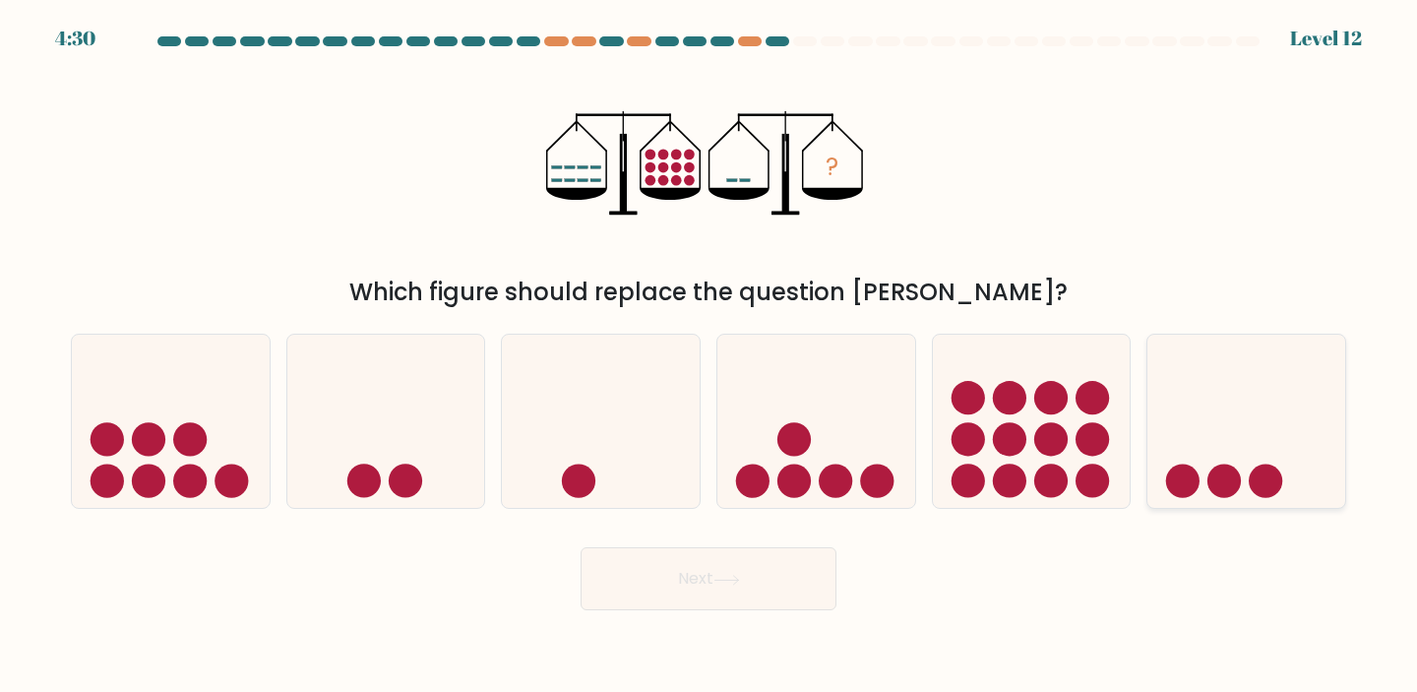
click at [1246, 491] on icon at bounding box center [1246, 420] width 198 height 163
click at [709, 356] on input "f." at bounding box center [708, 351] width 1 height 10
radio input "true"
click at [652, 571] on button "Next" at bounding box center [708, 578] width 256 height 63
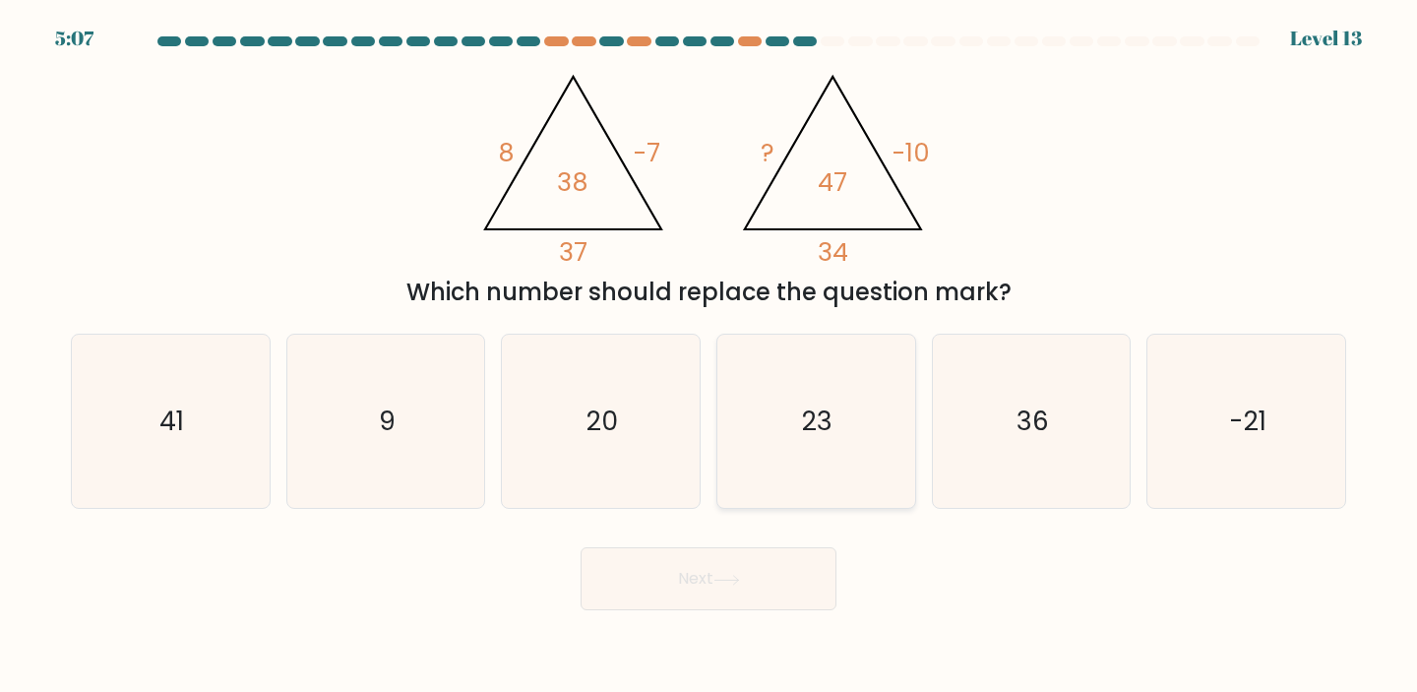
click at [897, 391] on icon "23" at bounding box center [816, 421] width 174 height 174
click at [709, 356] on input "d. 23" at bounding box center [708, 351] width 1 height 10
radio input "true"
click at [764, 584] on button "Next" at bounding box center [708, 578] width 256 height 63
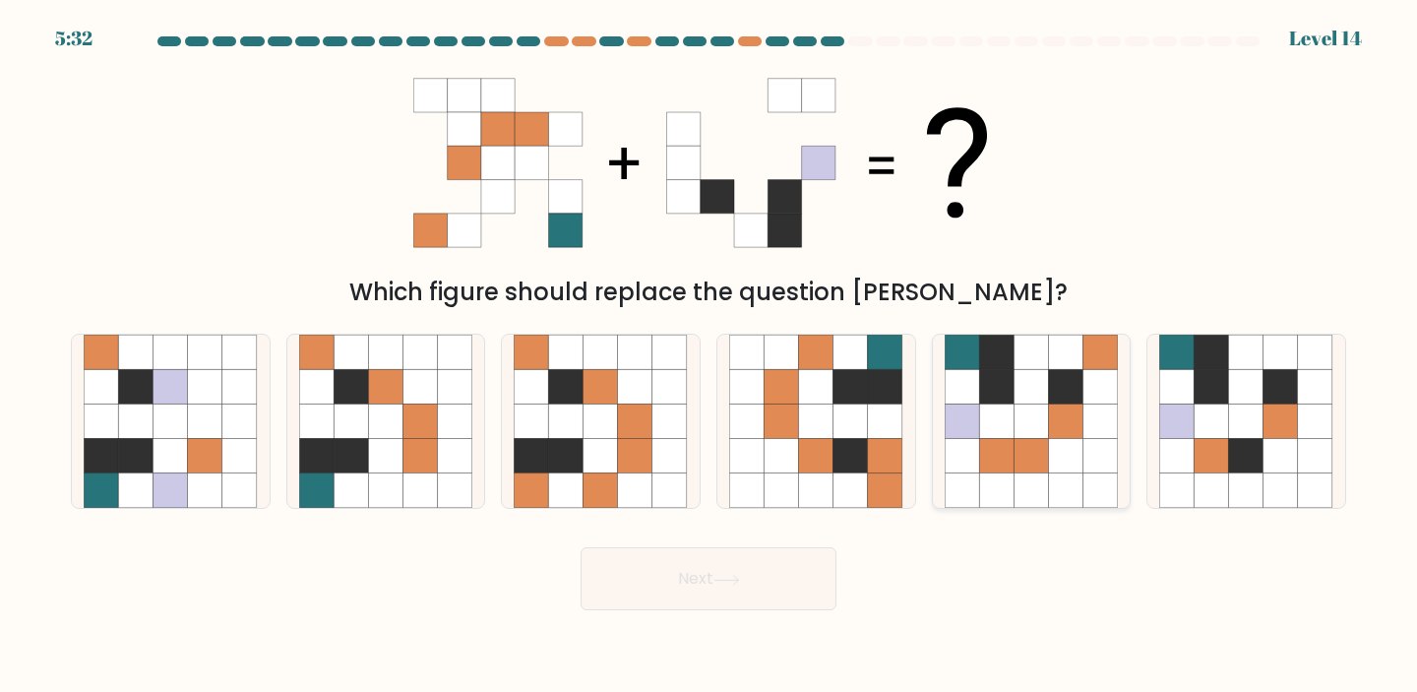
click at [1025, 489] on icon at bounding box center [1030, 490] width 34 height 34
click at [709, 356] on input "e." at bounding box center [708, 351] width 1 height 10
radio input "true"
click at [751, 572] on button "Next" at bounding box center [708, 578] width 256 height 63
